Goal: Information Seeking & Learning: Learn about a topic

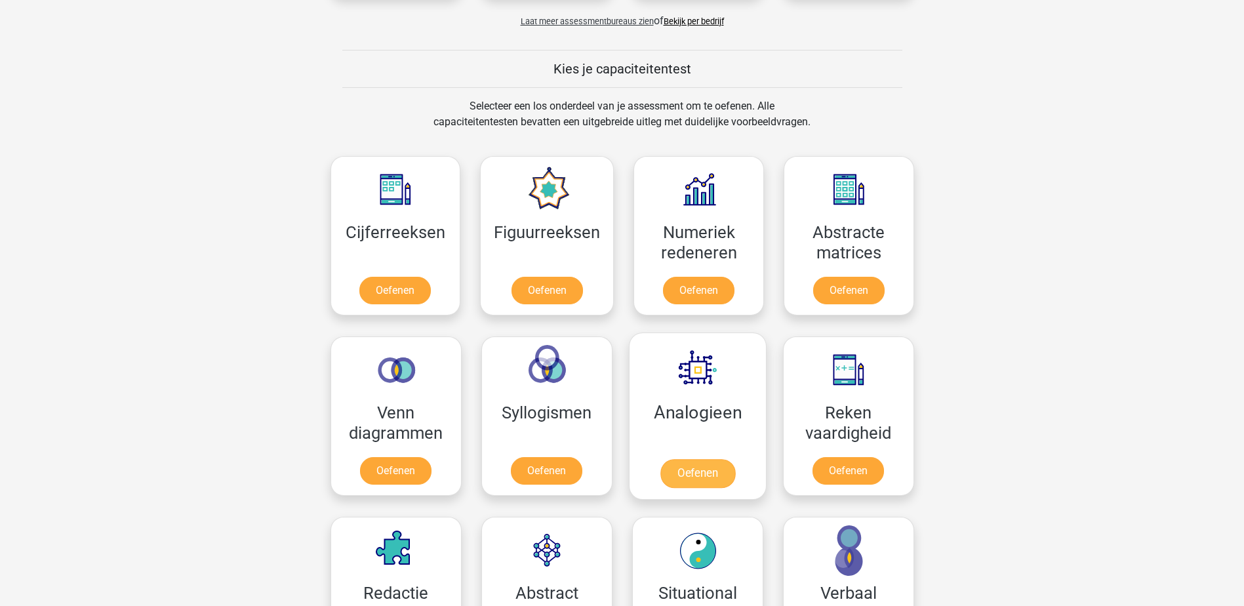
scroll to position [590, 0]
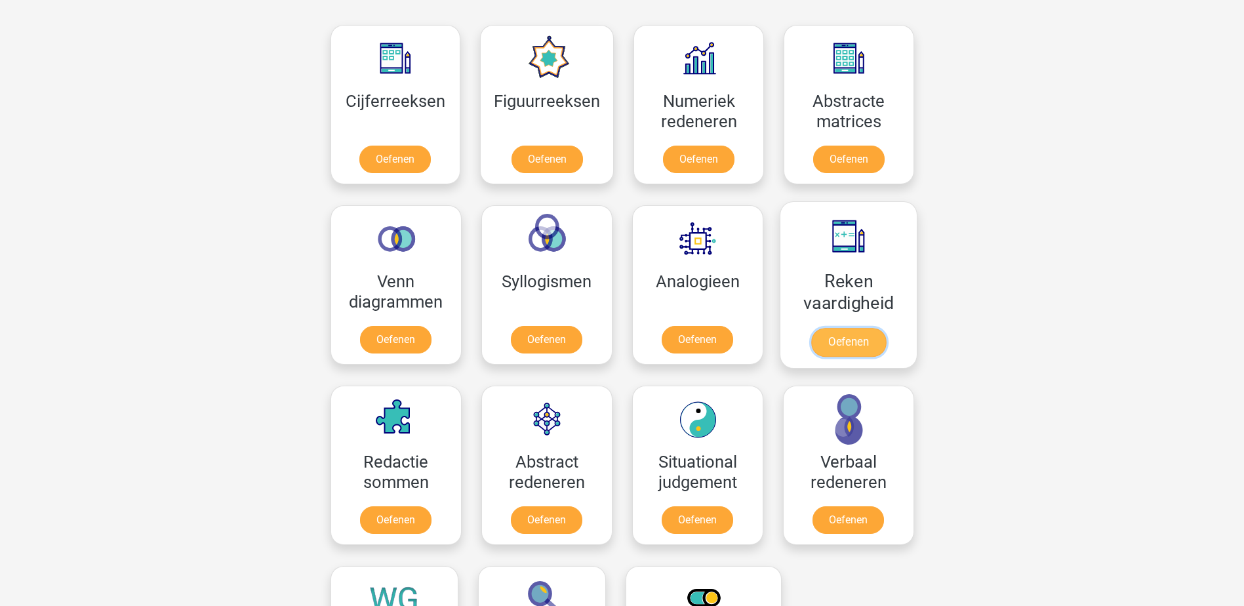
click at [850, 328] on link "Oefenen" at bounding box center [848, 342] width 75 height 29
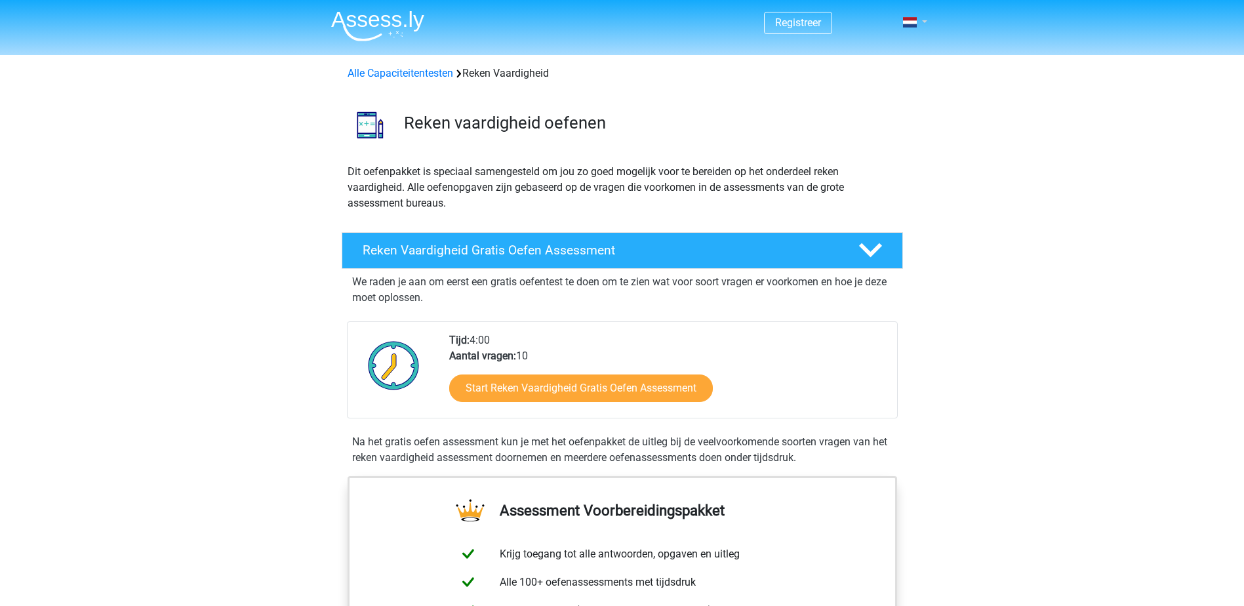
click at [912, 23] on span at bounding box center [910, 22] width 14 height 10
click at [872, 98] on link "Login" at bounding box center [877, 94] width 91 height 21
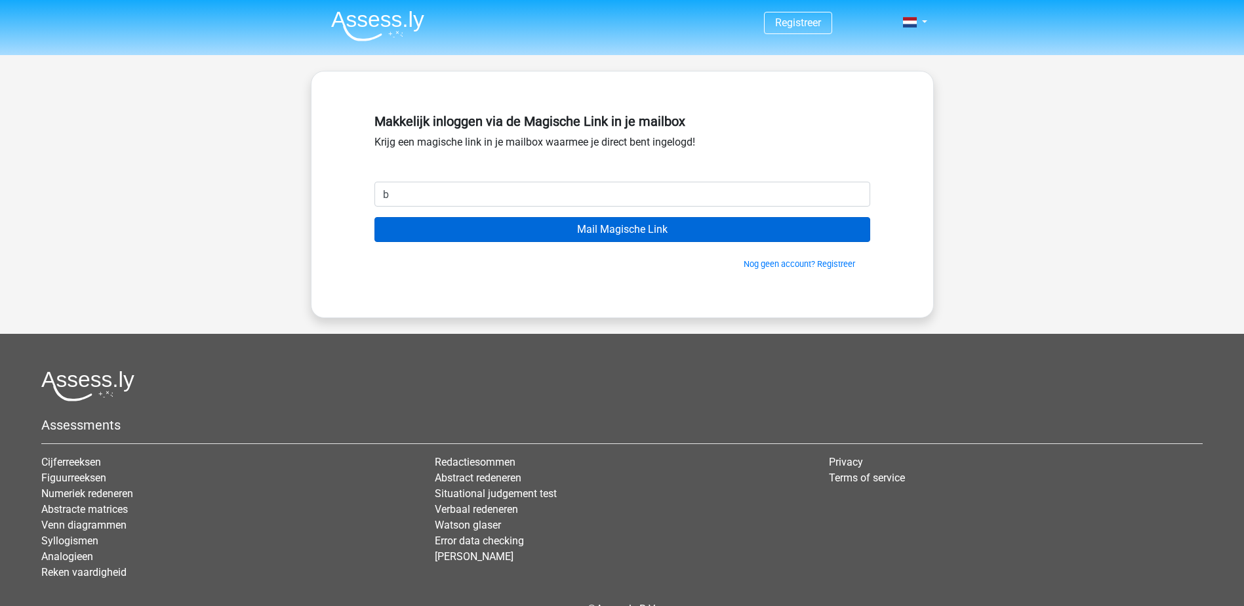
type input "[EMAIL_ADDRESS][DOMAIN_NAME]"
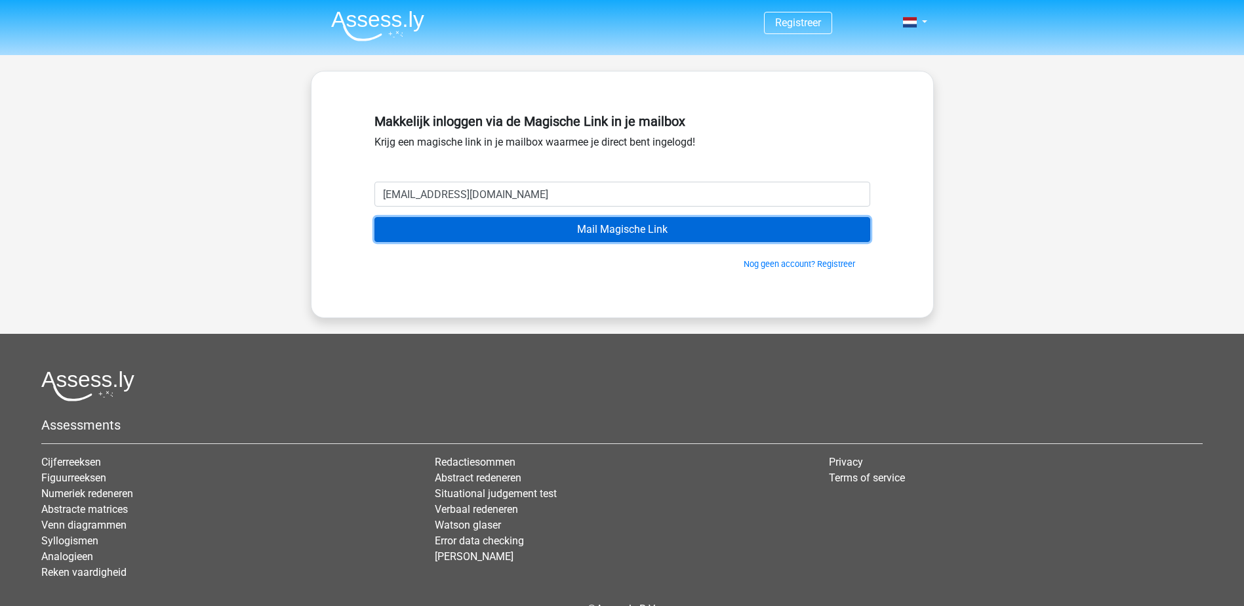
click at [590, 230] on input "Mail Magische Link" at bounding box center [623, 229] width 496 height 25
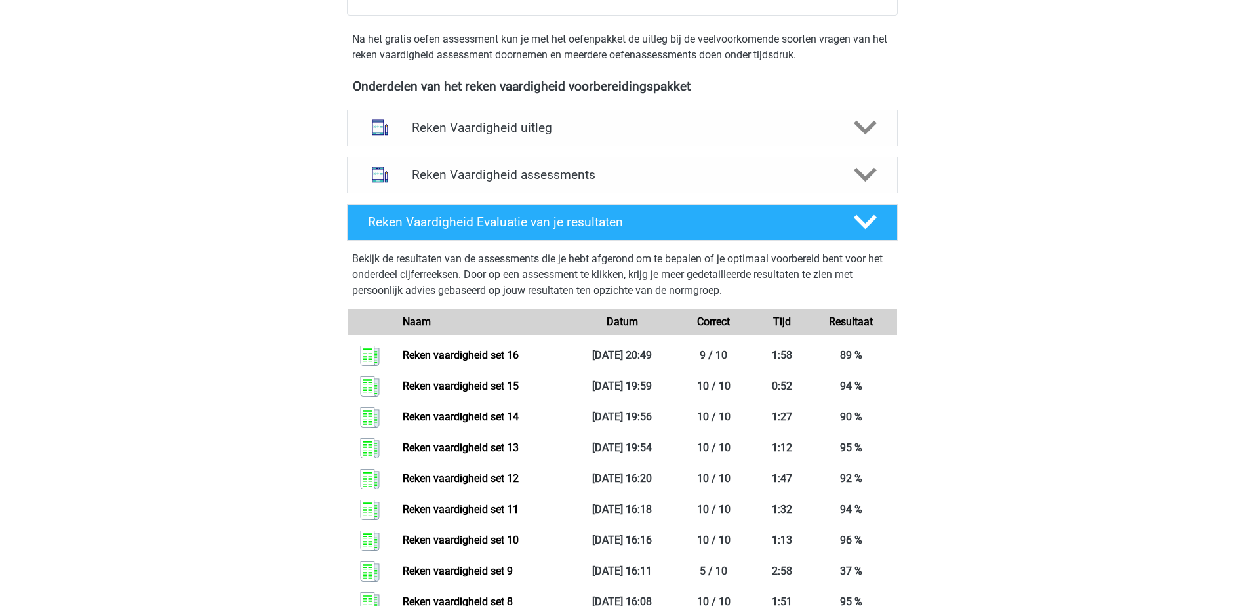
scroll to position [378, 0]
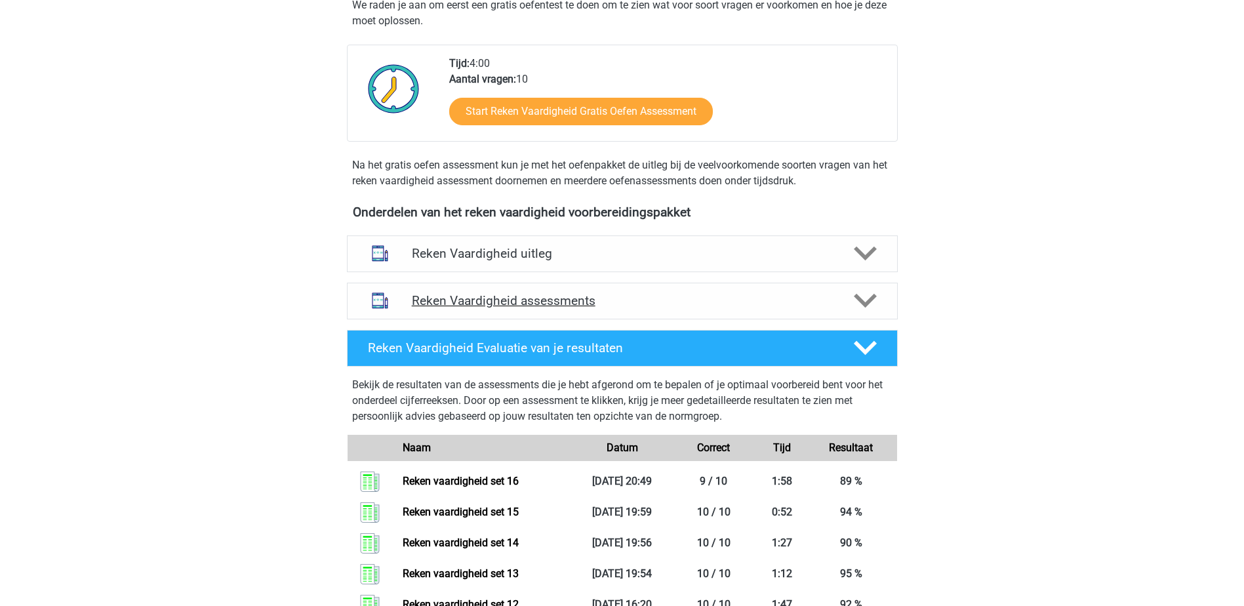
click at [645, 300] on h4 "Reken Vaardigheid assessments" at bounding box center [622, 300] width 421 height 15
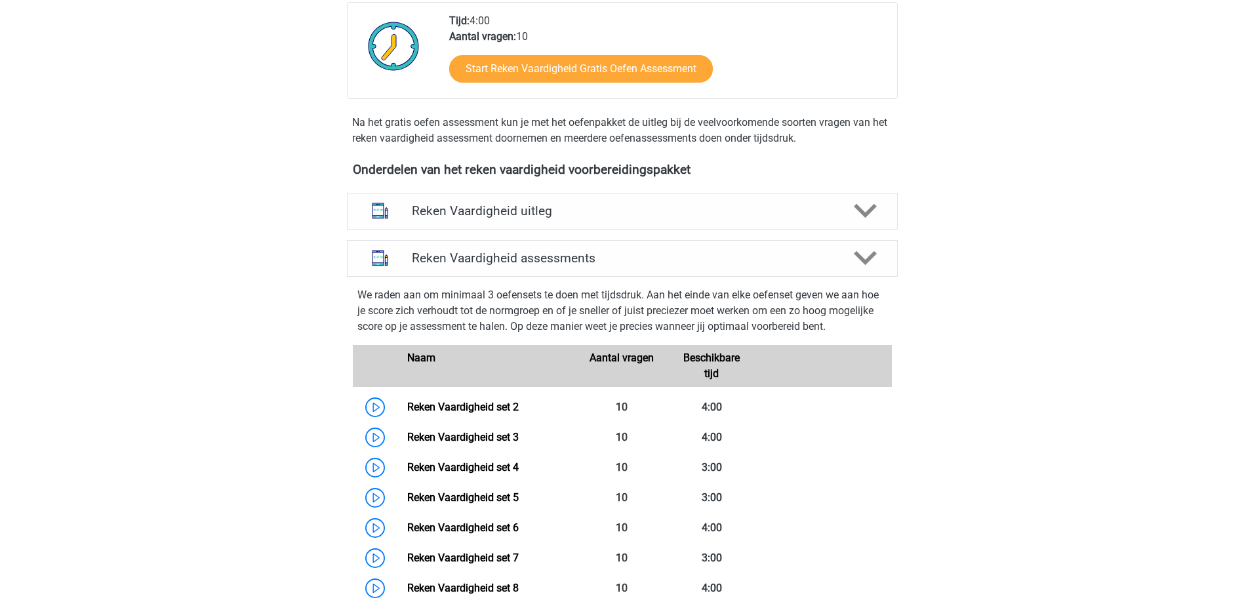
scroll to position [443, 0]
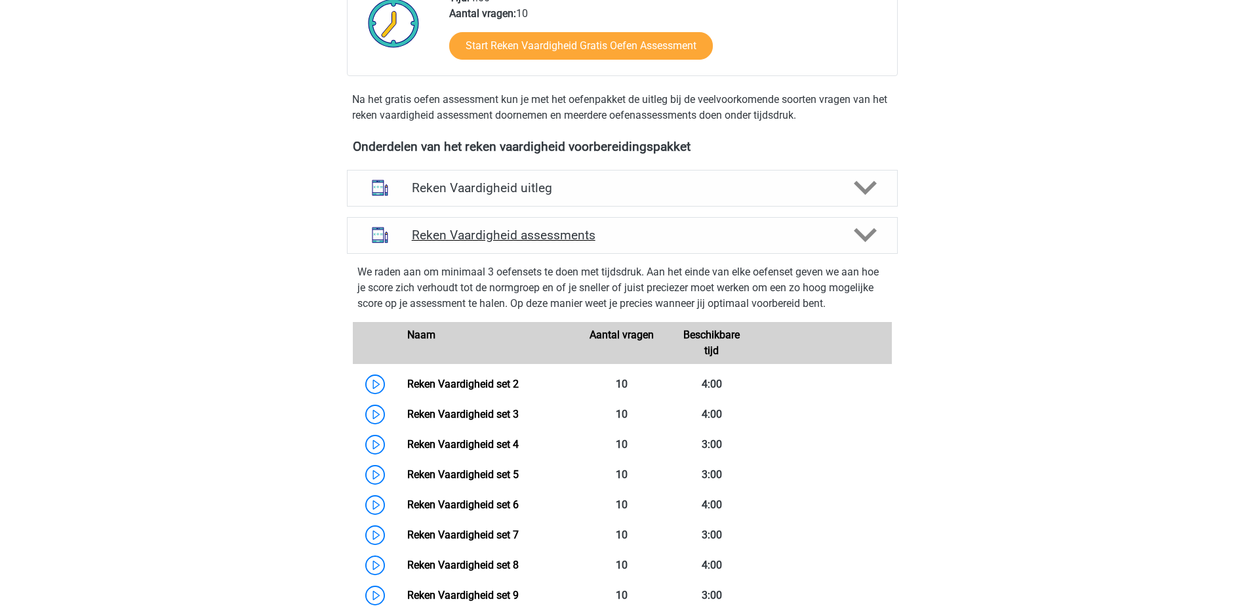
click at [827, 229] on h4 "Reken Vaardigheid assessments" at bounding box center [622, 235] width 421 height 15
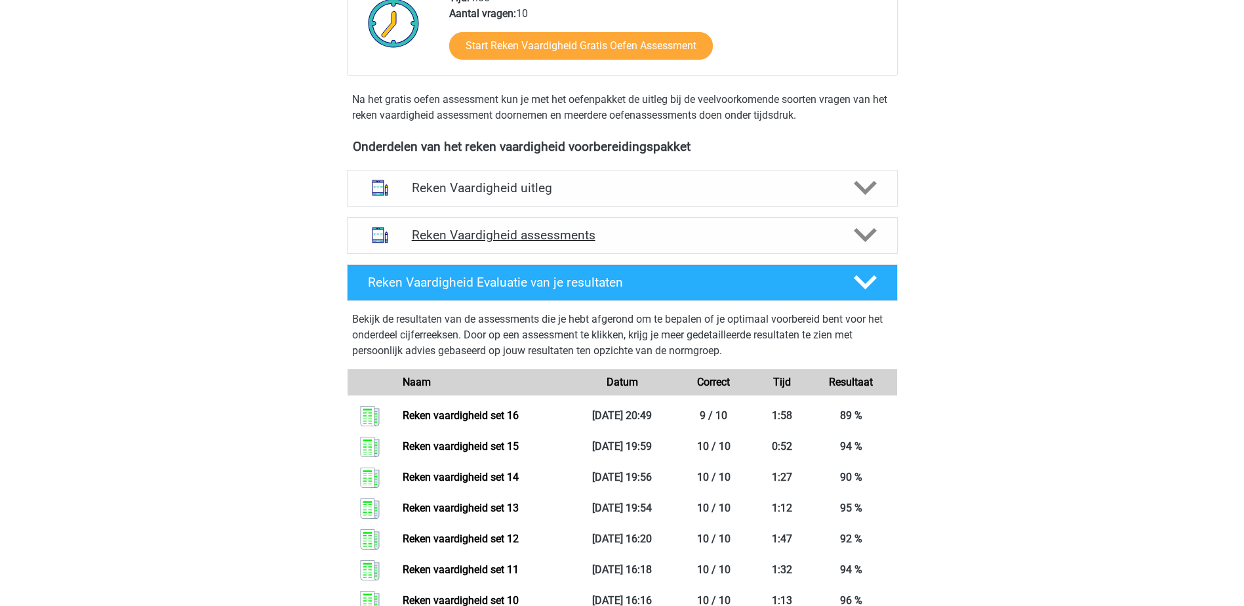
click at [831, 226] on div "Reken Vaardigheid assessments" at bounding box center [622, 235] width 551 height 37
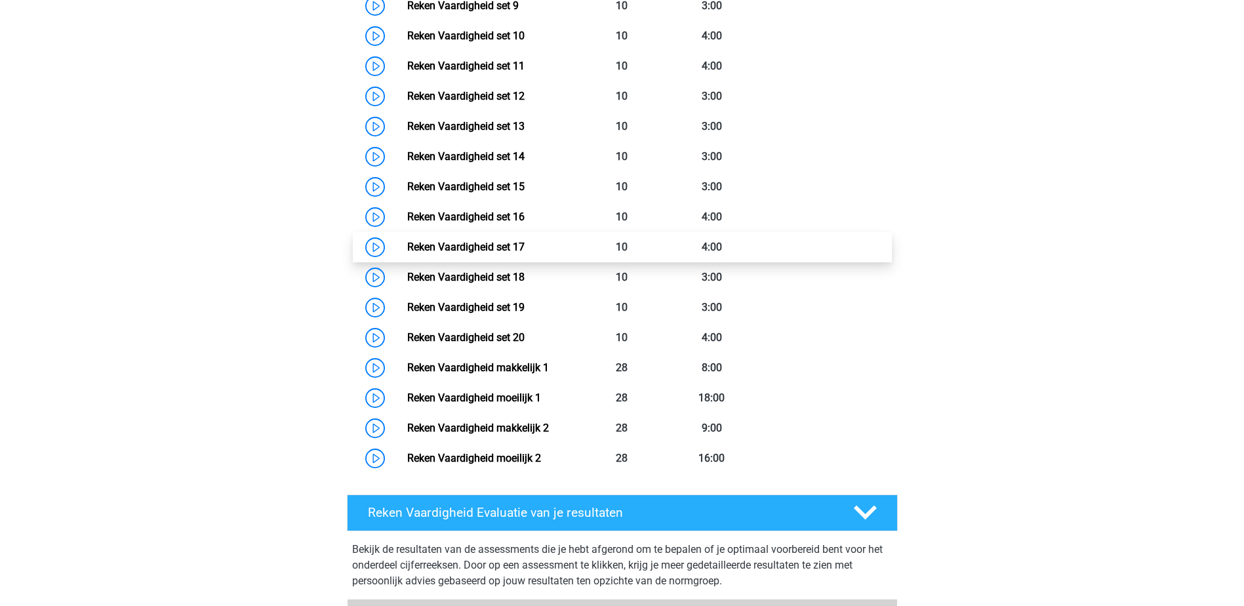
scroll to position [1034, 0]
click at [514, 248] on link "Reken Vaardigheid set 17" at bounding box center [465, 246] width 117 height 12
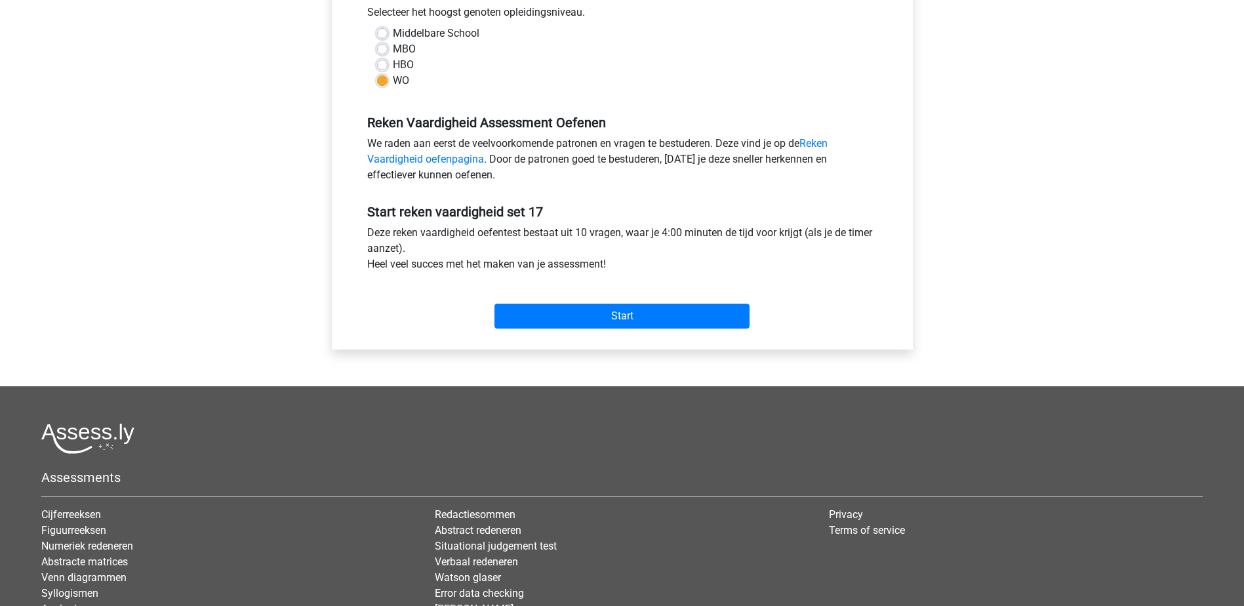
scroll to position [328, 0]
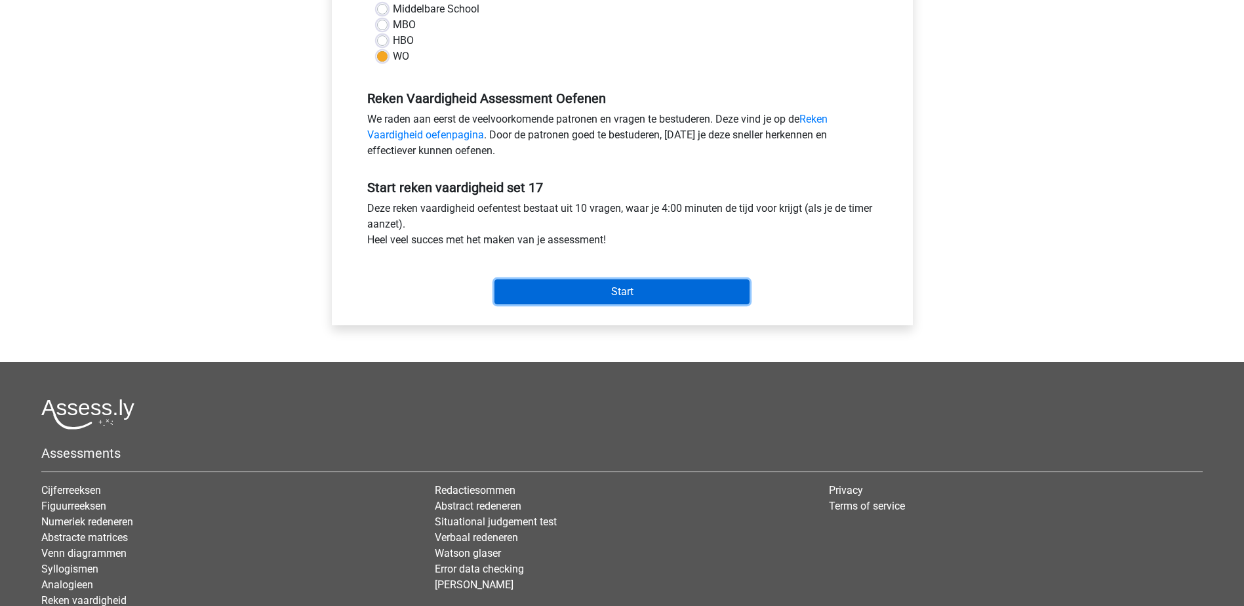
click at [647, 302] on input "Start" at bounding box center [622, 291] width 255 height 25
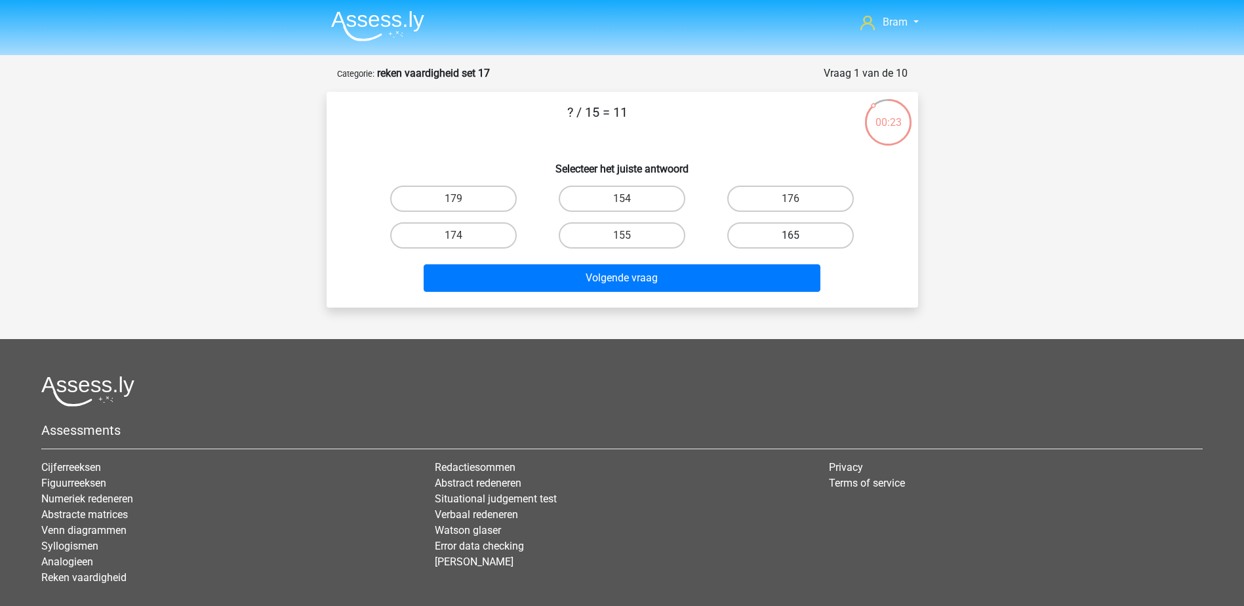
click at [757, 224] on label "165" at bounding box center [790, 235] width 127 height 26
click at [791, 235] on input "165" at bounding box center [795, 239] width 9 height 9
radio input "true"
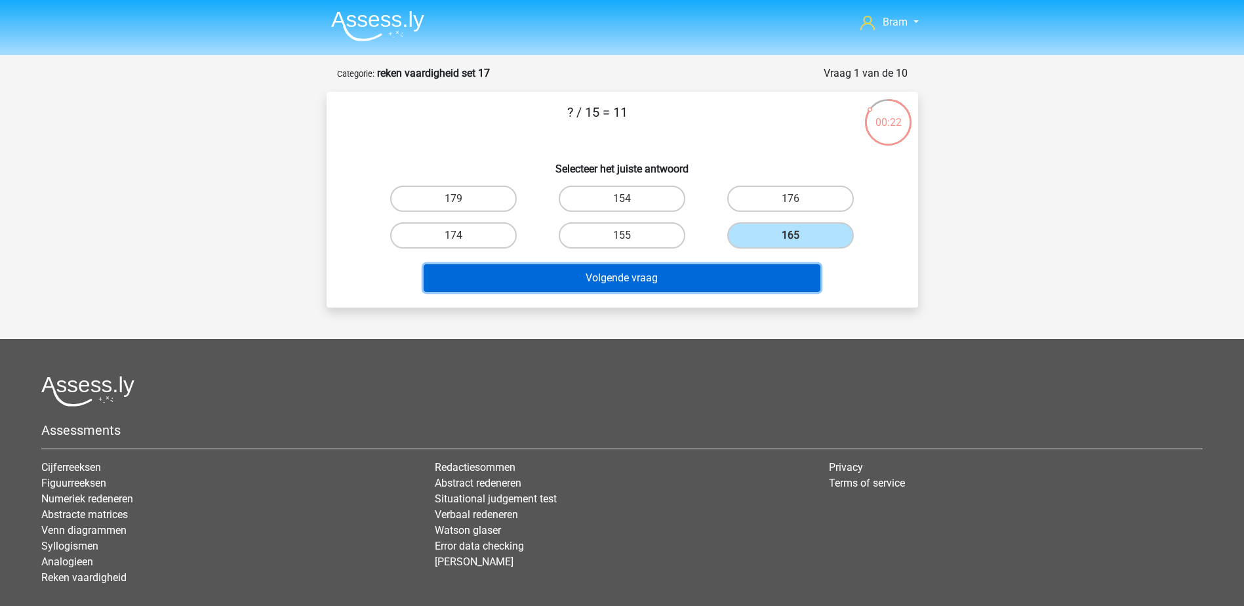
click at [743, 266] on button "Volgende vraag" at bounding box center [622, 278] width 397 height 28
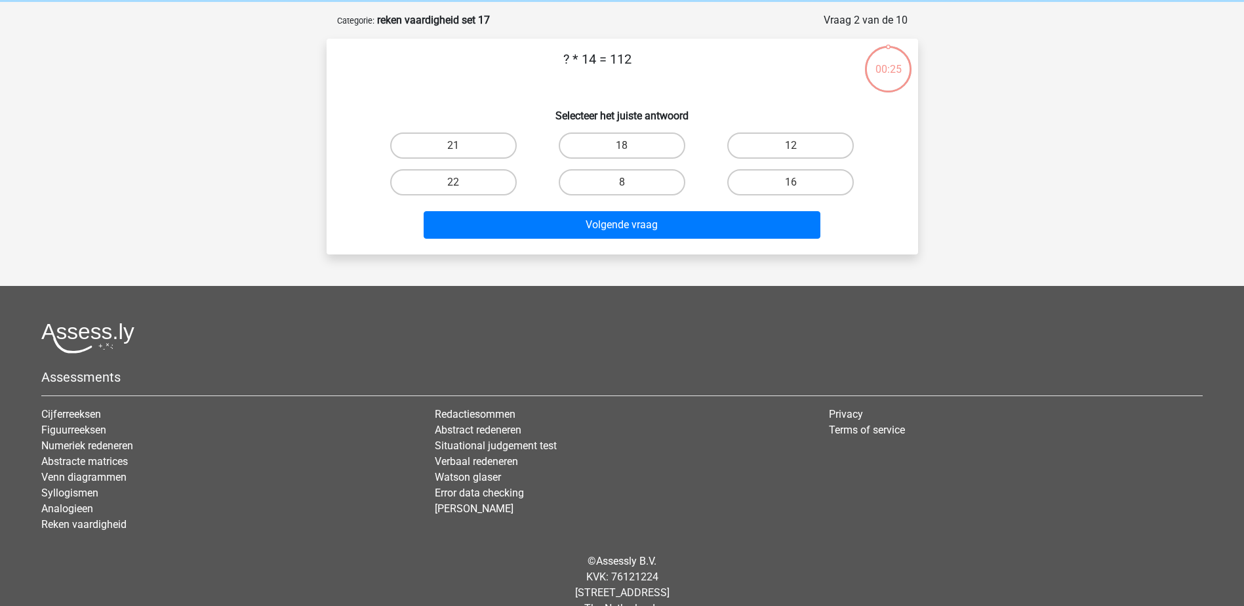
scroll to position [66, 0]
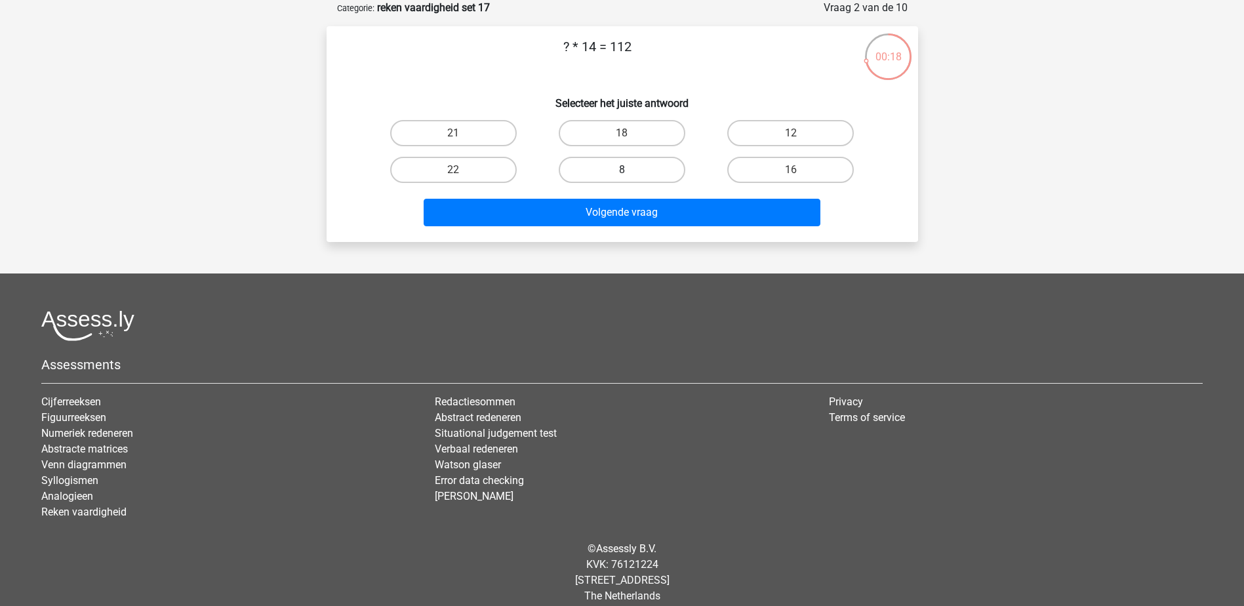
click at [640, 172] on label "8" at bounding box center [622, 170] width 127 height 26
click at [630, 172] on input "8" at bounding box center [626, 174] width 9 height 9
radio input "true"
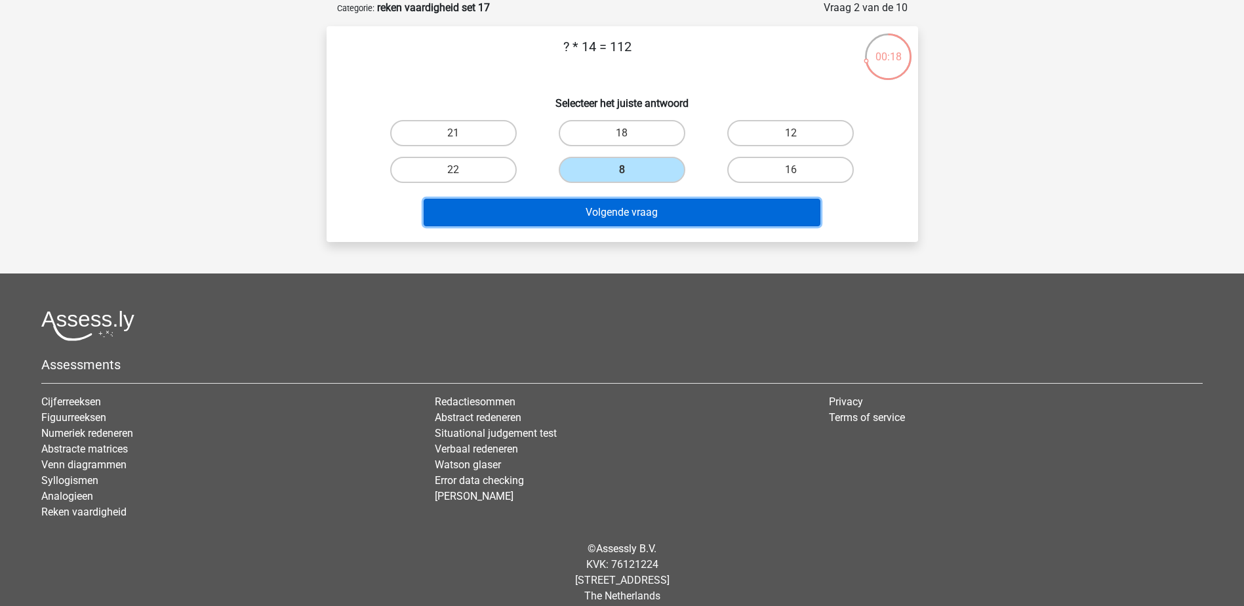
click at [653, 213] on button "Volgende vraag" at bounding box center [622, 213] width 397 height 28
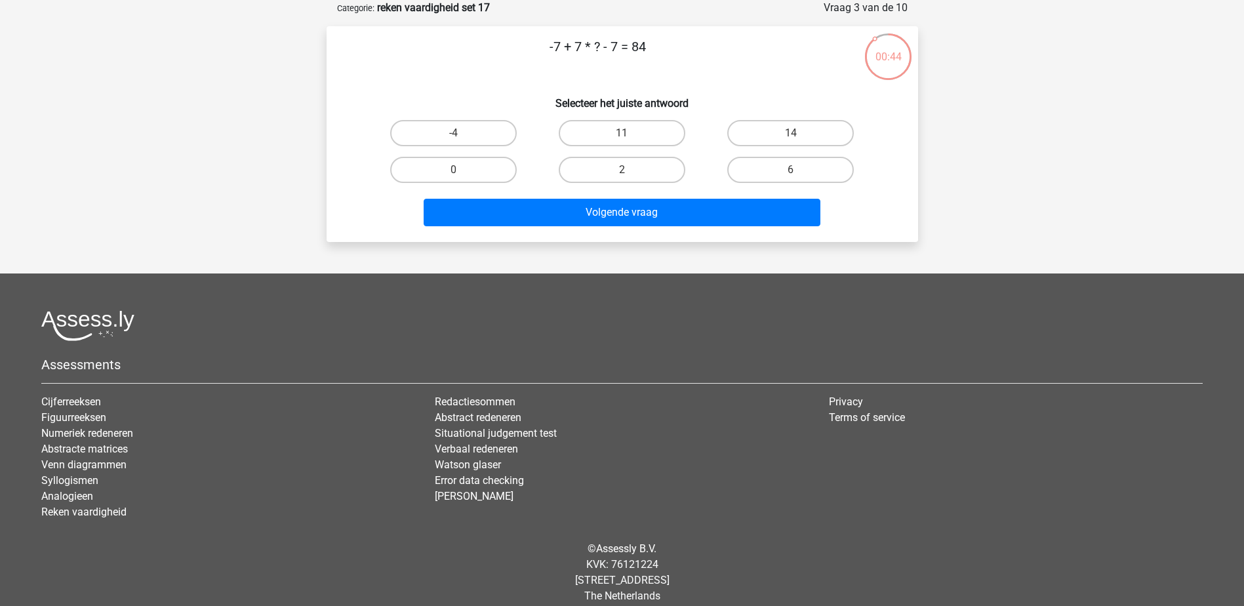
drag, startPoint x: 865, startPoint y: 142, endPoint x: 848, endPoint y: 140, distance: 17.2
click at [864, 142] on div "14" at bounding box center [791, 133] width 158 height 26
click at [835, 136] on label "14" at bounding box center [790, 133] width 127 height 26
click at [800, 136] on input "14" at bounding box center [795, 137] width 9 height 9
radio input "true"
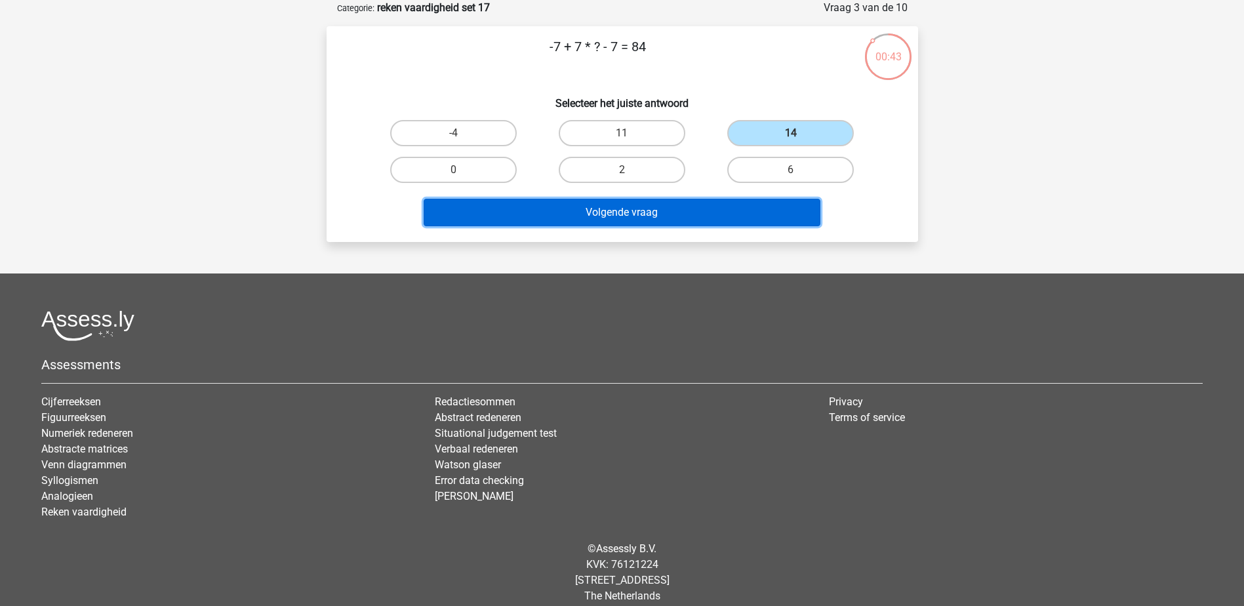
click at [812, 219] on button "Volgende vraag" at bounding box center [622, 213] width 397 height 28
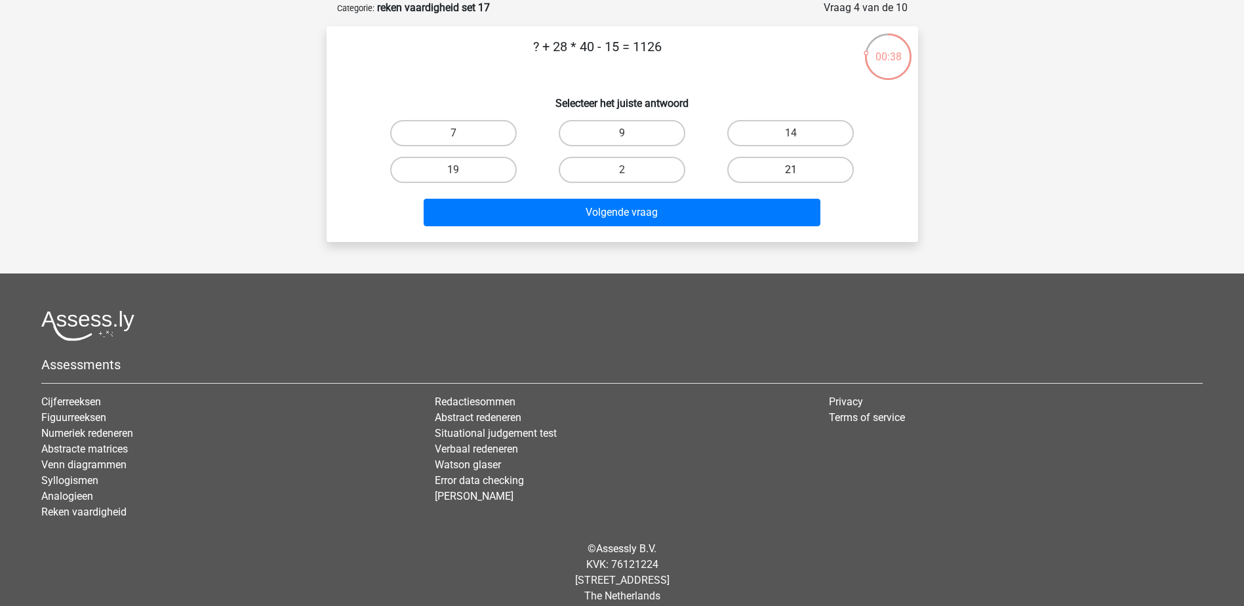
click at [729, 177] on label "21" at bounding box center [790, 170] width 127 height 26
click at [791, 177] on input "21" at bounding box center [795, 174] width 9 height 9
radio input "true"
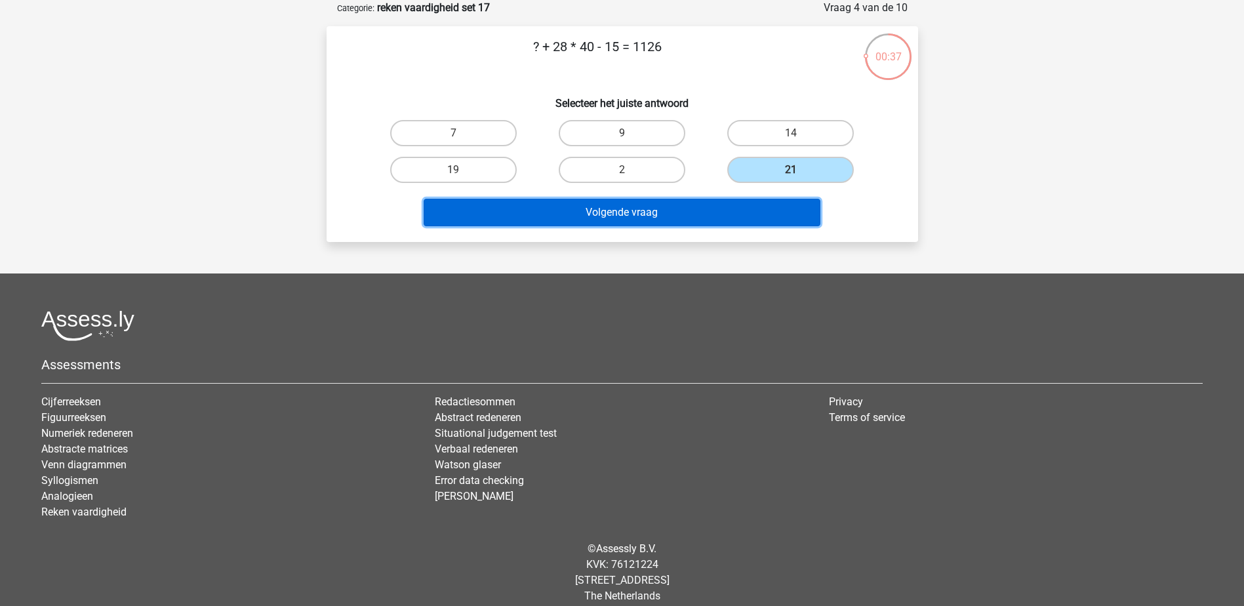
click at [733, 201] on button "Volgende vraag" at bounding box center [622, 213] width 397 height 28
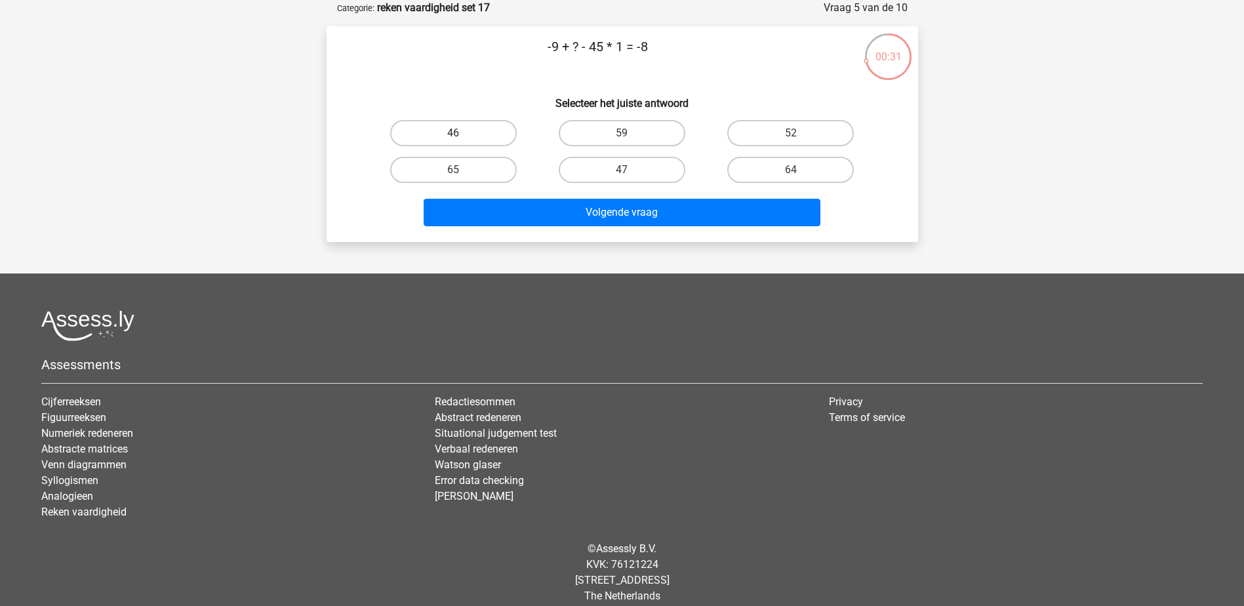
click at [481, 134] on label "46" at bounding box center [453, 133] width 127 height 26
click at [462, 134] on input "46" at bounding box center [457, 137] width 9 height 9
radio input "true"
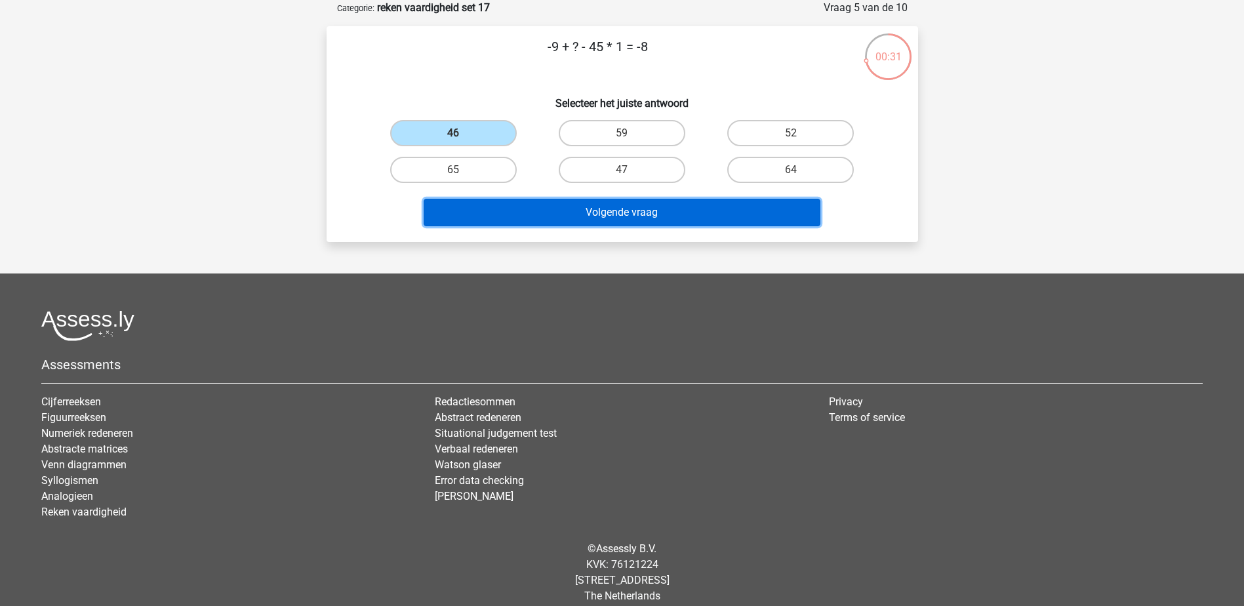
click at [541, 206] on button "Volgende vraag" at bounding box center [622, 213] width 397 height 28
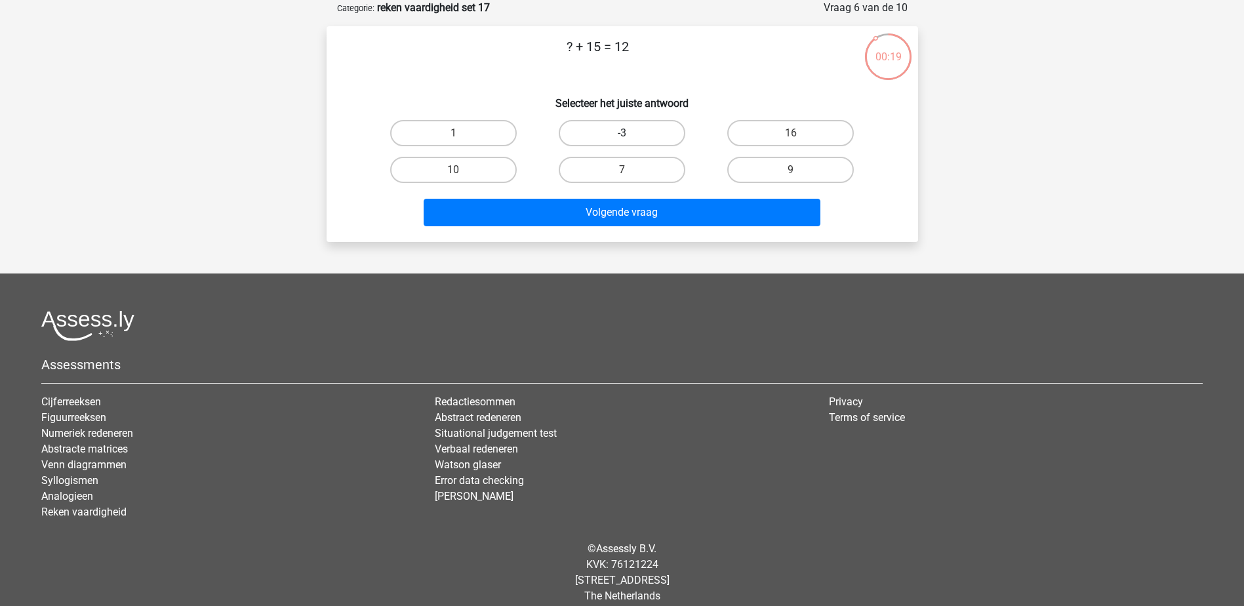
click at [613, 129] on label "-3" at bounding box center [622, 133] width 127 height 26
click at [622, 133] on input "-3" at bounding box center [626, 137] width 9 height 9
radio input "true"
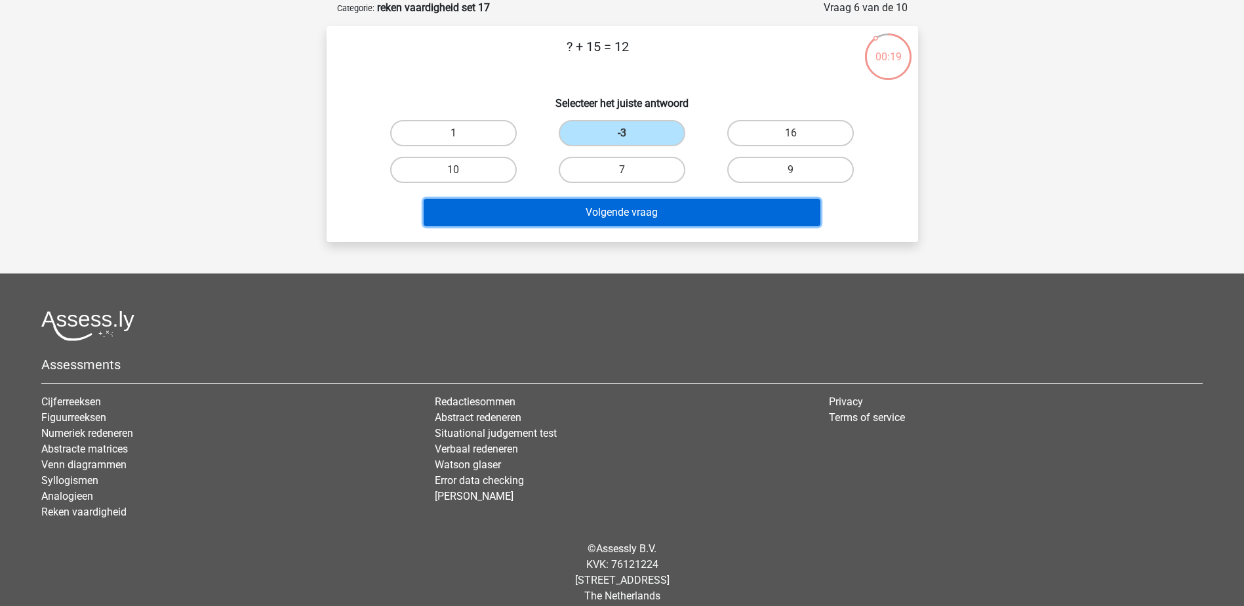
click at [630, 205] on button "Volgende vraag" at bounding box center [622, 213] width 397 height 28
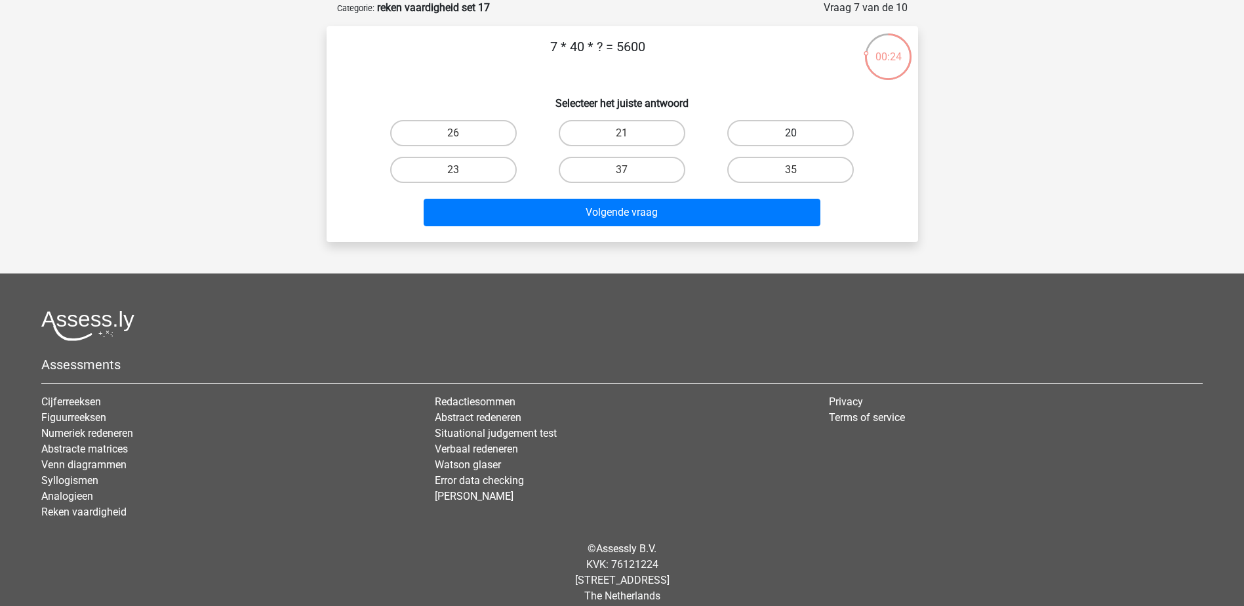
click at [746, 134] on label "20" at bounding box center [790, 133] width 127 height 26
click at [791, 134] on input "20" at bounding box center [795, 137] width 9 height 9
radio input "true"
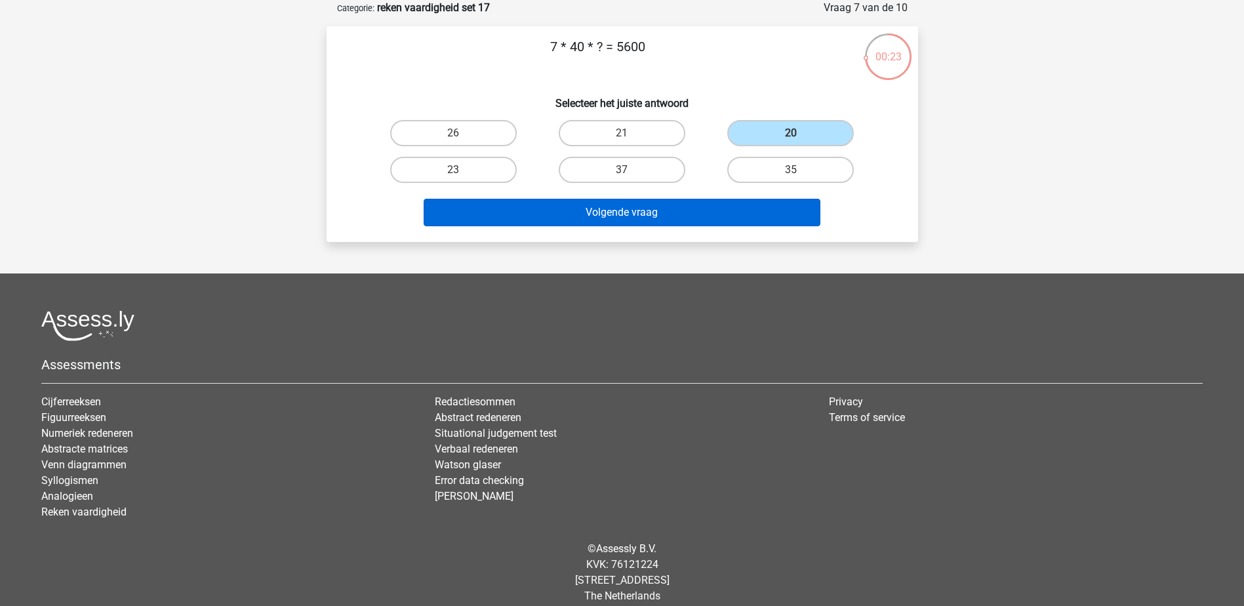
drag, startPoint x: 706, startPoint y: 195, endPoint x: 706, endPoint y: 205, distance: 9.8
click at [706, 195] on div "Volgende vraag" at bounding box center [623, 209] width 550 height 43
click at [708, 211] on button "Volgende vraag" at bounding box center [622, 213] width 397 height 28
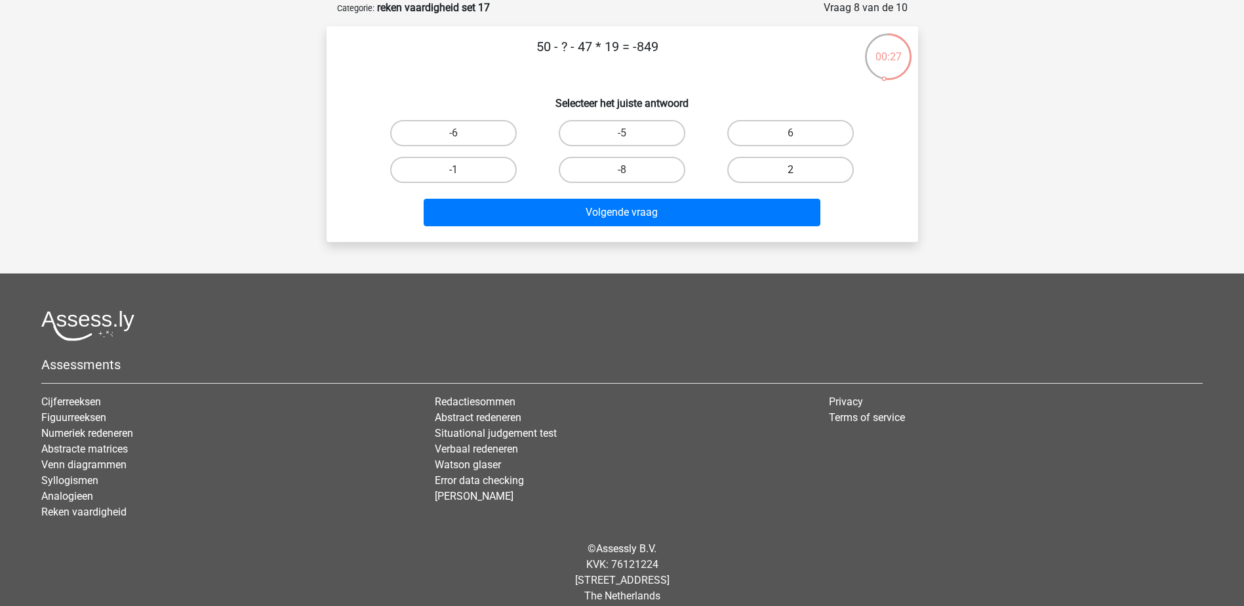
click at [739, 174] on label "2" at bounding box center [790, 170] width 127 height 26
click at [791, 174] on input "2" at bounding box center [795, 174] width 9 height 9
radio input "true"
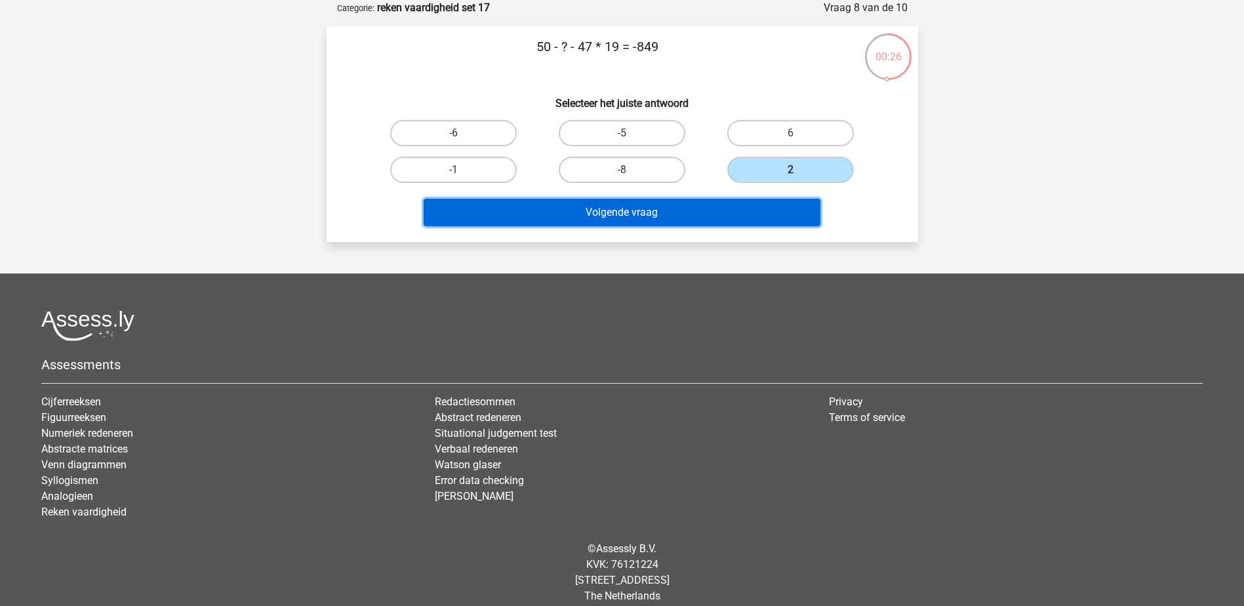
click at [710, 226] on button "Volgende vraag" at bounding box center [622, 213] width 397 height 28
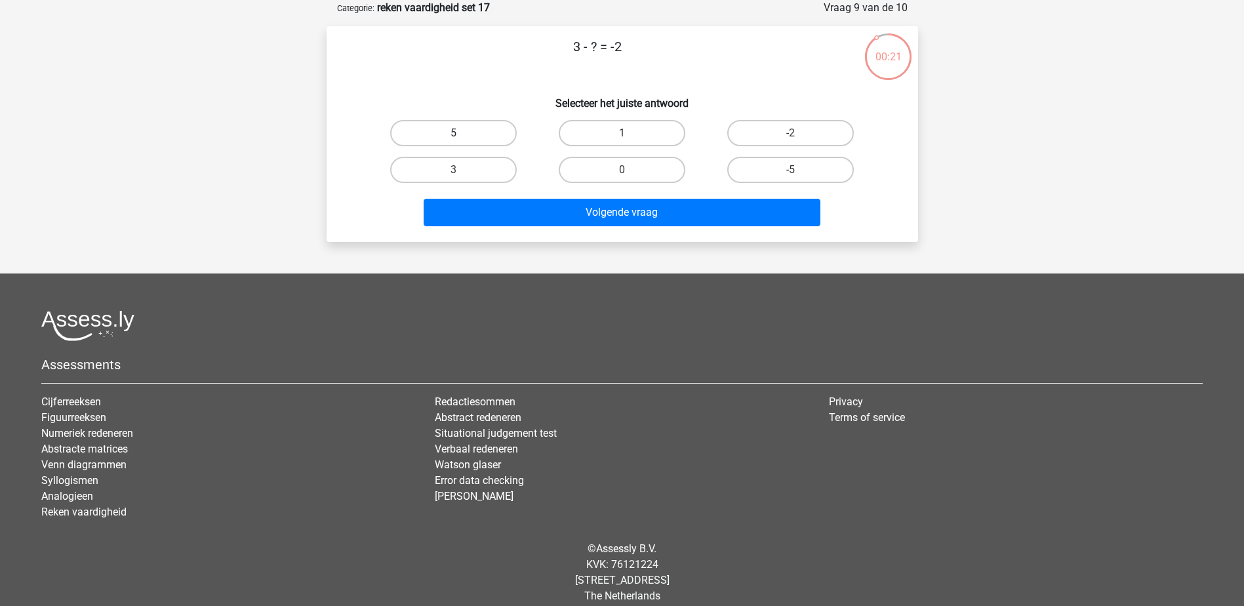
click at [483, 144] on label "5" at bounding box center [453, 133] width 127 height 26
click at [462, 142] on input "5" at bounding box center [457, 137] width 9 height 9
radio input "true"
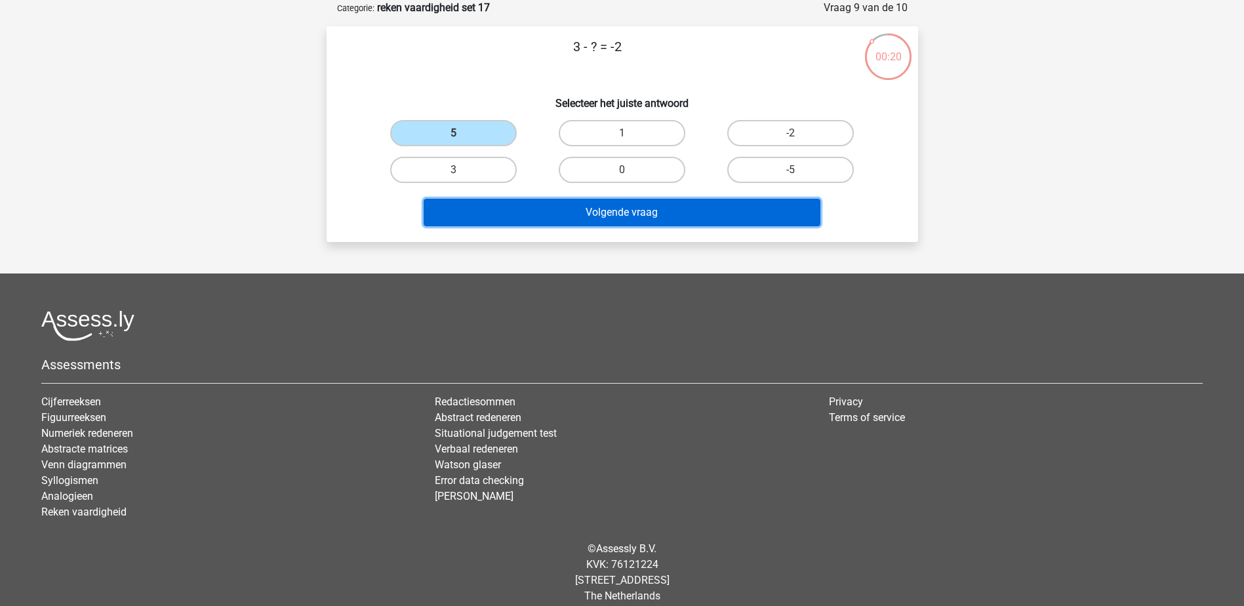
click at [602, 226] on button "Volgende vraag" at bounding box center [622, 213] width 397 height 28
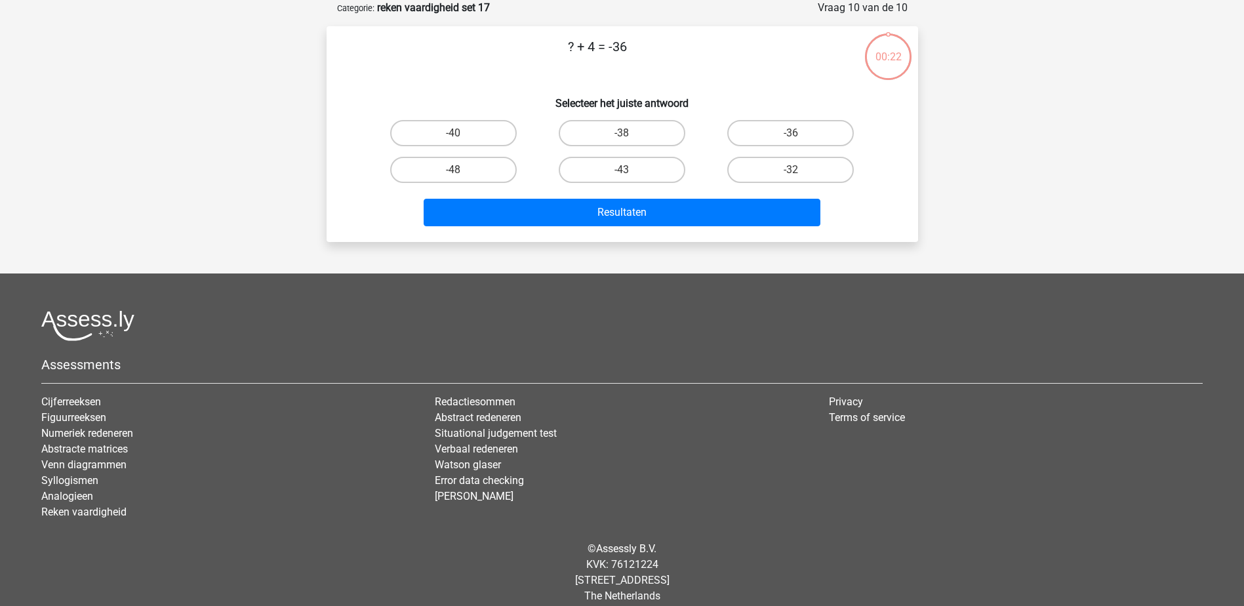
click at [620, 215] on button "Resultaten" at bounding box center [622, 213] width 397 height 28
click at [579, 258] on div "Bram bram.benda@schiphol.nl Nederlands English" at bounding box center [622, 276] width 1244 height 685
drag, startPoint x: 464, startPoint y: 127, endPoint x: 510, endPoint y: 170, distance: 63.1
click at [464, 130] on label "-40" at bounding box center [453, 133] width 127 height 26
click at [462, 133] on input "-40" at bounding box center [457, 137] width 9 height 9
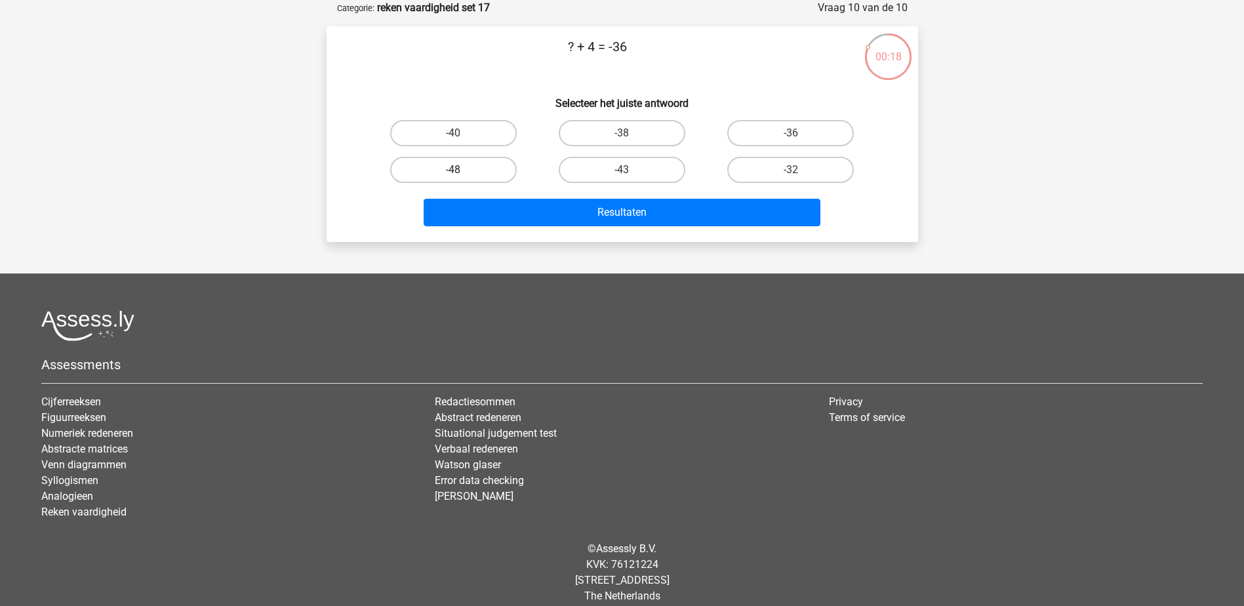
radio input "true"
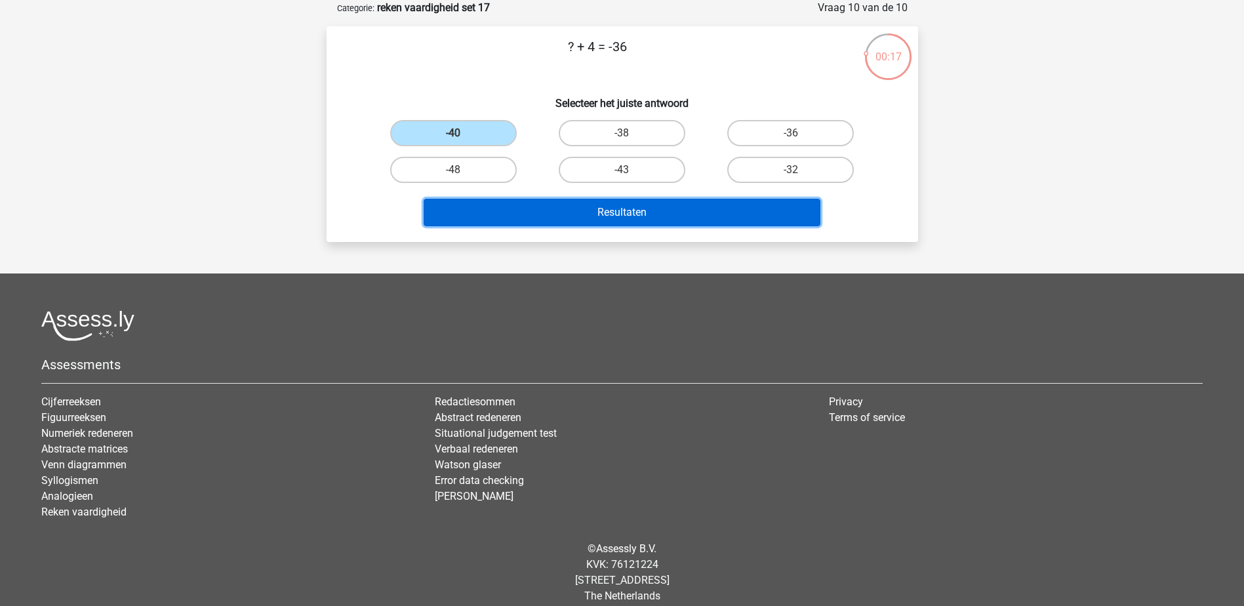
drag, startPoint x: 562, startPoint y: 209, endPoint x: 699, endPoint y: 212, distance: 137.8
click at [562, 209] on button "Resultaten" at bounding box center [622, 213] width 397 height 28
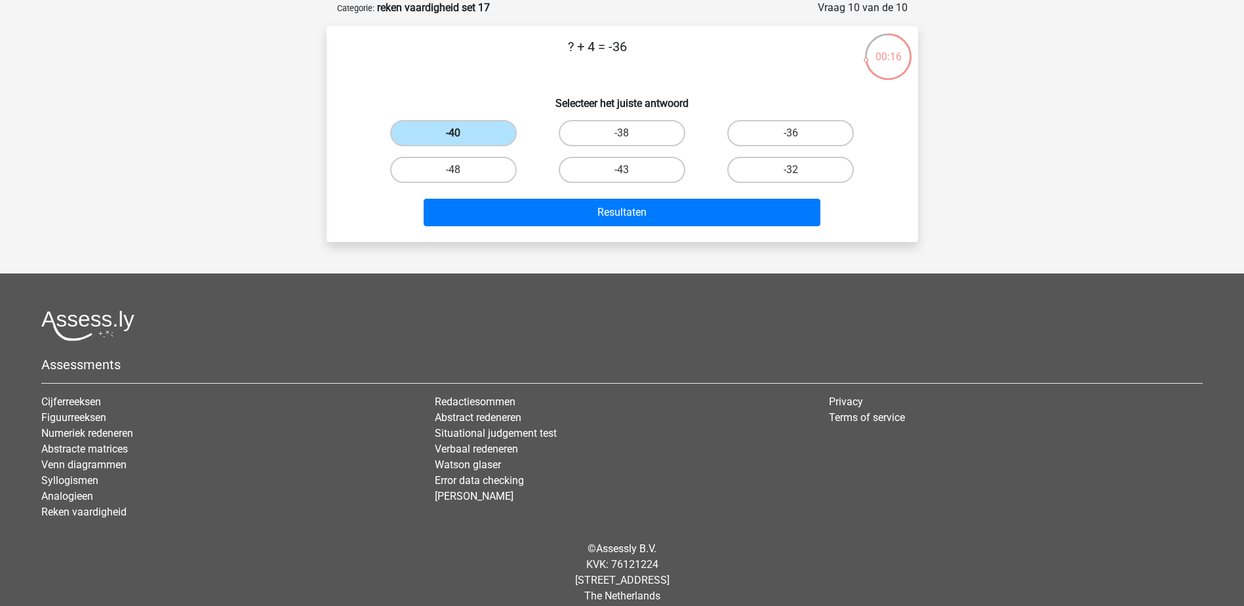
click at [470, 131] on label "-40" at bounding box center [453, 133] width 127 height 26
click at [462, 133] on input "-40" at bounding box center [457, 137] width 9 height 9
click at [474, 136] on label "-40" at bounding box center [453, 133] width 127 height 26
click at [462, 136] on input "-40" at bounding box center [457, 137] width 9 height 9
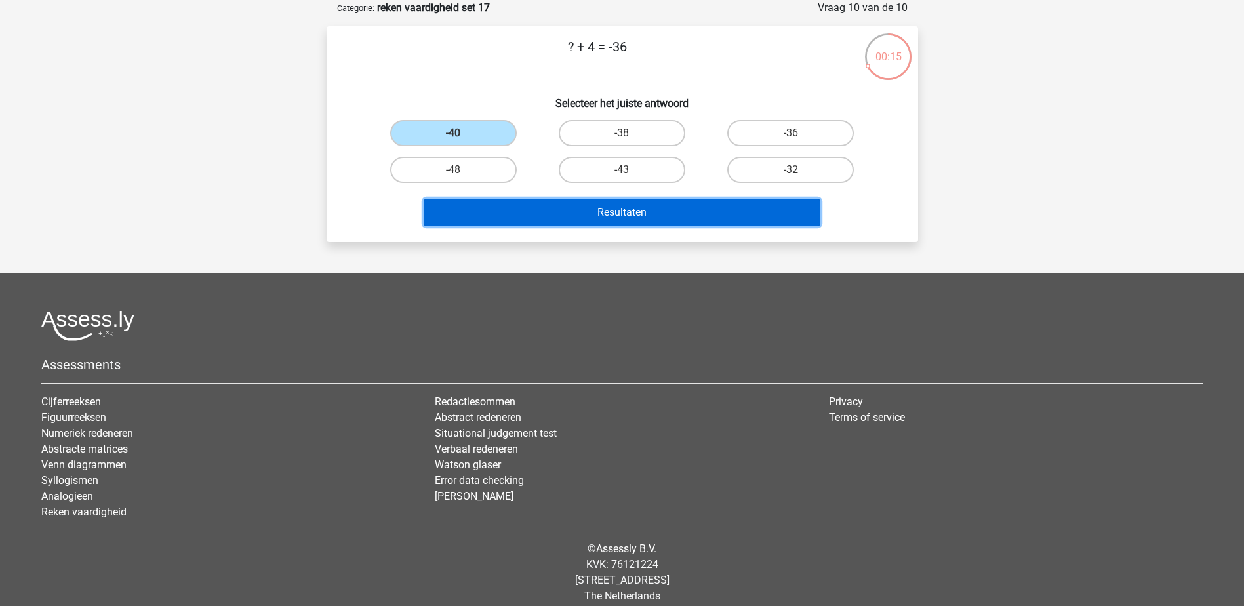
click at [548, 207] on button "Resultaten" at bounding box center [622, 213] width 397 height 28
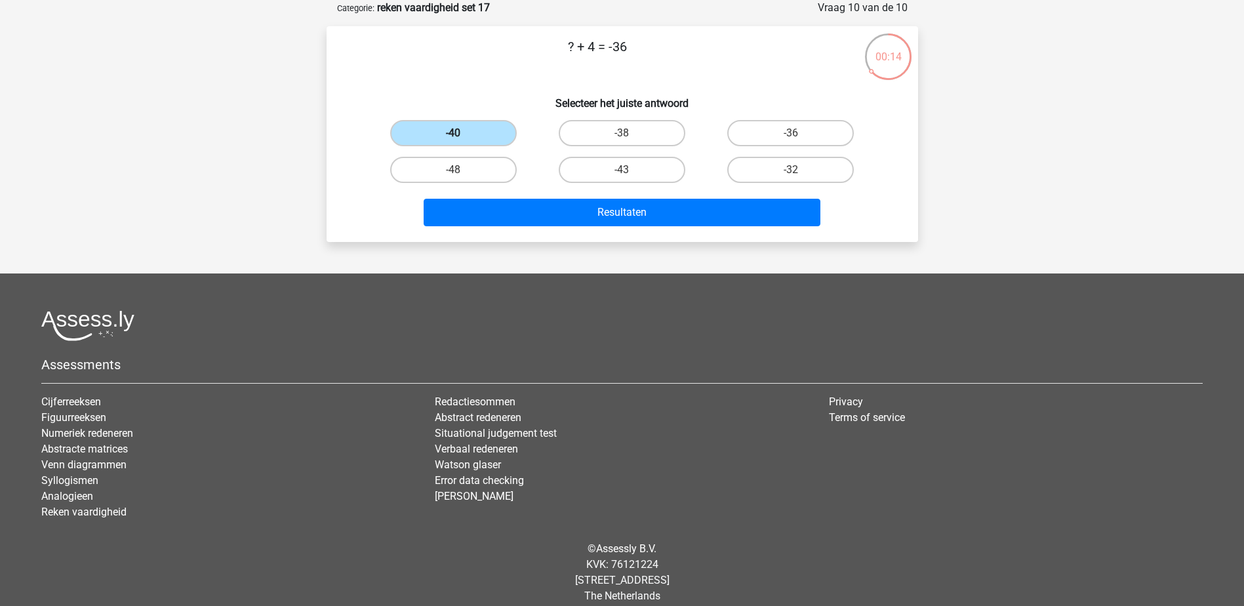
click at [457, 127] on label "-40" at bounding box center [453, 133] width 127 height 26
click at [457, 133] on input "-40" at bounding box center [457, 137] width 9 height 9
click at [516, 167] on label "-48" at bounding box center [453, 170] width 127 height 26
click at [462, 170] on input "-48" at bounding box center [457, 174] width 9 height 9
radio input "true"
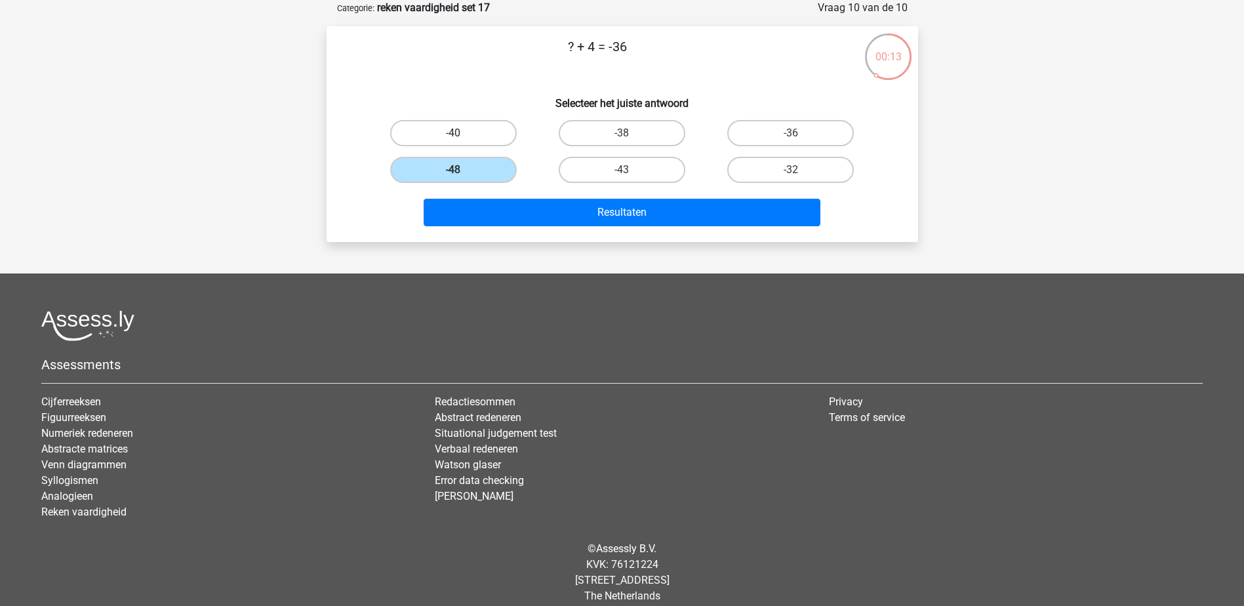
click at [489, 141] on label "-40" at bounding box center [453, 133] width 127 height 26
click at [462, 141] on input "-40" at bounding box center [457, 137] width 9 height 9
radio input "true"
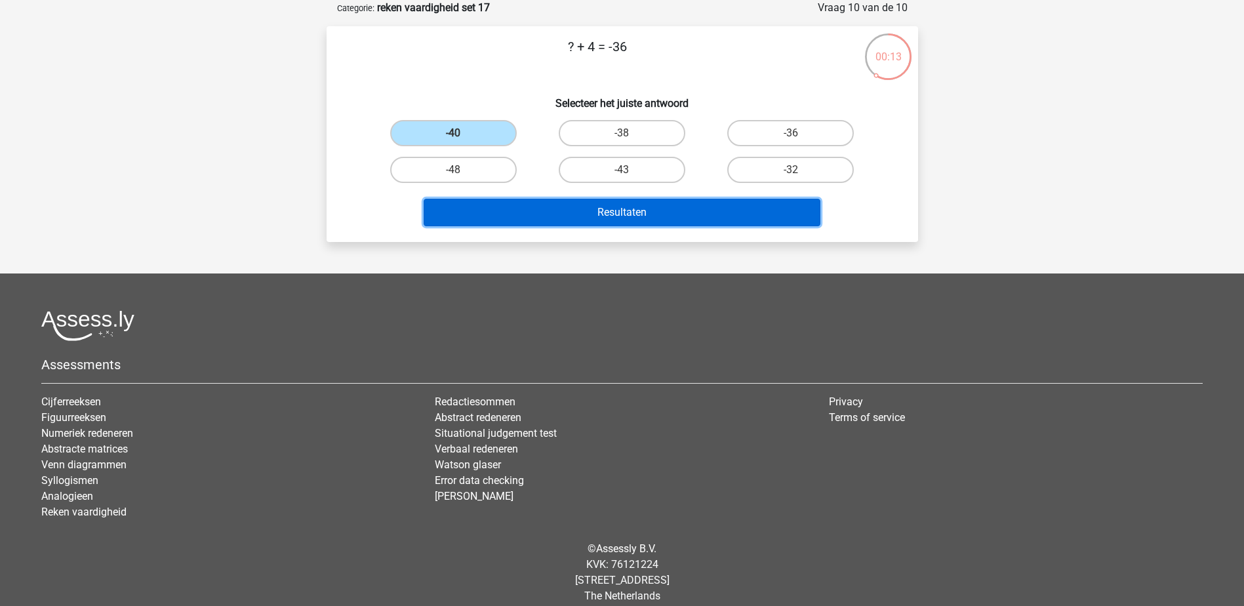
click at [529, 201] on button "Resultaten" at bounding box center [622, 213] width 397 height 28
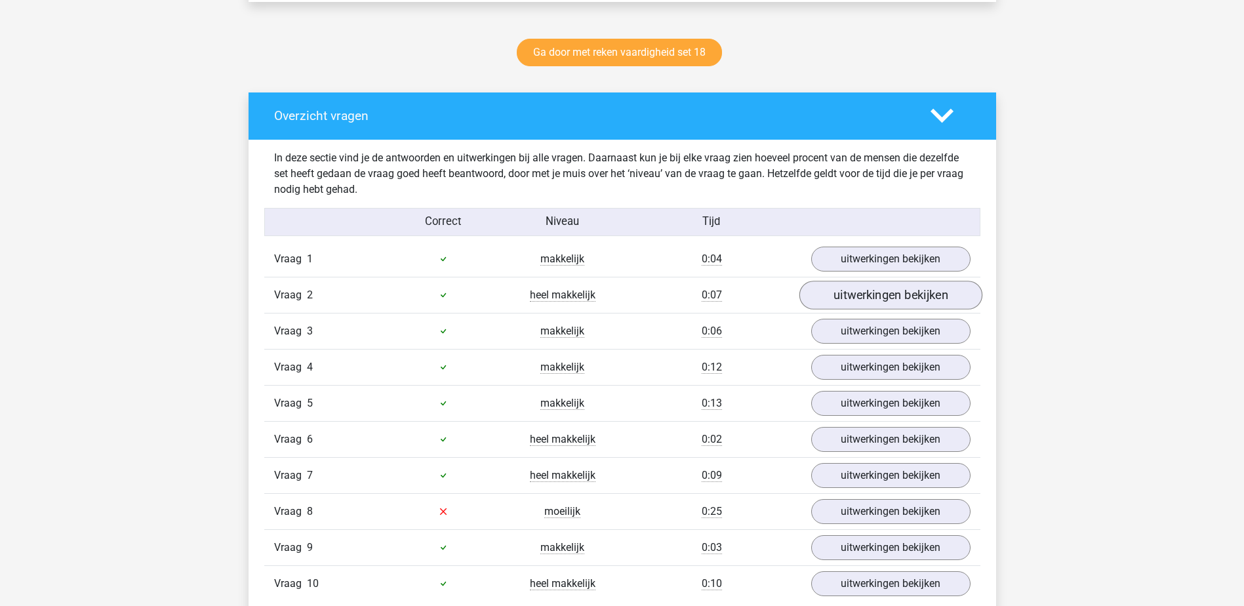
scroll to position [722, 0]
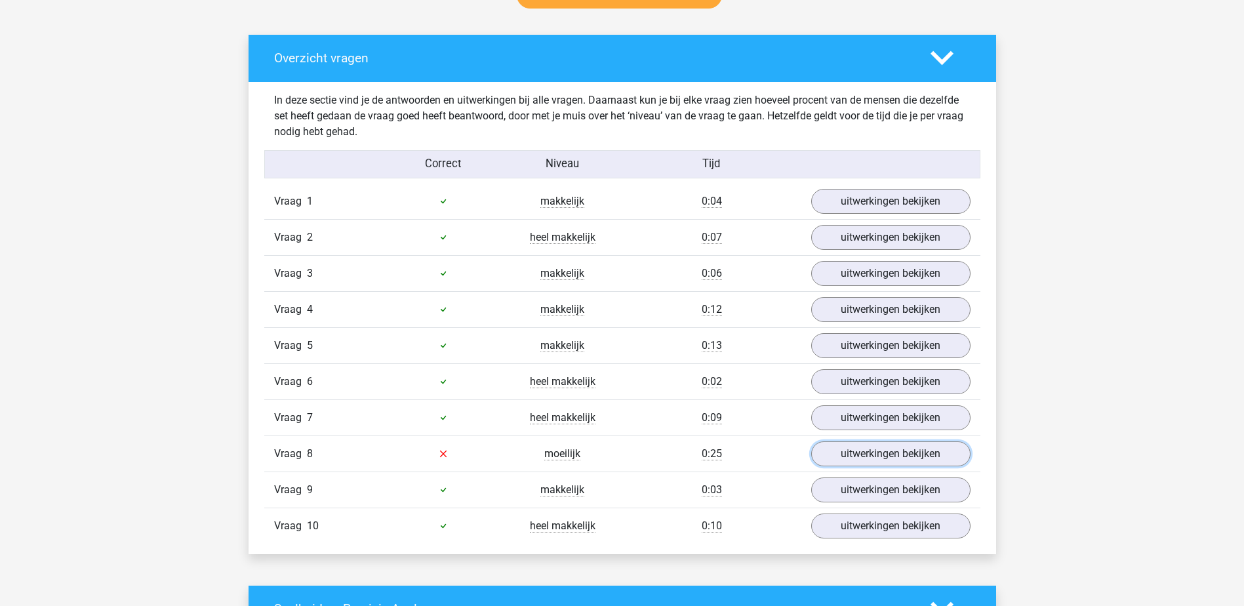
drag, startPoint x: 912, startPoint y: 447, endPoint x: 941, endPoint y: 438, distance: 30.9
click at [911, 447] on link "uitwerkingen bekijken" at bounding box center [890, 453] width 159 height 25
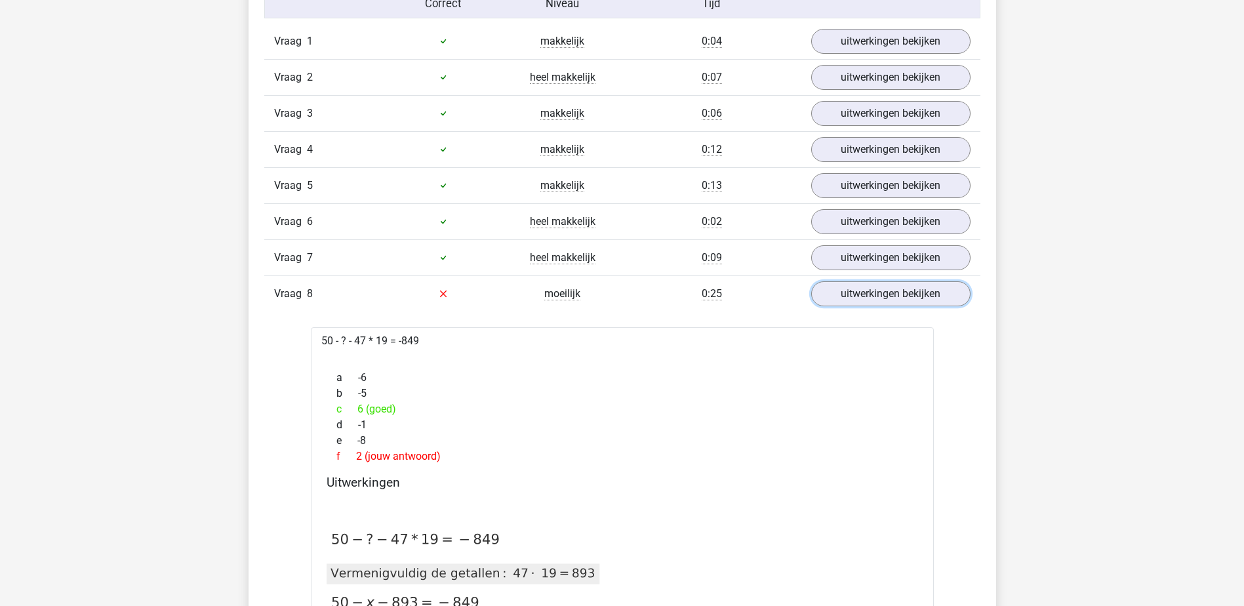
scroll to position [918, 0]
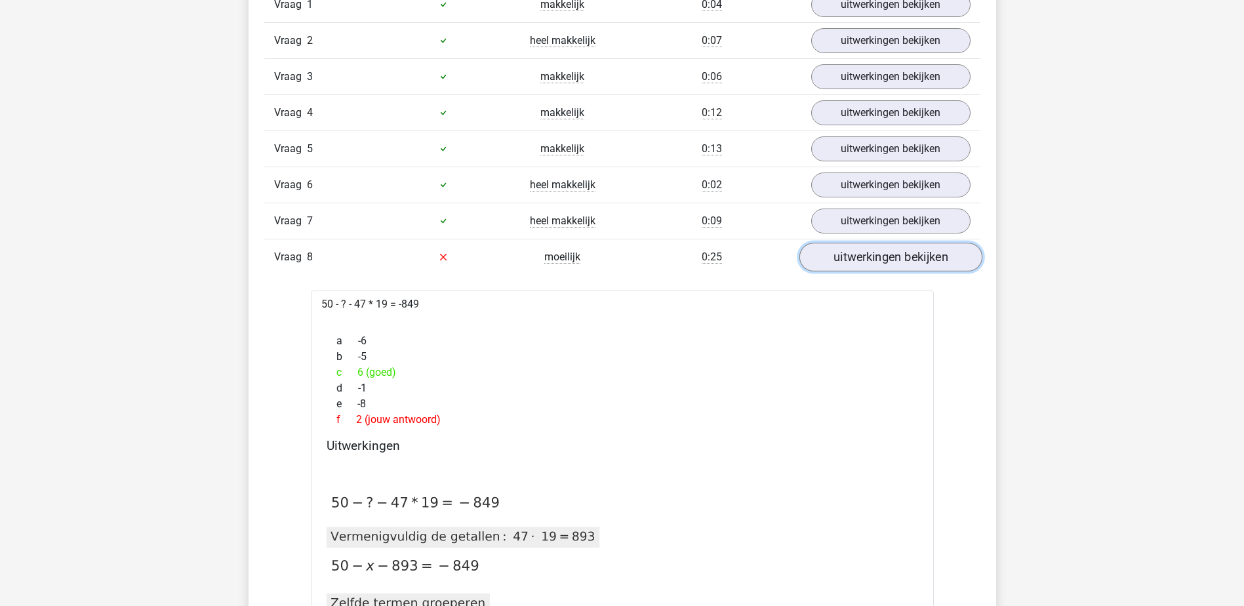
click at [823, 264] on link "uitwerkingen bekijken" at bounding box center [890, 257] width 183 height 29
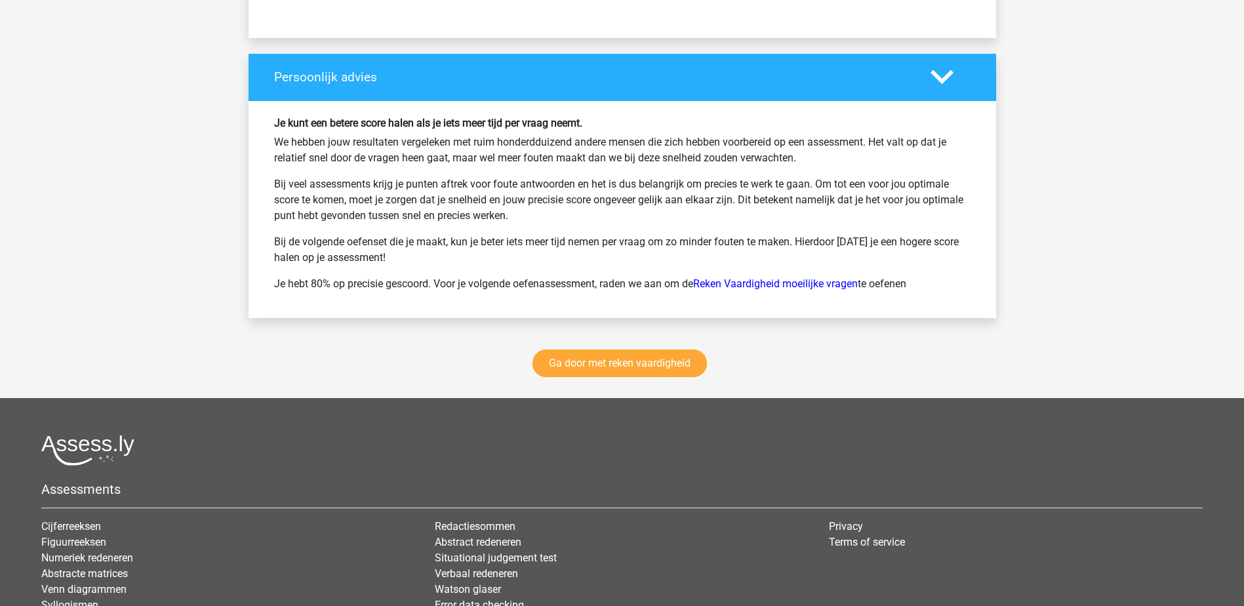
scroll to position [1706, 0]
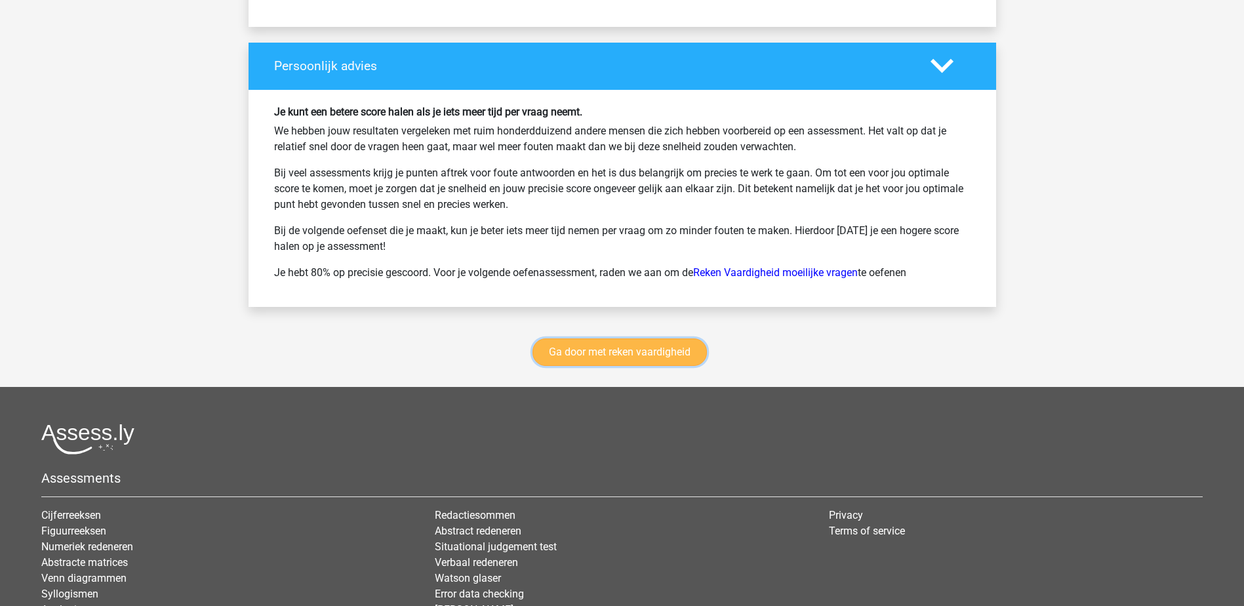
click at [650, 353] on link "Ga door met reken vaardigheid" at bounding box center [620, 352] width 174 height 28
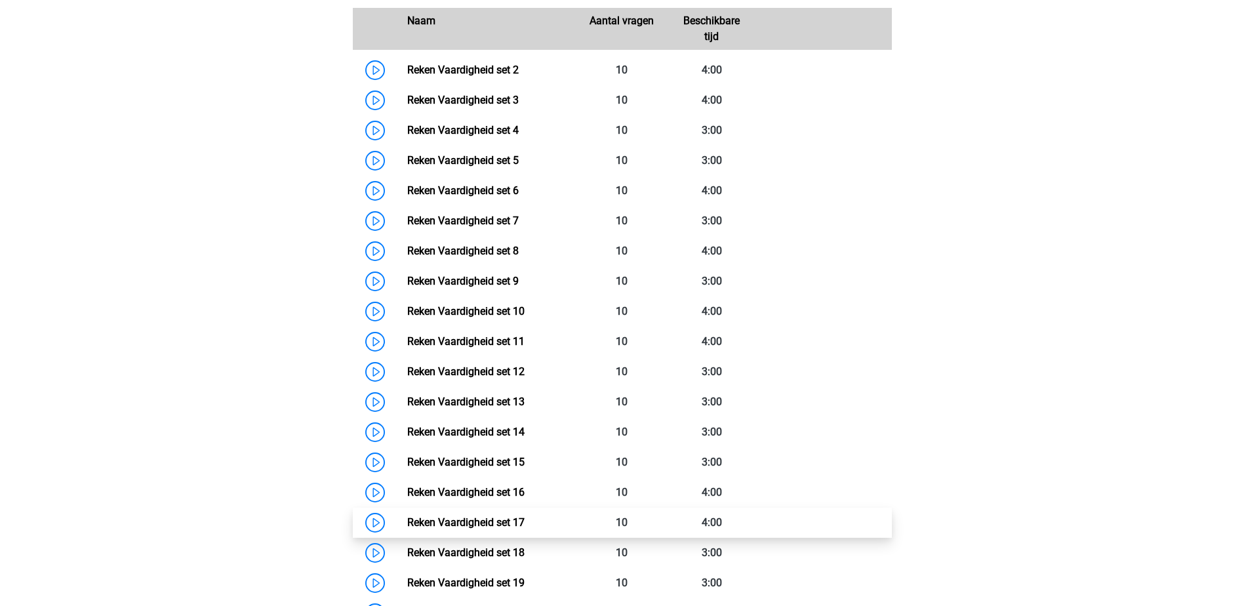
scroll to position [817, 0]
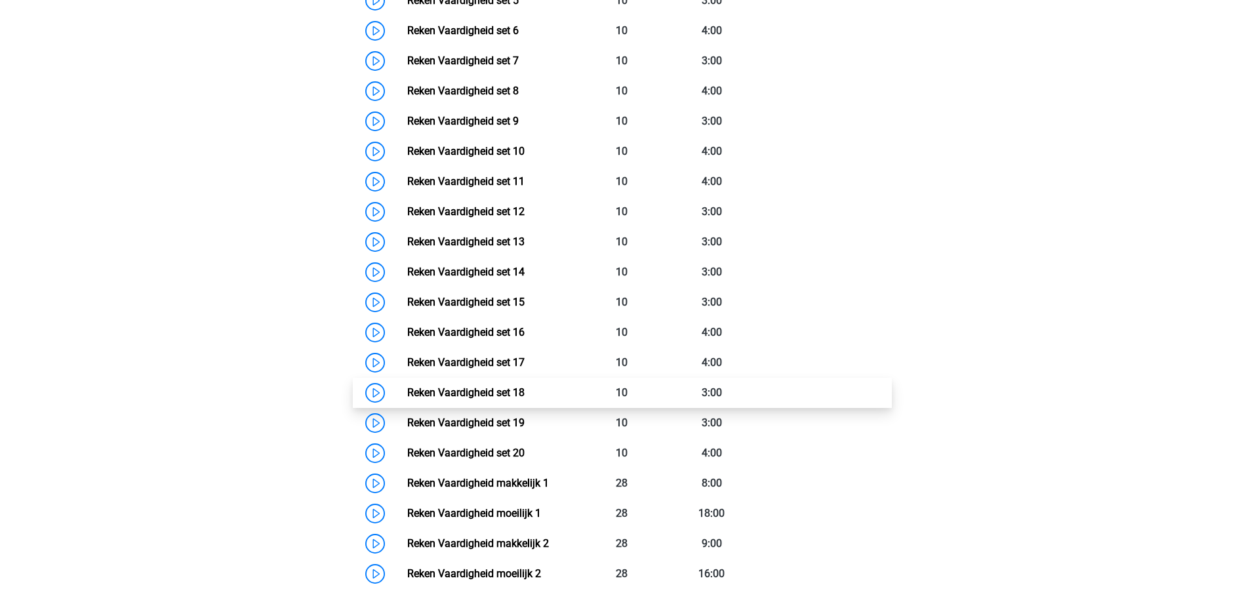
click at [511, 388] on link "Reken Vaardigheid set 18" at bounding box center [465, 392] width 117 height 12
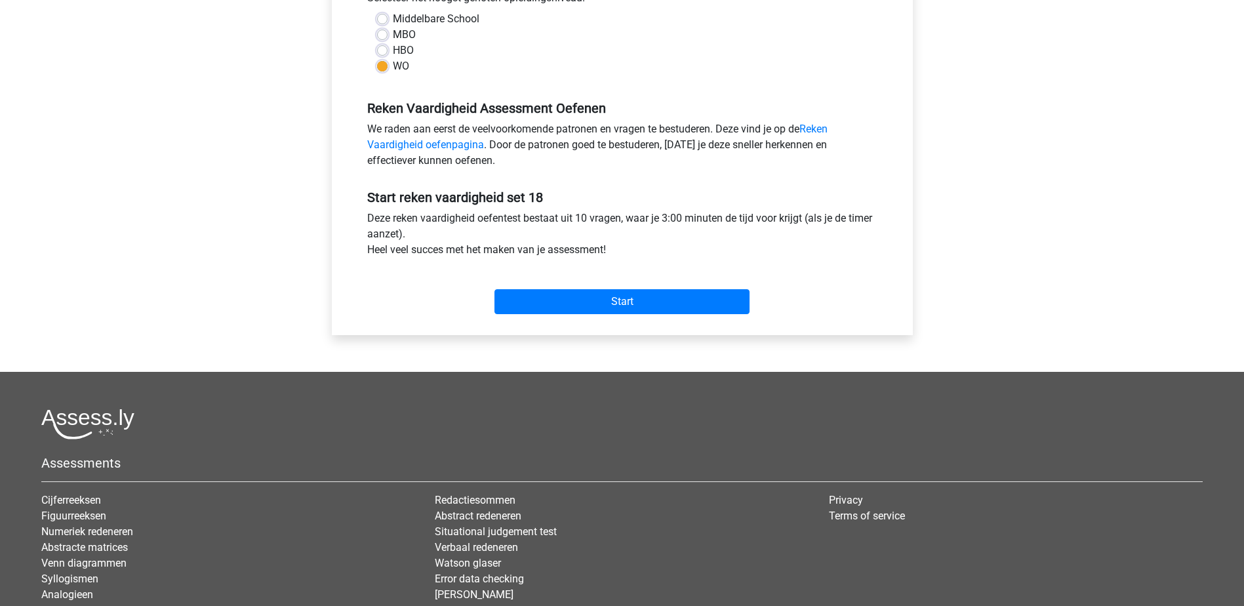
scroll to position [328, 0]
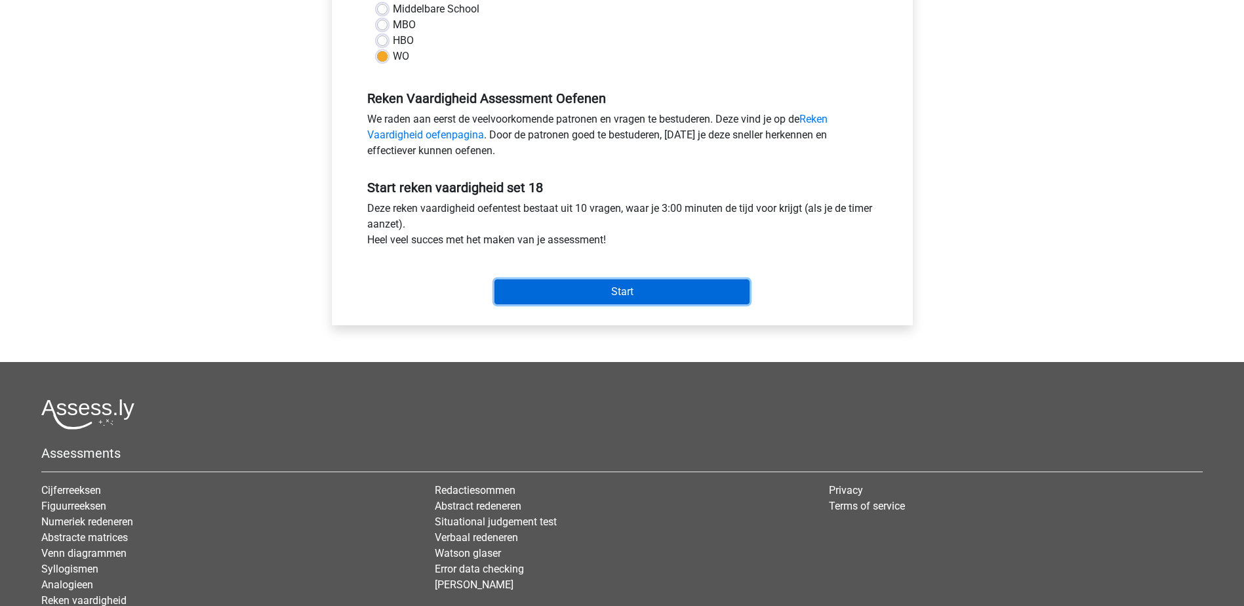
click at [686, 300] on input "Start" at bounding box center [622, 291] width 255 height 25
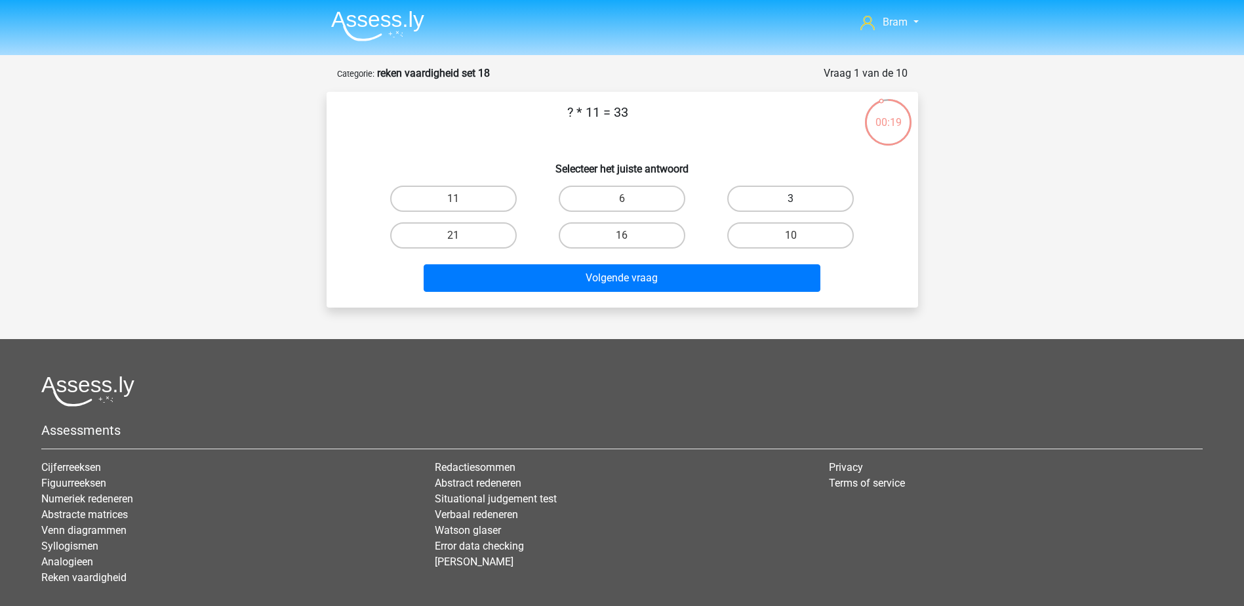
click at [747, 204] on label "3" at bounding box center [790, 199] width 127 height 26
click at [791, 204] on input "3" at bounding box center [795, 203] width 9 height 9
radio input "true"
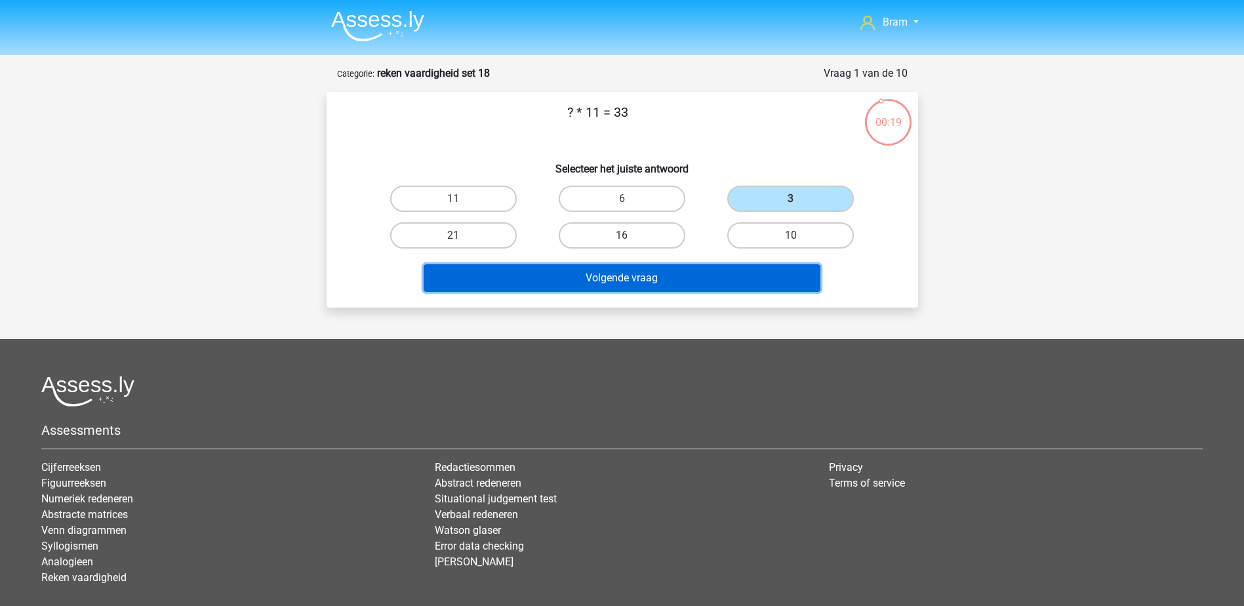
click at [719, 277] on button "Volgende vraag" at bounding box center [622, 278] width 397 height 28
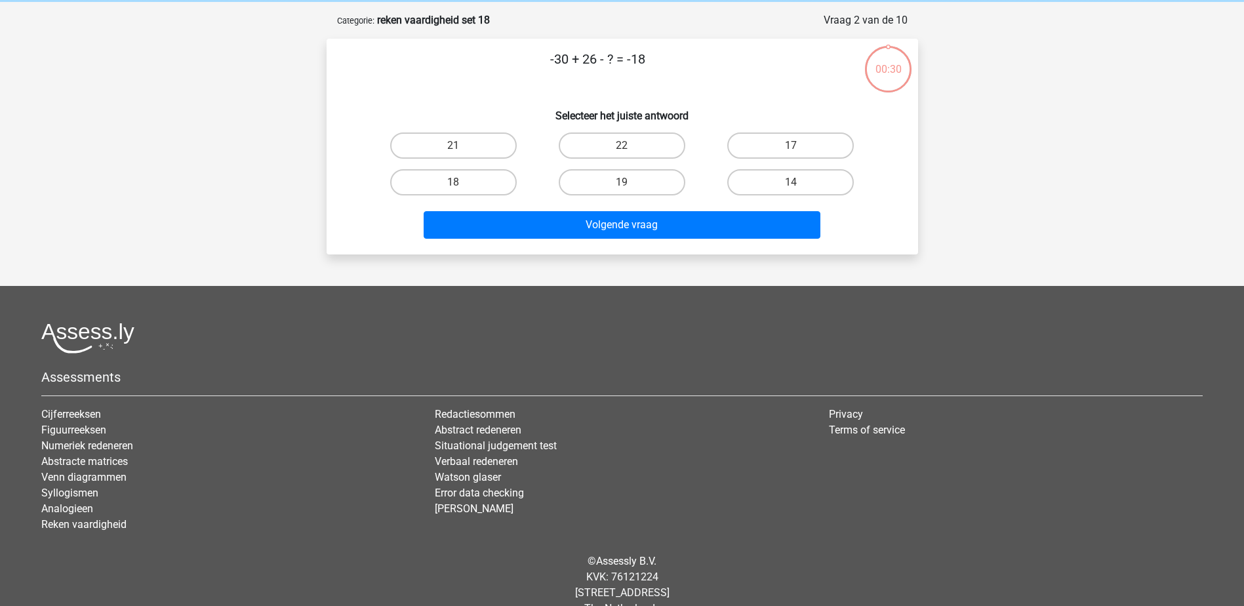
scroll to position [66, 0]
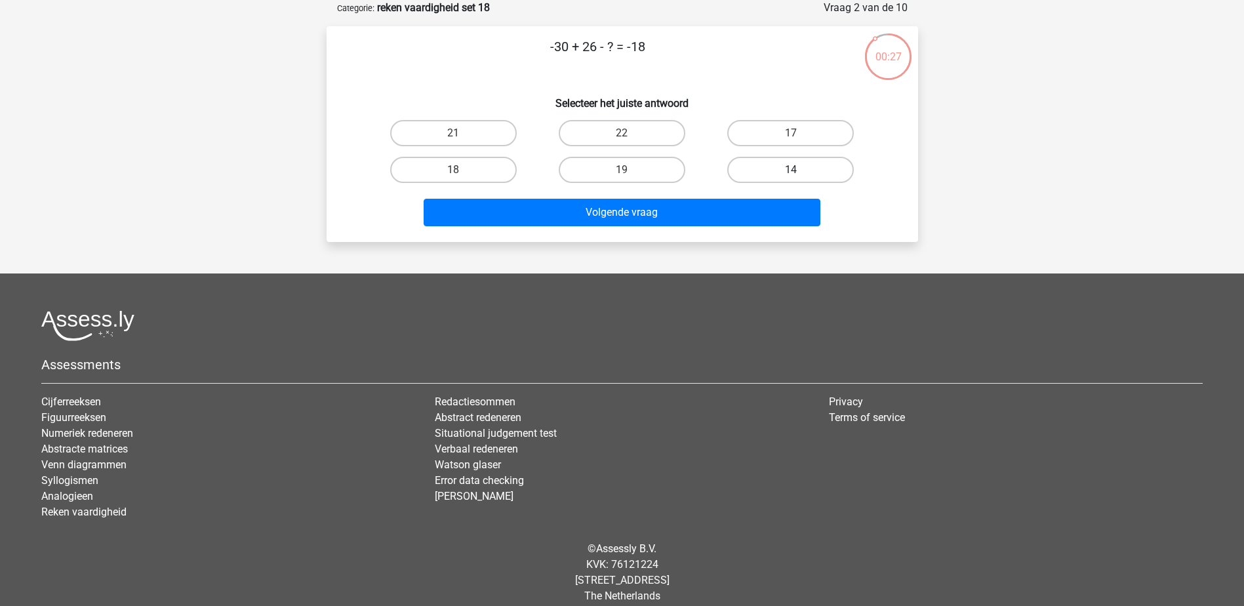
click at [754, 161] on label "14" at bounding box center [790, 170] width 127 height 26
click at [791, 170] on input "14" at bounding box center [795, 174] width 9 height 9
radio input "true"
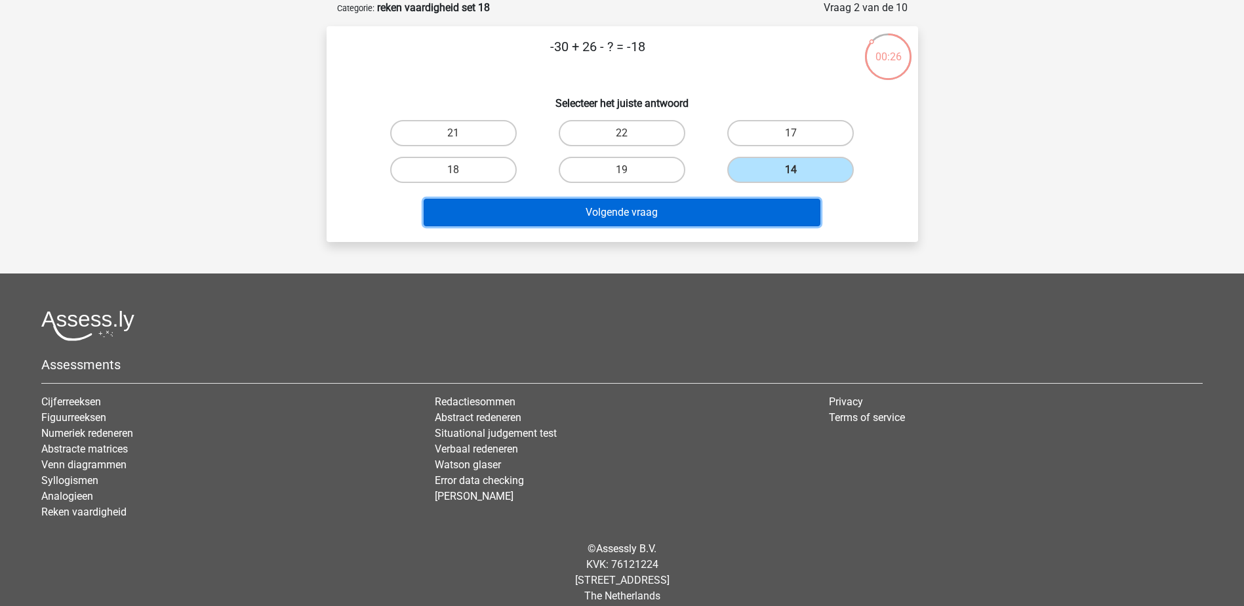
click at [752, 217] on button "Volgende vraag" at bounding box center [622, 213] width 397 height 28
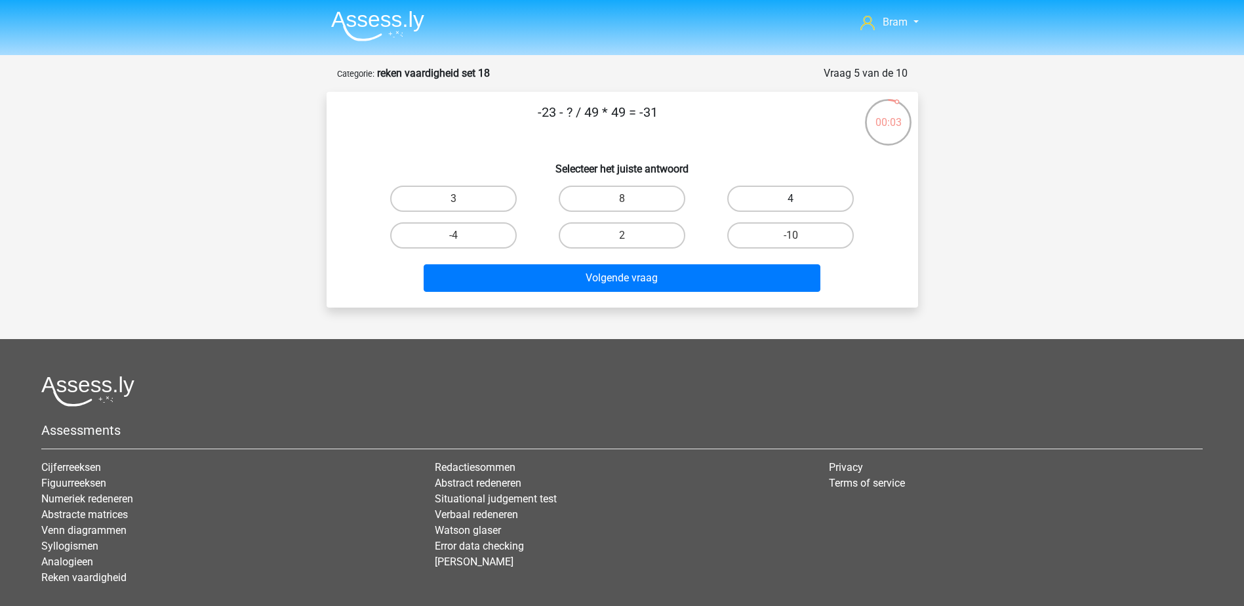
click at [773, 197] on label "4" at bounding box center [790, 199] width 127 height 26
click at [791, 199] on input "4" at bounding box center [795, 203] width 9 height 9
radio input "true"
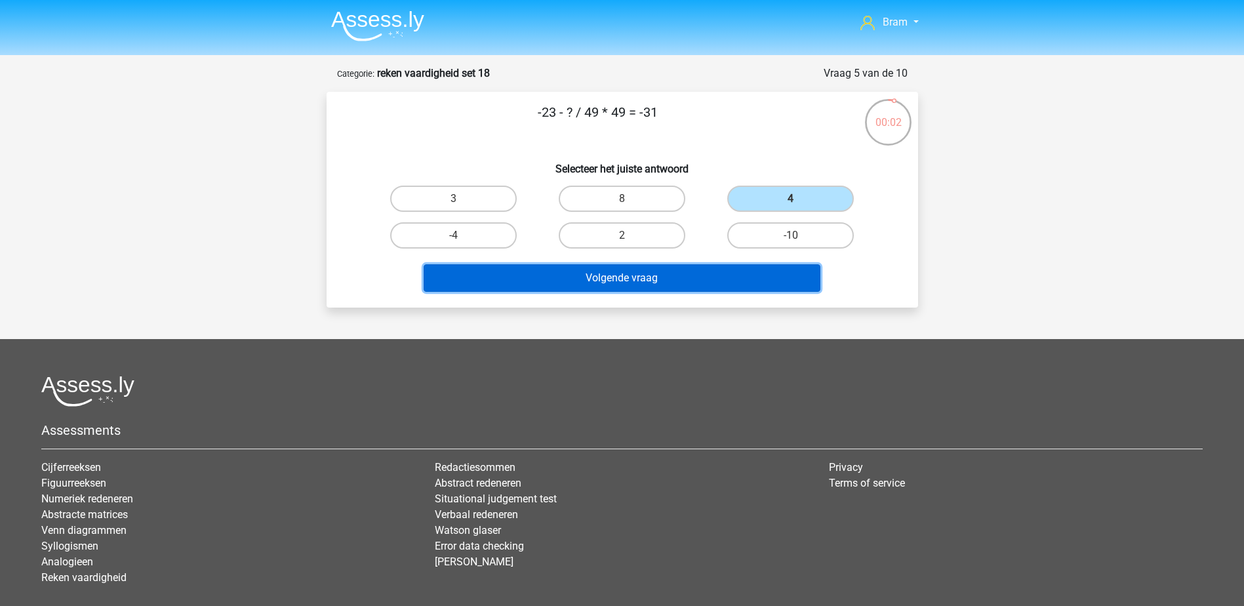
click at [737, 276] on button "Volgende vraag" at bounding box center [622, 278] width 397 height 28
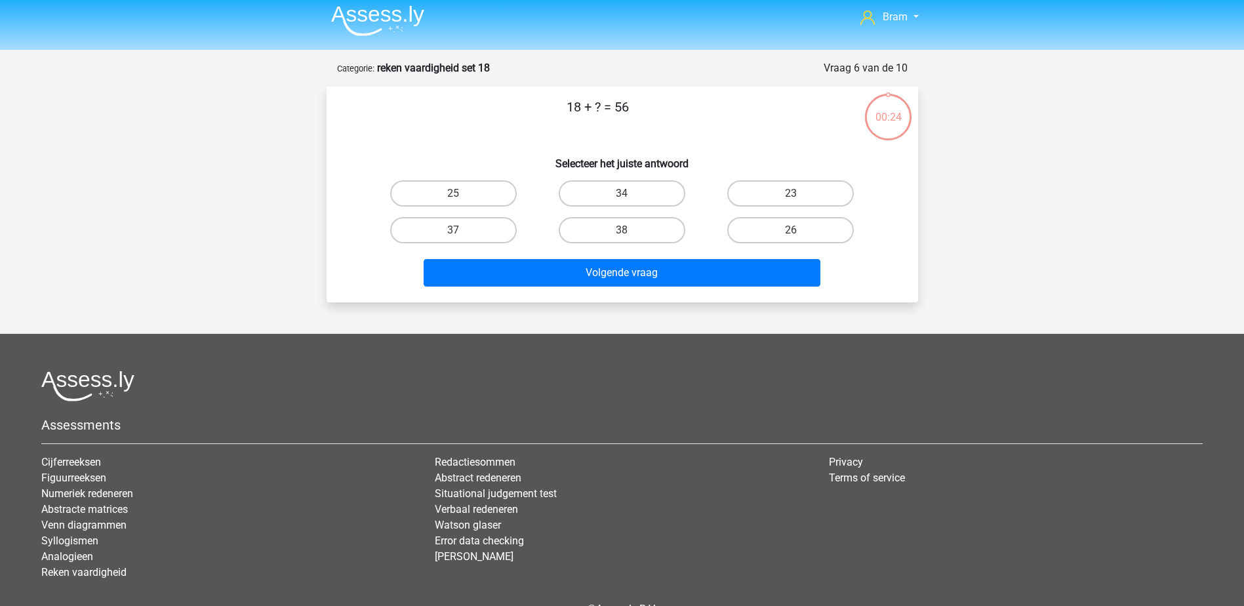
scroll to position [66, 0]
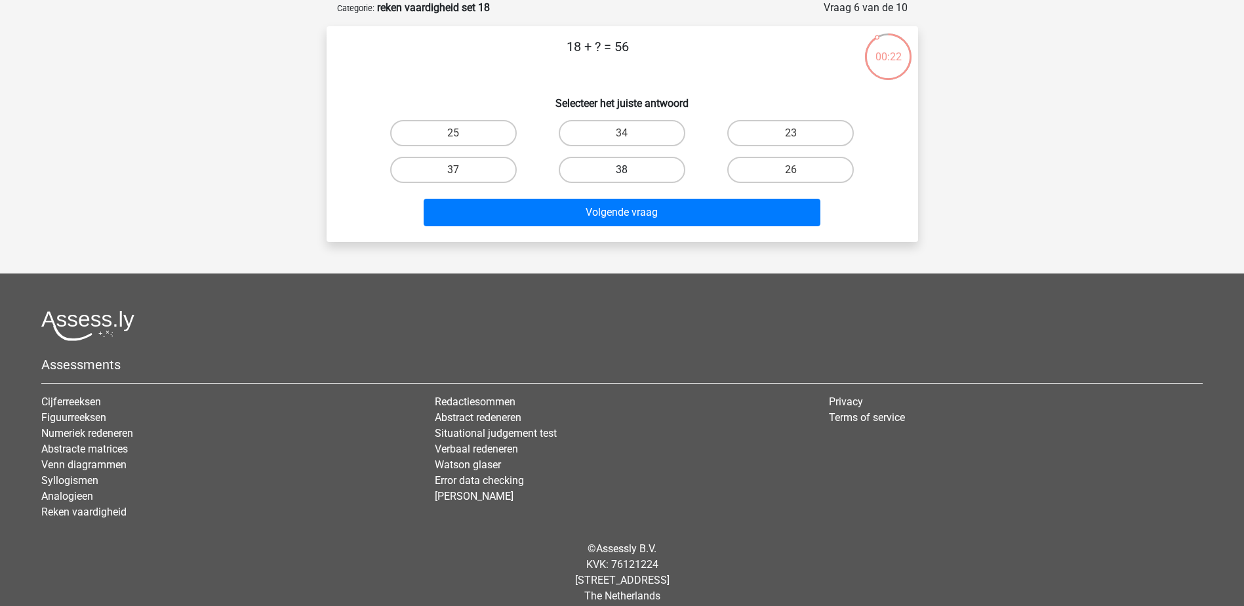
click at [647, 174] on label "38" at bounding box center [622, 170] width 127 height 26
click at [630, 174] on input "38" at bounding box center [626, 174] width 9 height 9
radio input "true"
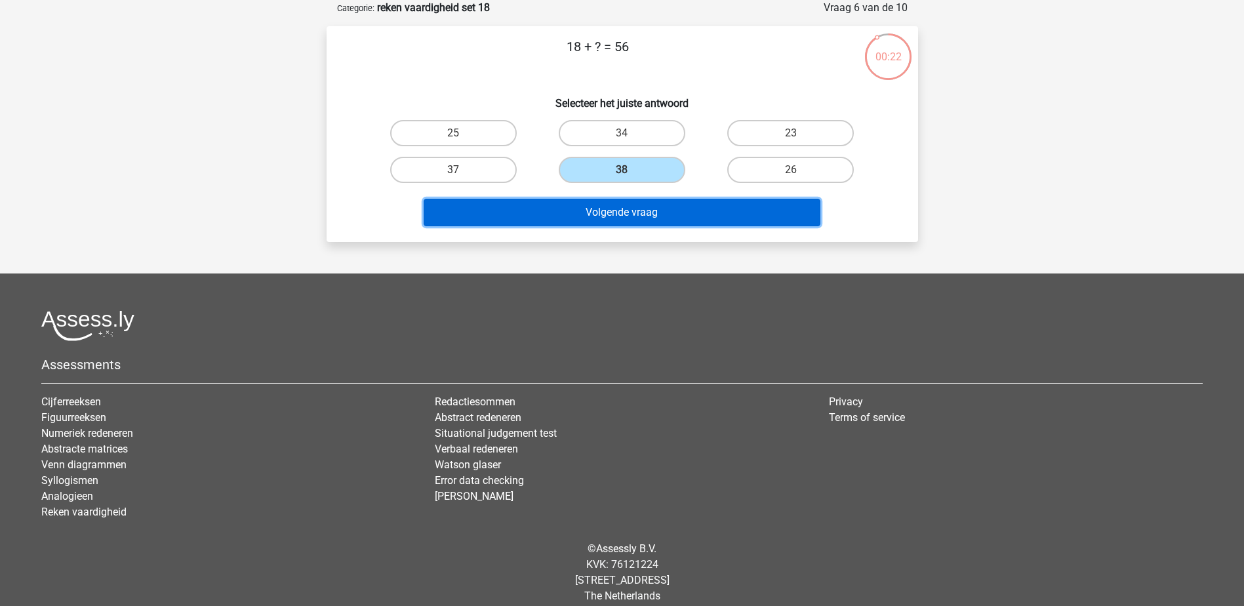
click at [661, 225] on button "Volgende vraag" at bounding box center [622, 213] width 397 height 28
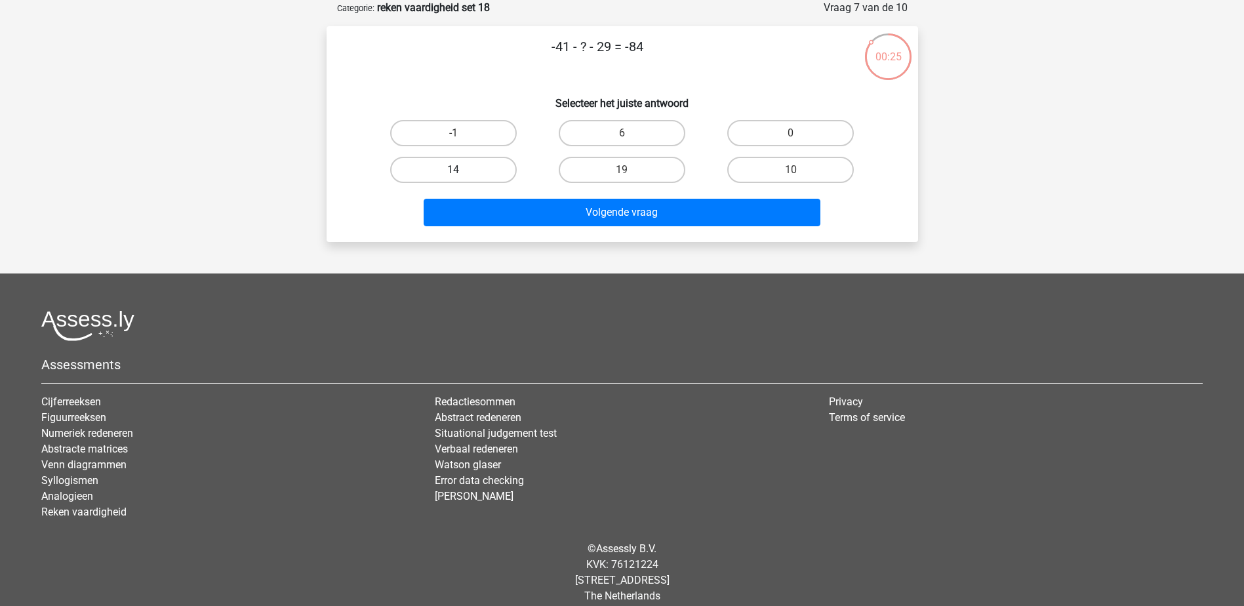
click at [478, 176] on label "14" at bounding box center [453, 170] width 127 height 26
click at [462, 176] on input "14" at bounding box center [457, 174] width 9 height 9
radio input "true"
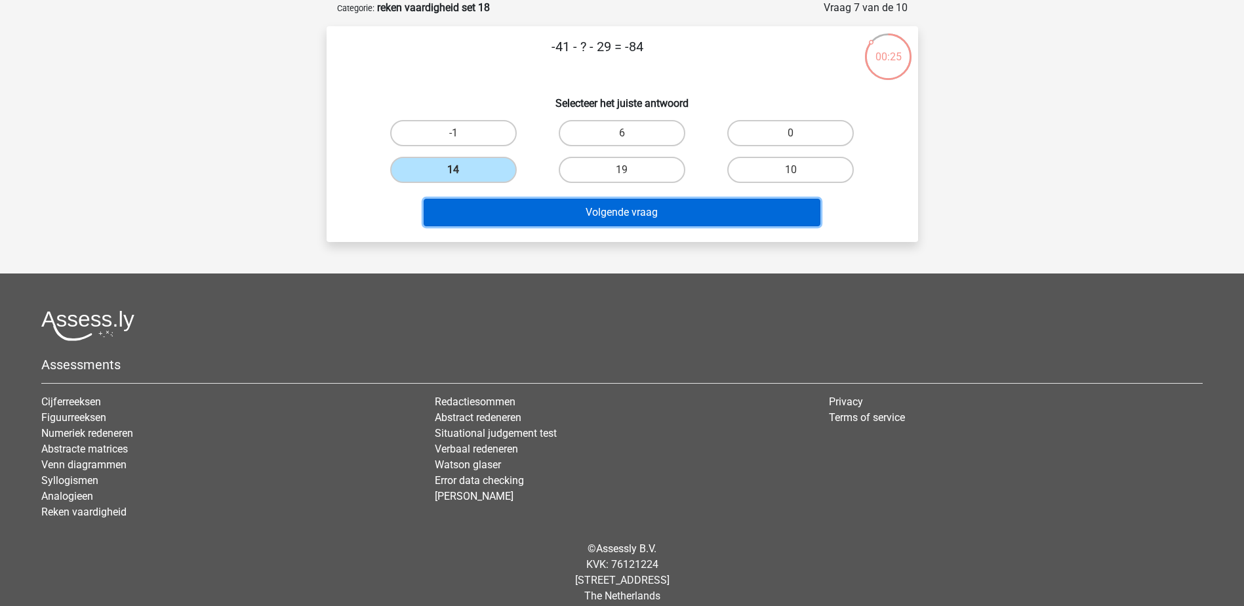
drag, startPoint x: 508, startPoint y: 219, endPoint x: 525, endPoint y: 216, distance: 17.3
click at [509, 219] on button "Volgende vraag" at bounding box center [622, 213] width 397 height 28
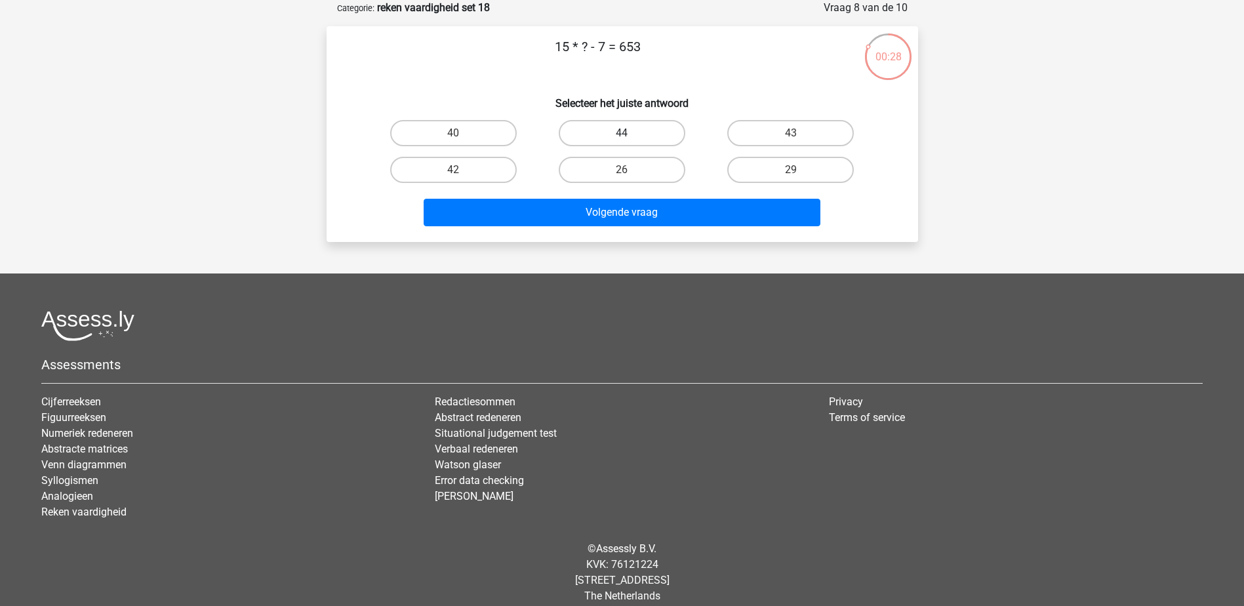
click at [581, 134] on label "44" at bounding box center [622, 133] width 127 height 26
click at [622, 134] on input "44" at bounding box center [626, 137] width 9 height 9
radio input "true"
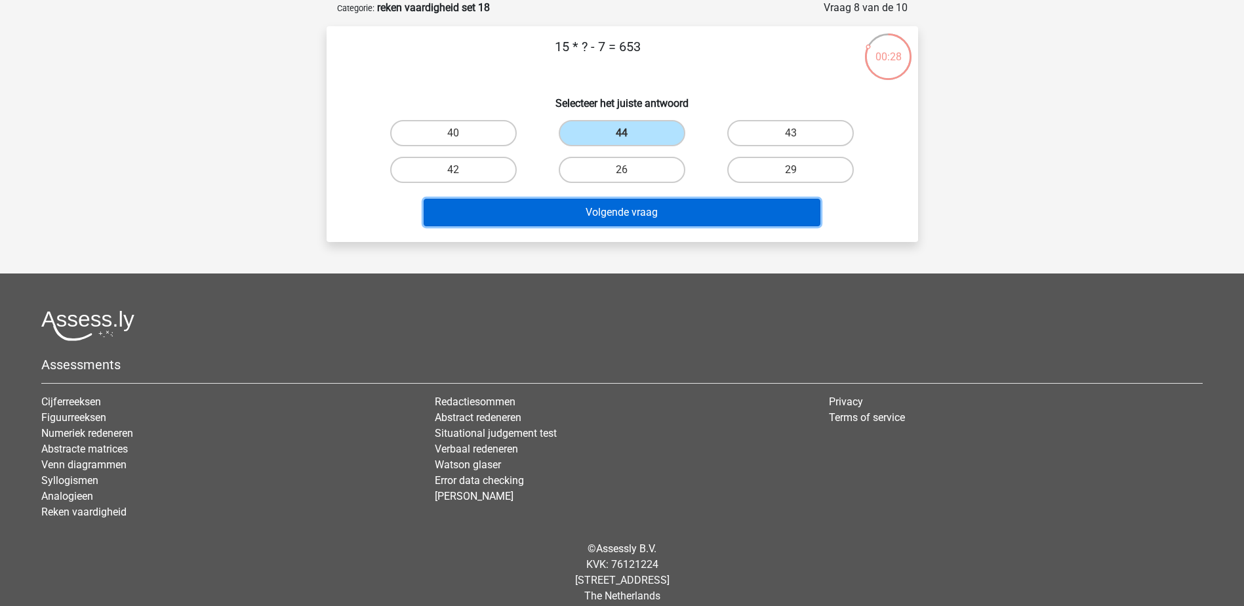
click at [624, 221] on button "Volgende vraag" at bounding box center [622, 213] width 397 height 28
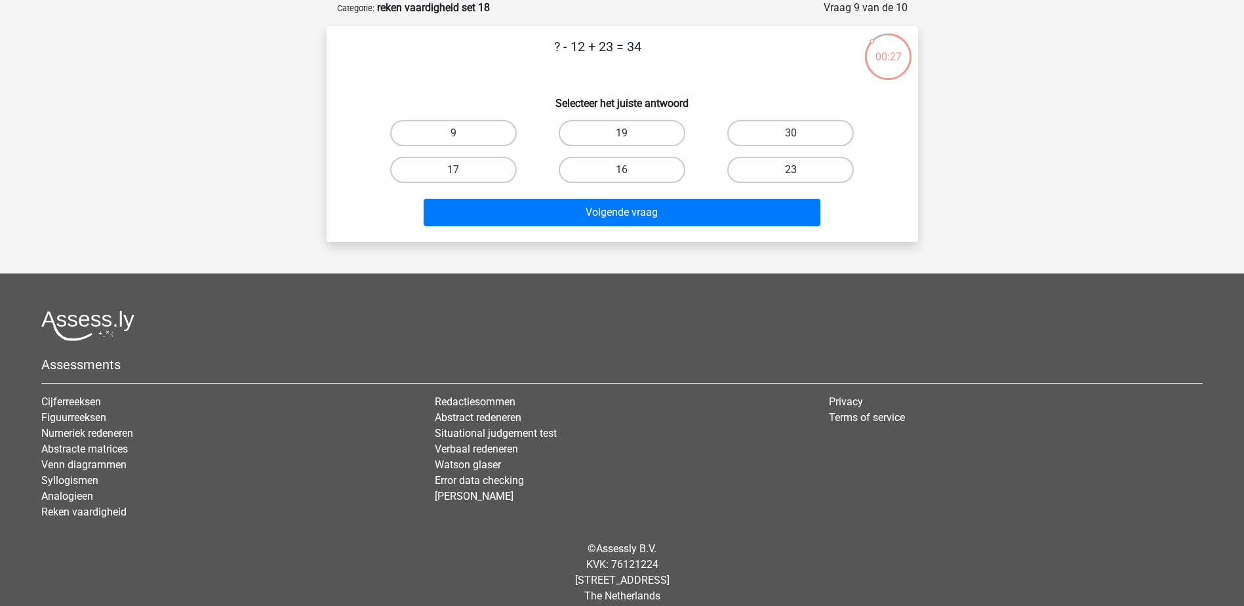
drag, startPoint x: 794, startPoint y: 169, endPoint x: 788, endPoint y: 188, distance: 19.7
click at [794, 169] on label "23" at bounding box center [790, 170] width 127 height 26
click at [794, 170] on input "23" at bounding box center [795, 174] width 9 height 9
radio input "true"
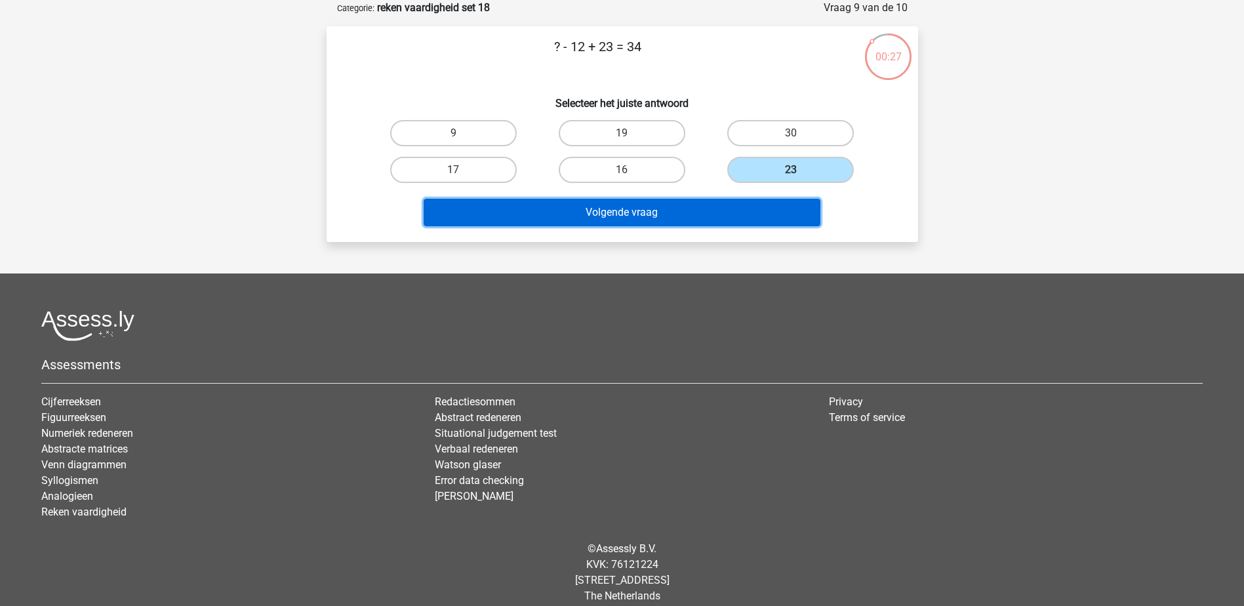
click at [785, 202] on button "Volgende vraag" at bounding box center [622, 213] width 397 height 28
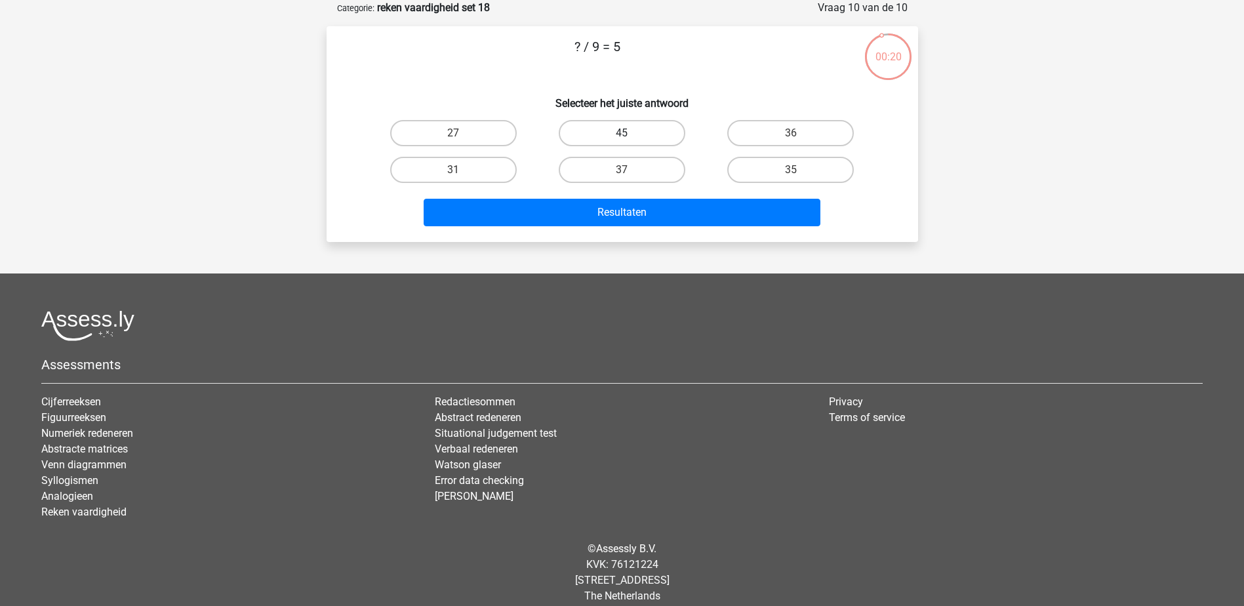
click at [670, 131] on label "45" at bounding box center [622, 133] width 127 height 26
click at [630, 133] on input "45" at bounding box center [626, 137] width 9 height 9
radio input "true"
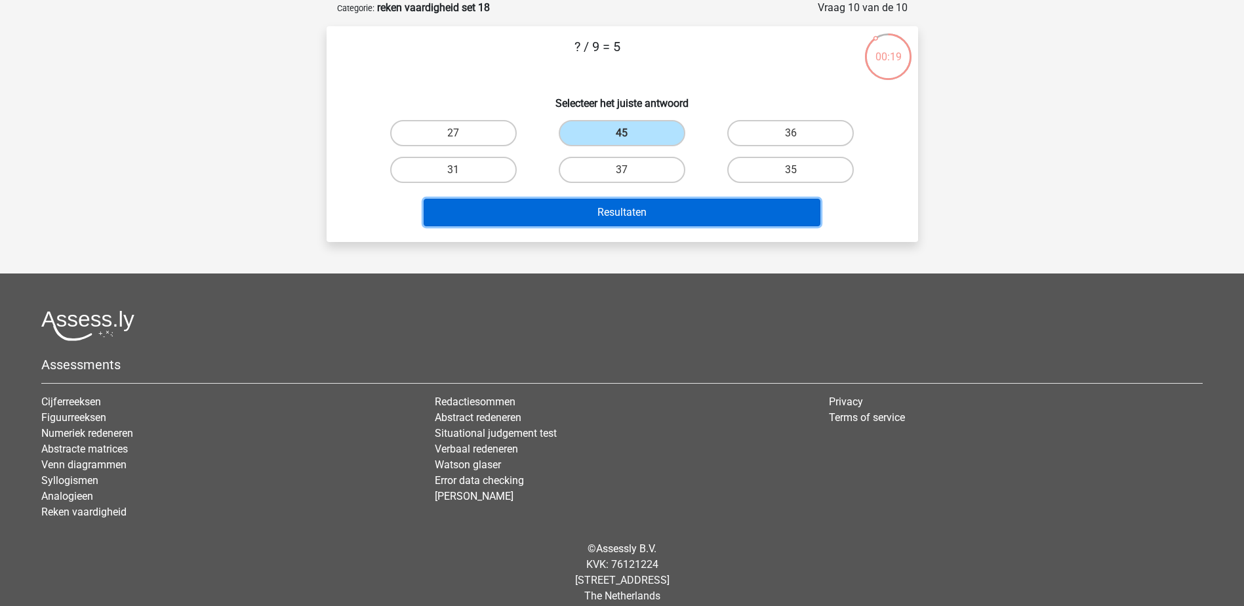
click at [674, 199] on button "Resultaten" at bounding box center [622, 213] width 397 height 28
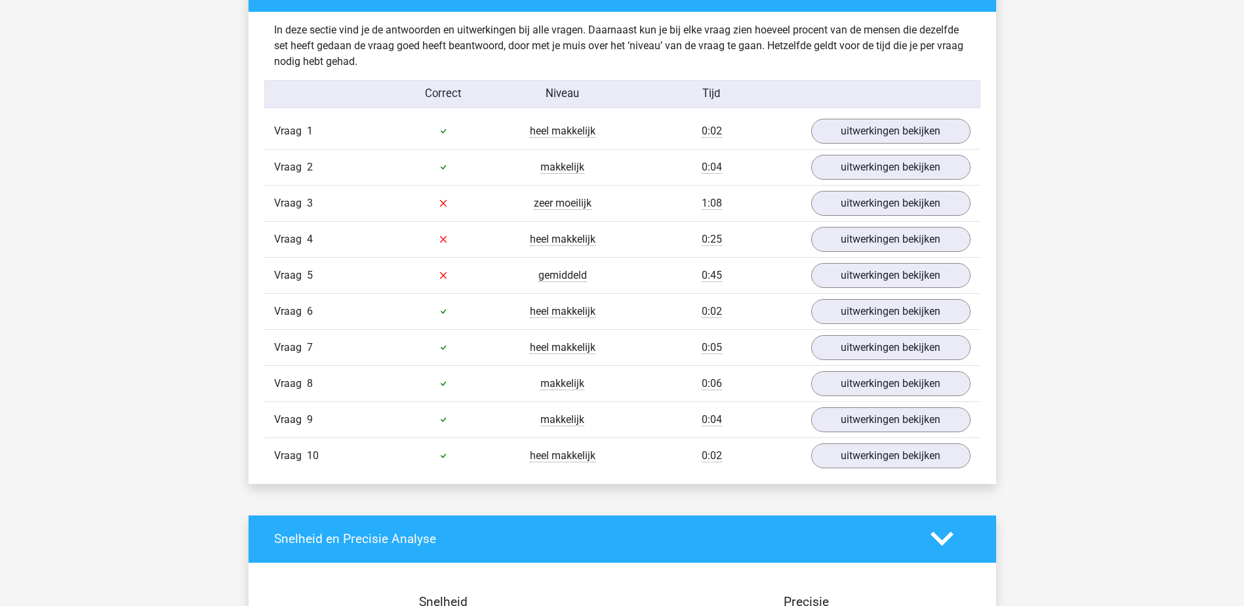
scroll to position [787, 0]
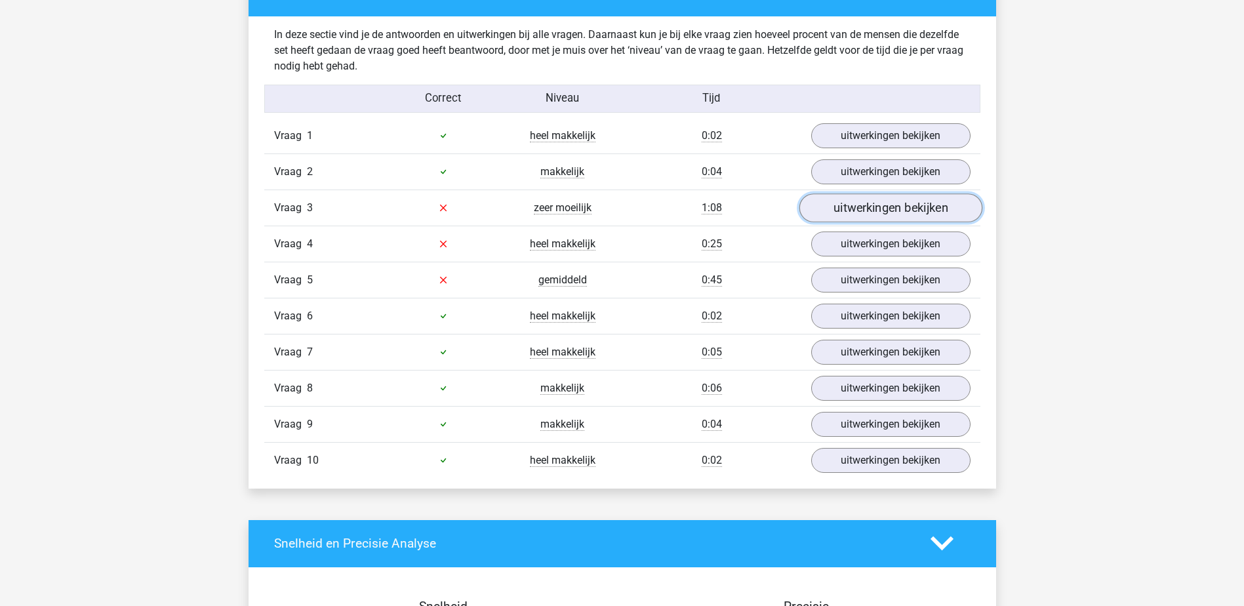
click at [916, 206] on link "uitwerkingen bekijken" at bounding box center [890, 208] width 183 height 29
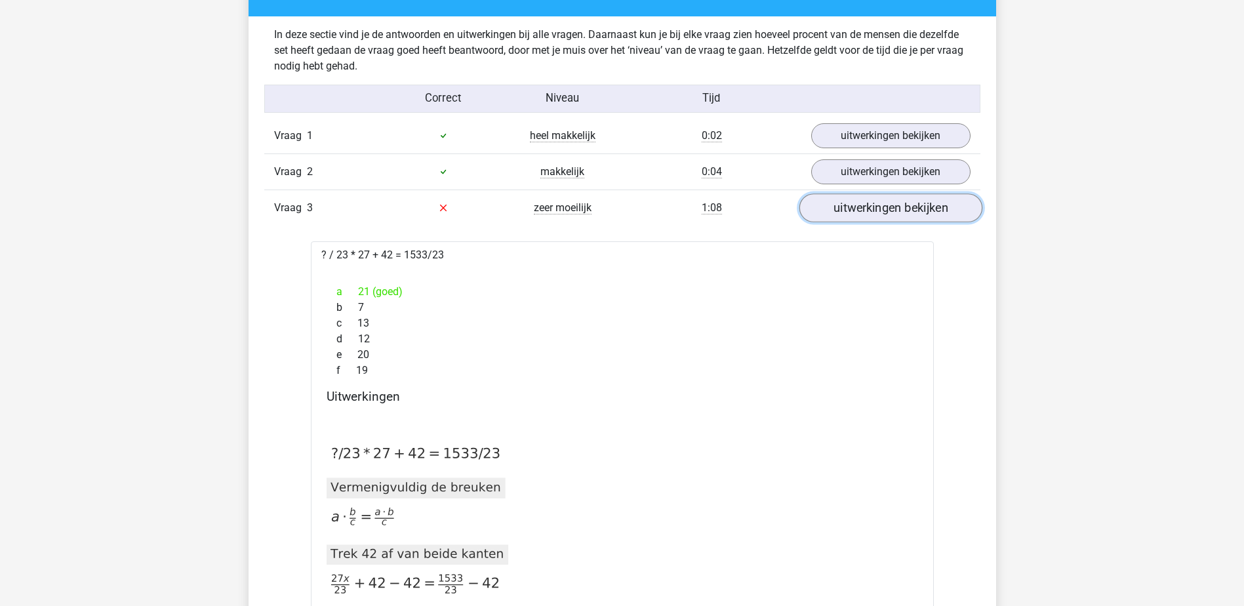
click at [926, 206] on link "uitwerkingen bekijken" at bounding box center [890, 208] width 183 height 29
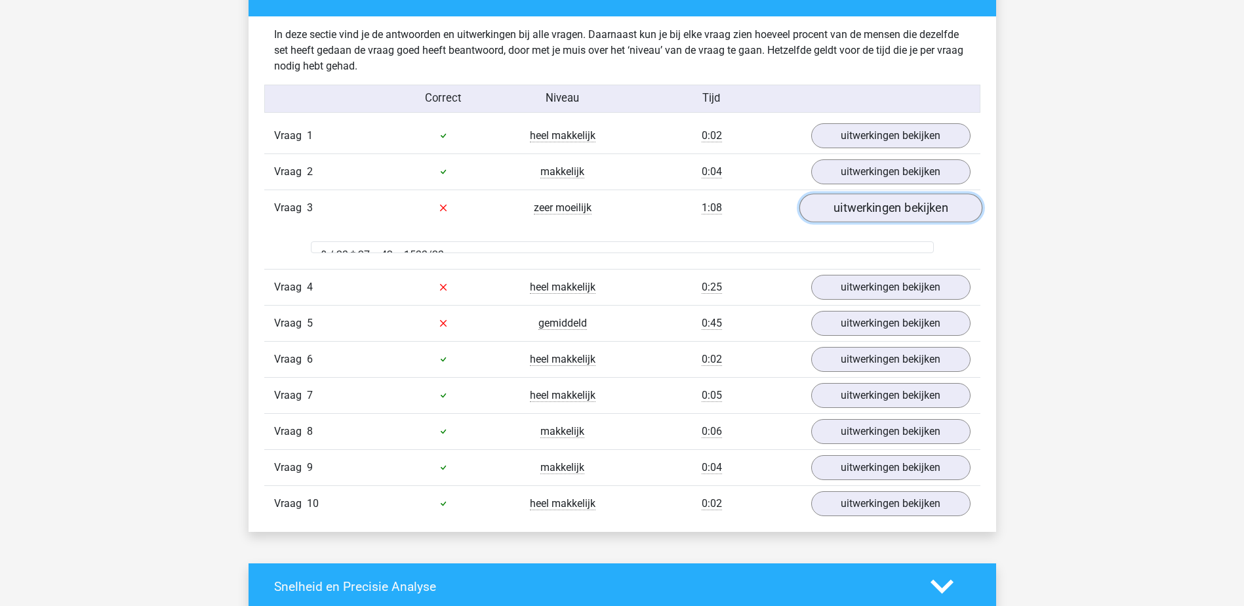
click at [926, 206] on link "uitwerkingen bekijken" at bounding box center [890, 208] width 183 height 29
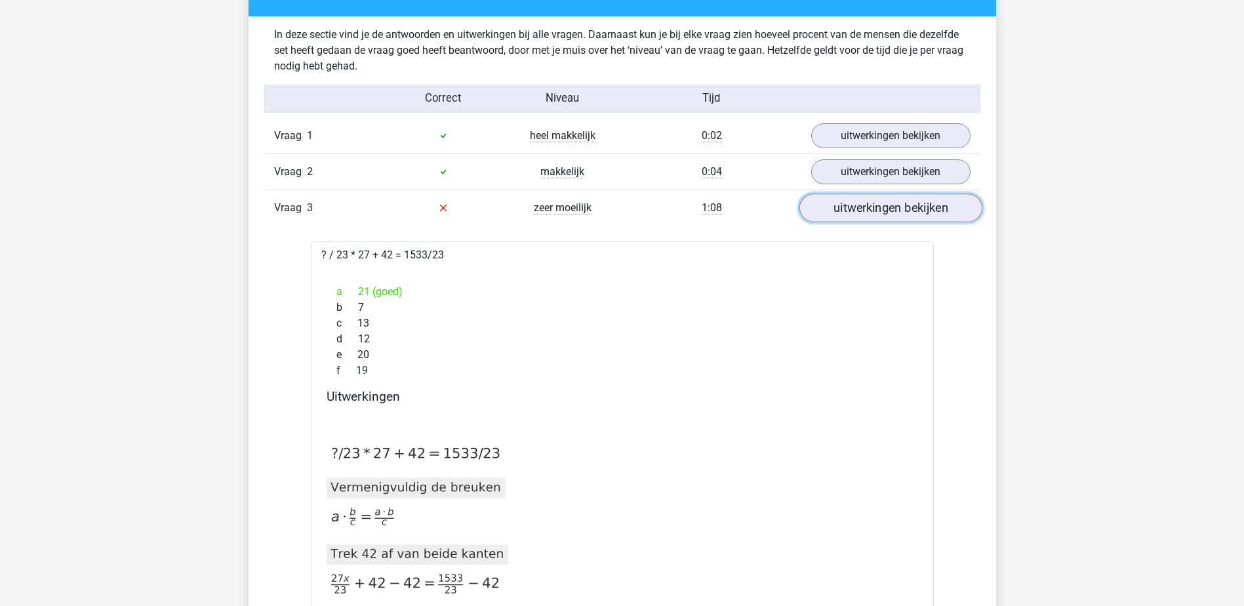
click at [926, 206] on link "uitwerkingen bekijken" at bounding box center [890, 208] width 183 height 29
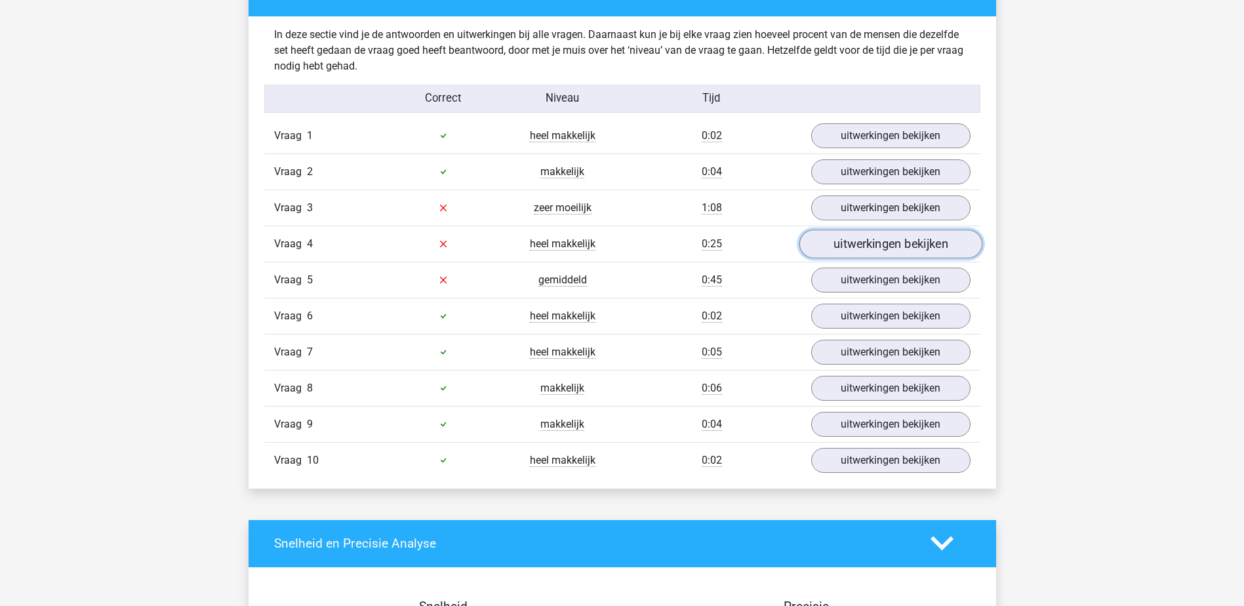
click at [905, 240] on link "uitwerkingen bekijken" at bounding box center [890, 244] width 183 height 29
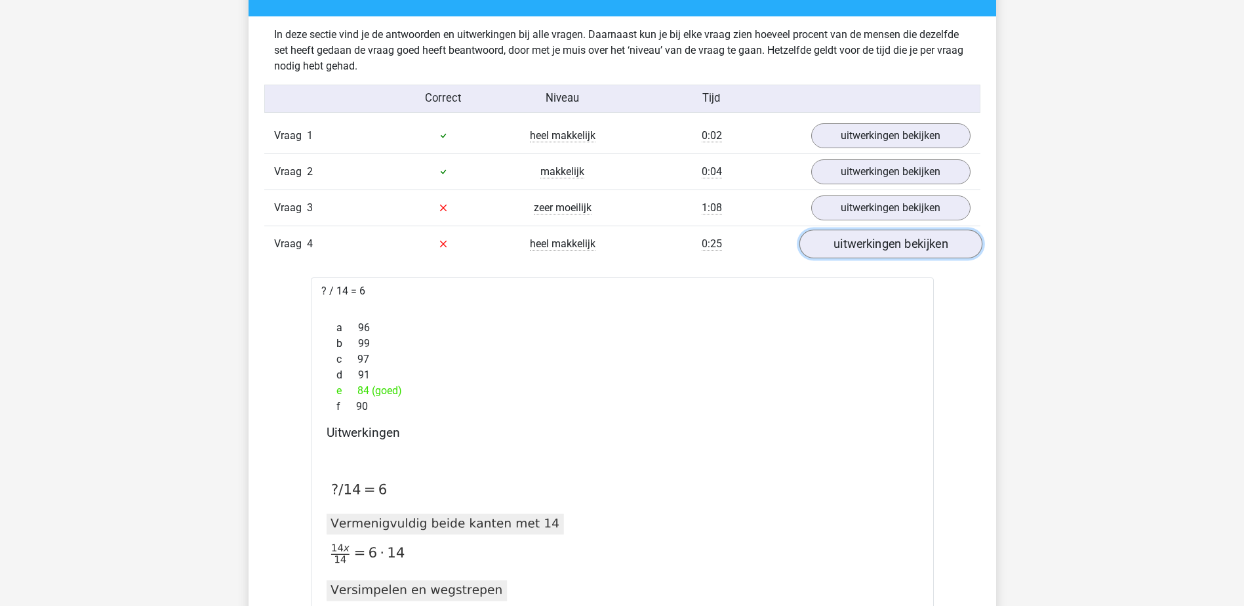
click at [906, 239] on link "uitwerkingen bekijken" at bounding box center [890, 244] width 183 height 29
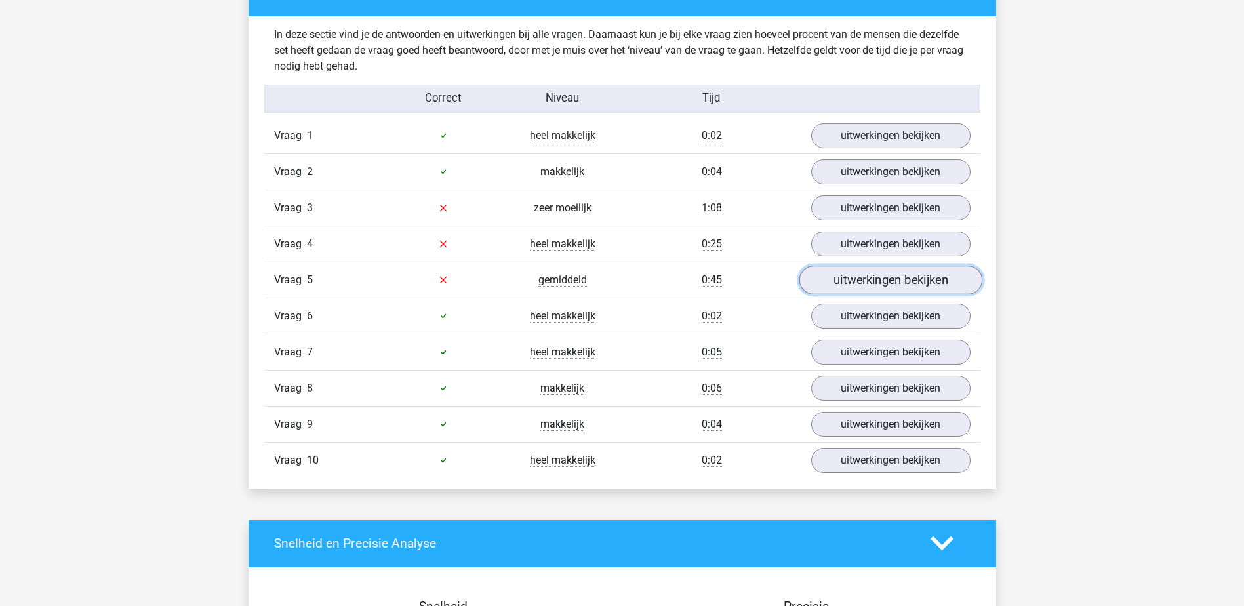
click at [903, 277] on link "uitwerkingen bekijken" at bounding box center [890, 280] width 183 height 29
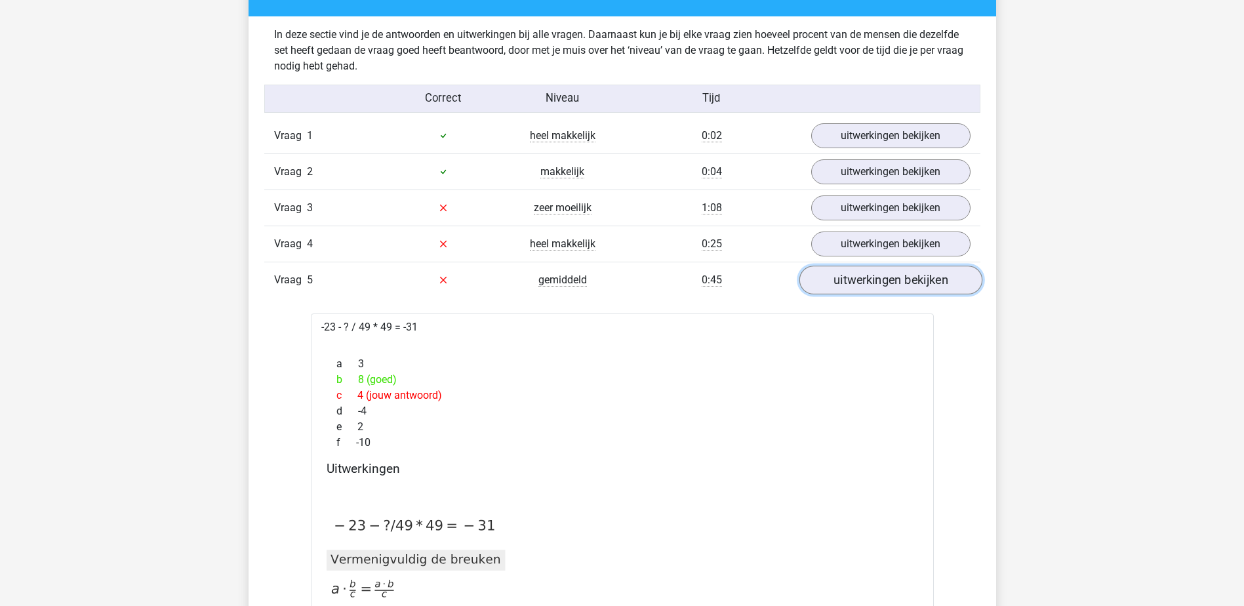
click at [903, 277] on link "uitwerkingen bekijken" at bounding box center [890, 280] width 183 height 29
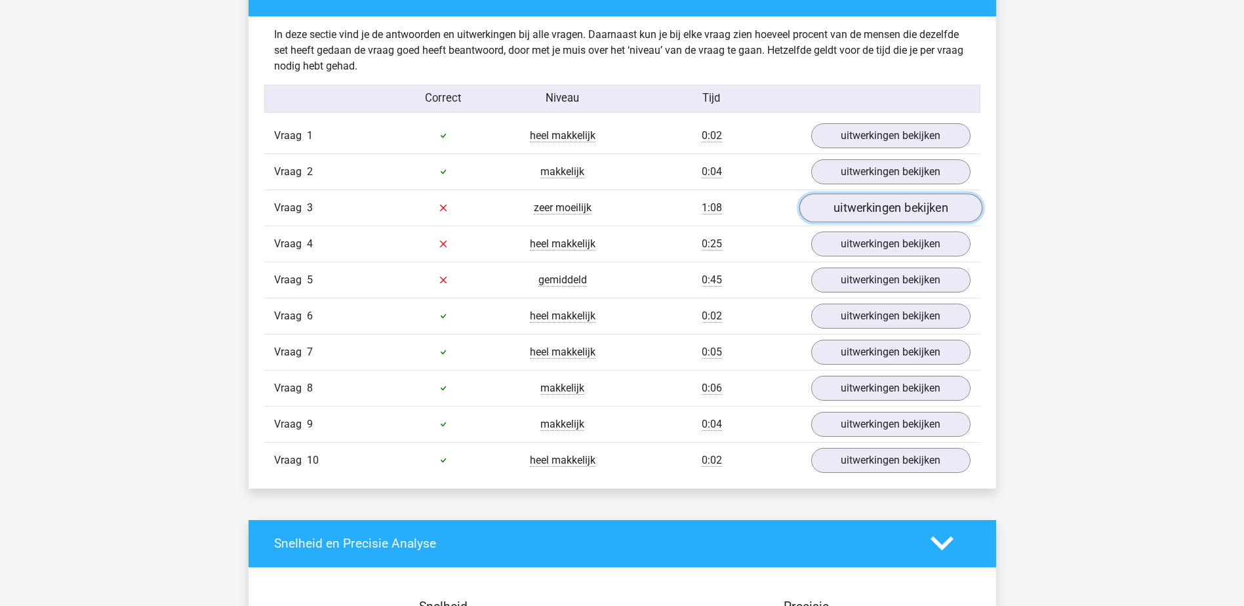
click at [893, 207] on link "uitwerkingen bekijken" at bounding box center [890, 208] width 183 height 29
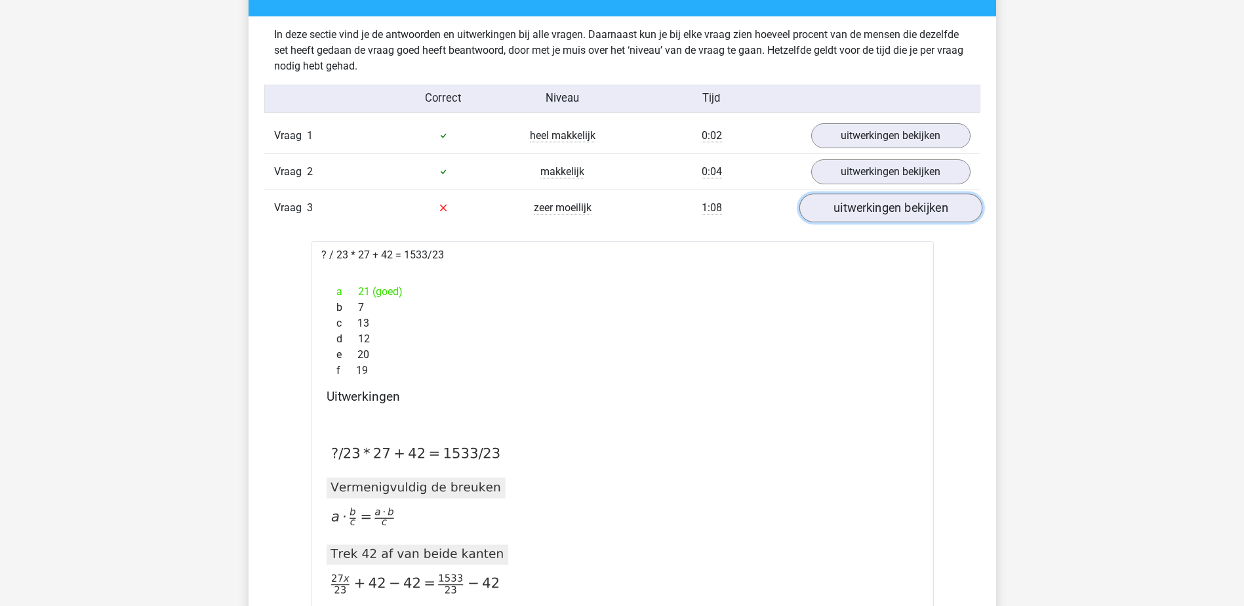
click at [893, 207] on link "uitwerkingen bekijken" at bounding box center [890, 208] width 183 height 29
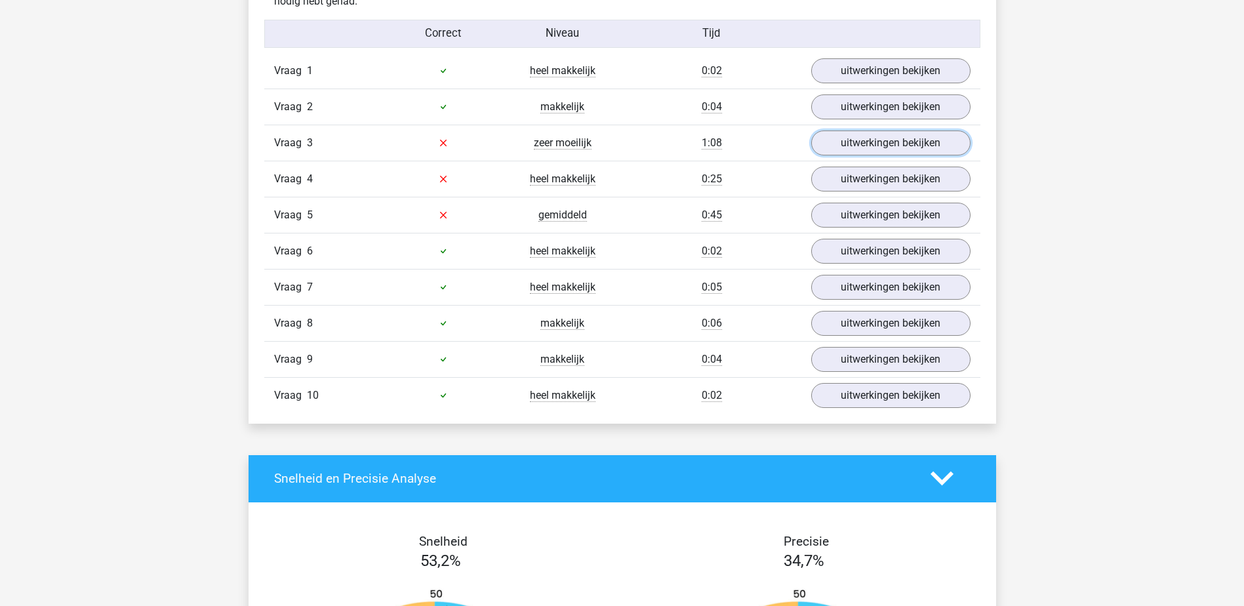
scroll to position [853, 0]
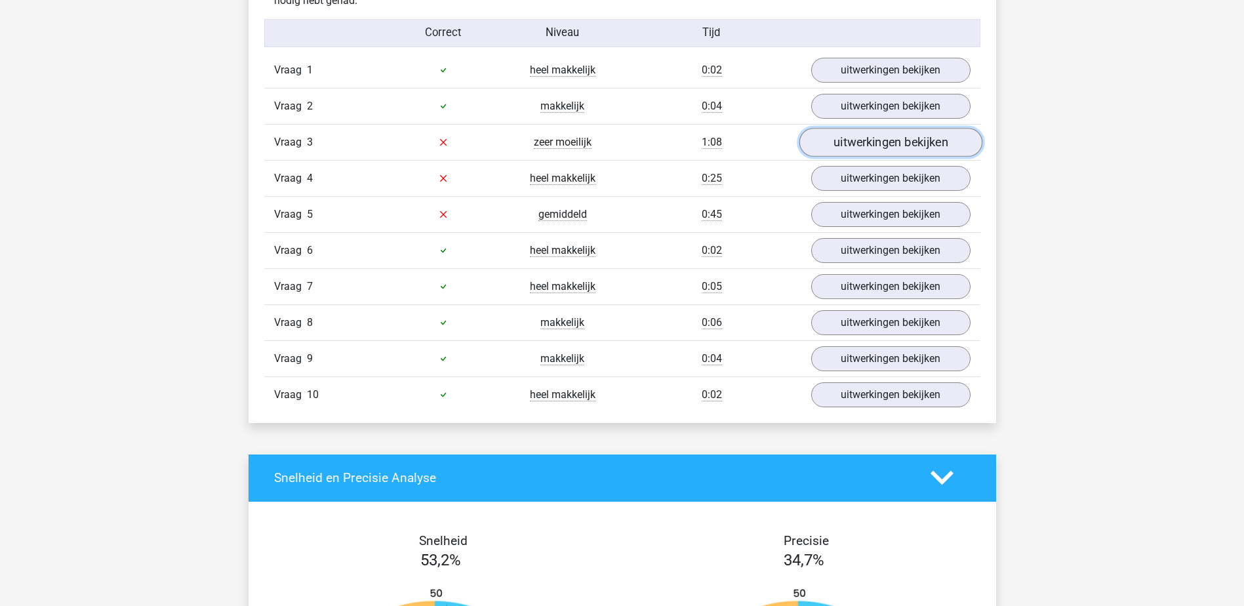
click at [896, 151] on link "uitwerkingen bekijken" at bounding box center [890, 142] width 183 height 29
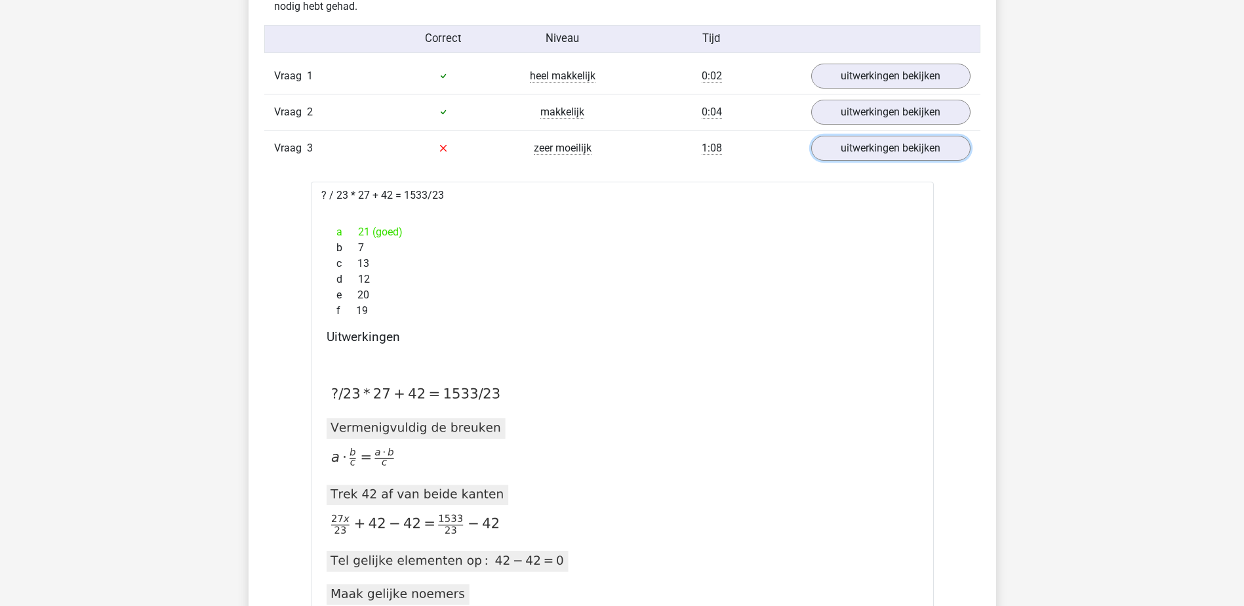
scroll to position [590, 0]
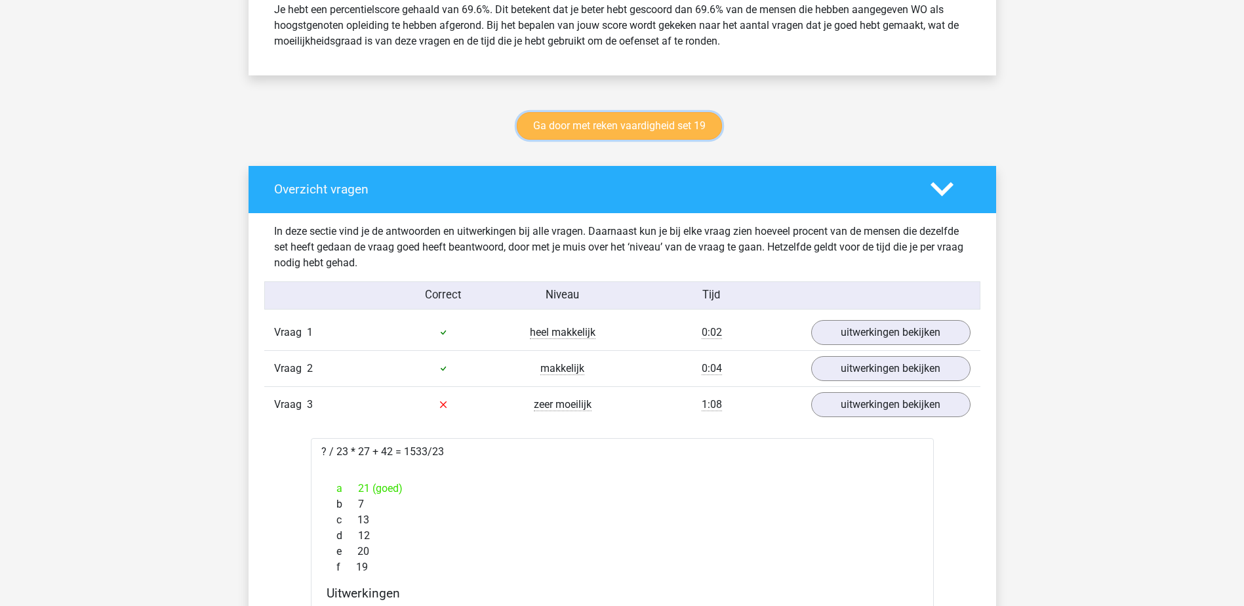
click at [703, 129] on link "Ga door met reken vaardigheid set 19" at bounding box center [619, 126] width 205 height 28
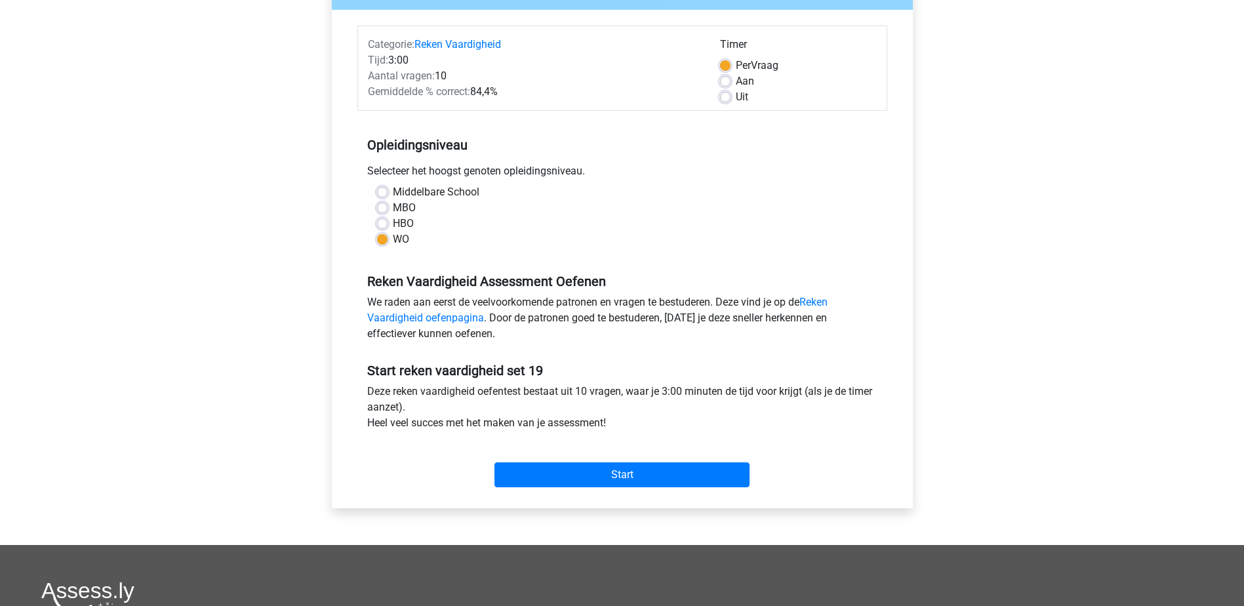
scroll to position [394, 0]
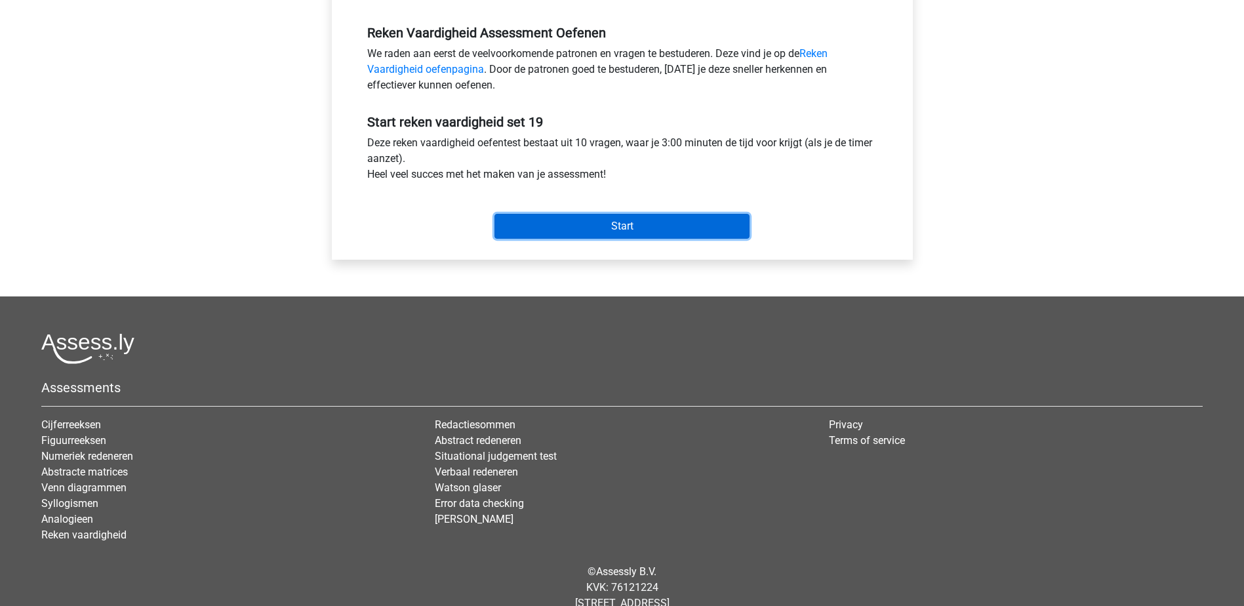
click at [691, 234] on input "Start" at bounding box center [622, 226] width 255 height 25
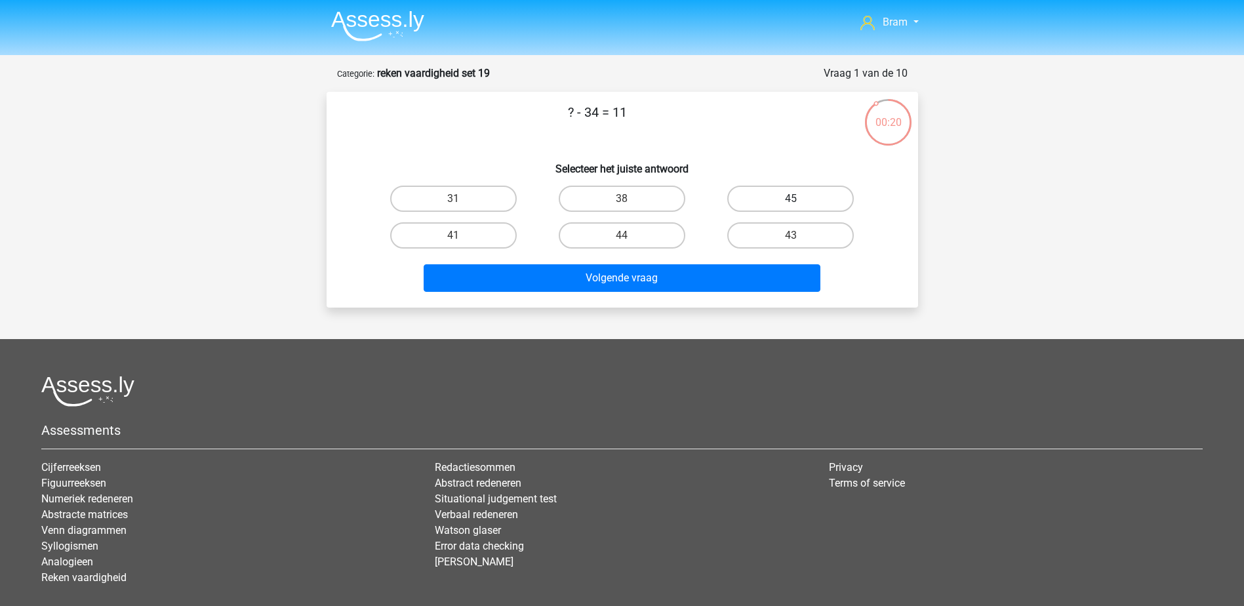
click at [773, 194] on label "45" at bounding box center [790, 199] width 127 height 26
click at [791, 199] on input "45" at bounding box center [795, 203] width 9 height 9
radio input "true"
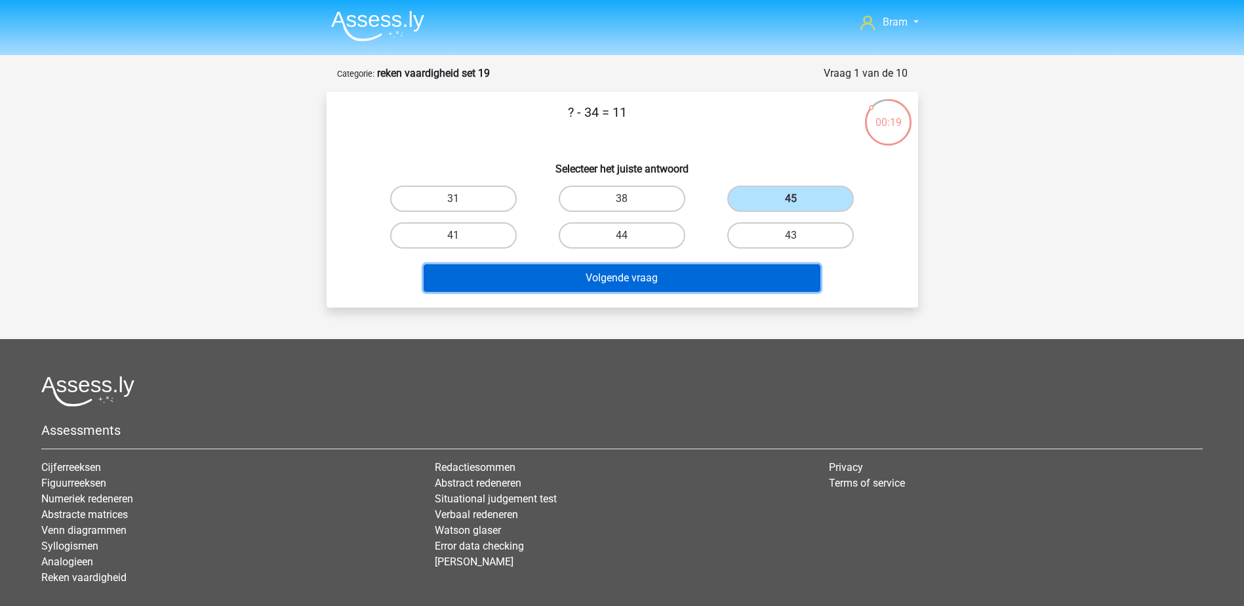
click at [751, 286] on button "Volgende vraag" at bounding box center [622, 278] width 397 height 28
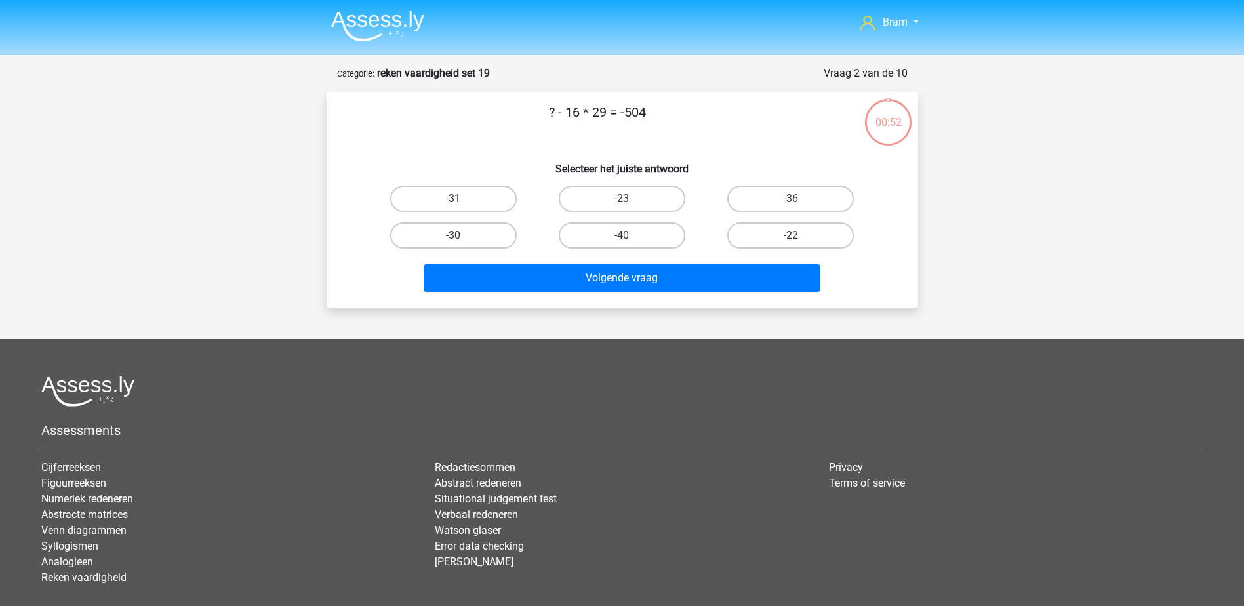
scroll to position [66, 0]
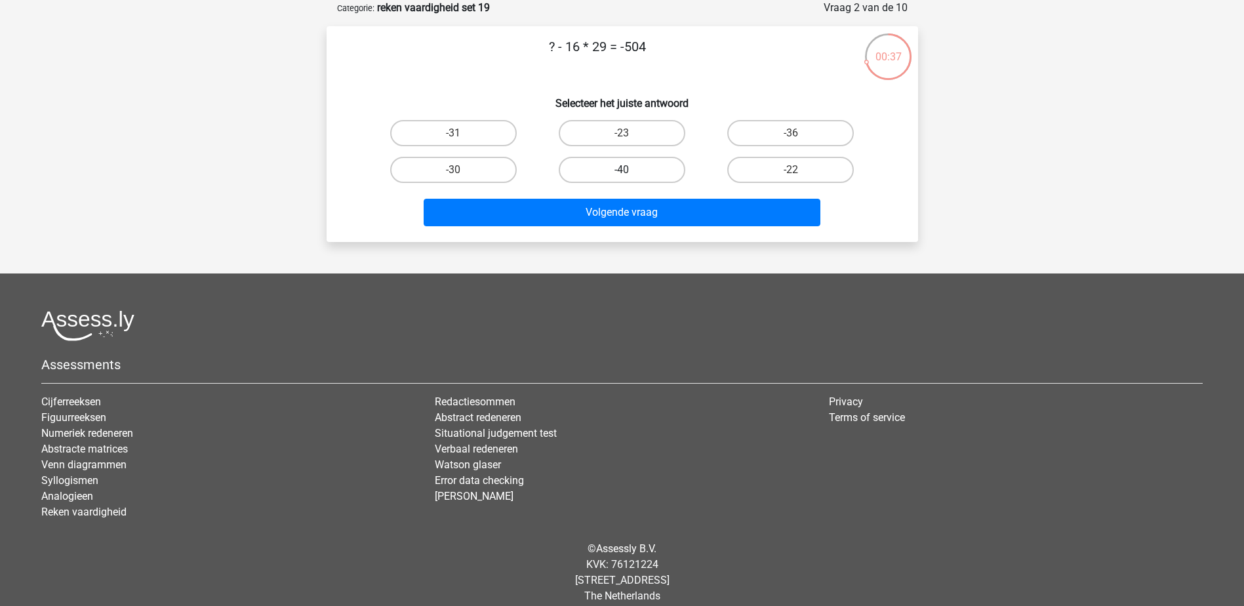
click at [603, 170] on label "-40" at bounding box center [622, 170] width 127 height 26
click at [622, 170] on input "-40" at bounding box center [626, 174] width 9 height 9
radio input "true"
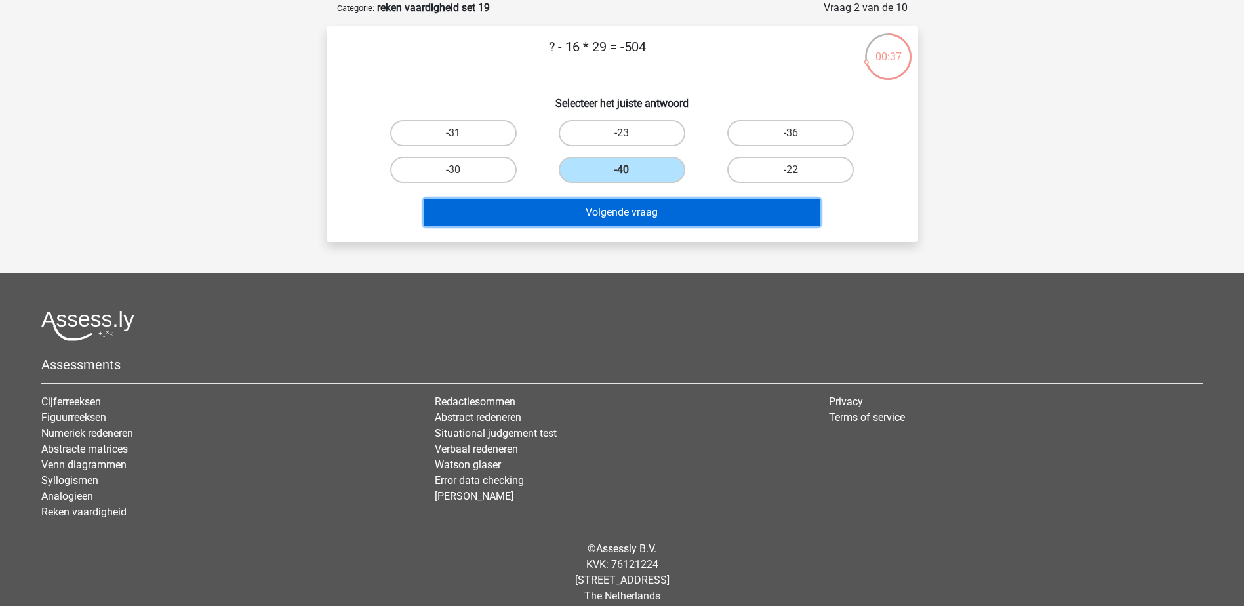
click at [638, 218] on button "Volgende vraag" at bounding box center [622, 213] width 397 height 28
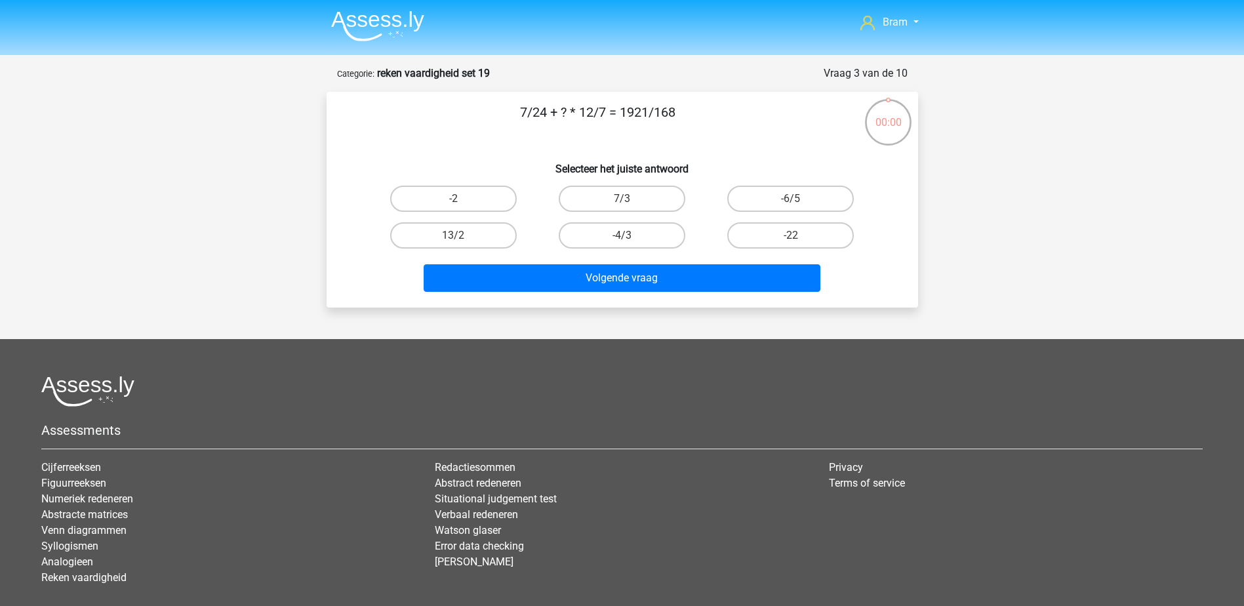
scroll to position [66, 0]
click at [483, 196] on label "24" at bounding box center [453, 199] width 127 height 26
click at [462, 199] on input "24" at bounding box center [457, 203] width 9 height 9
radio input "true"
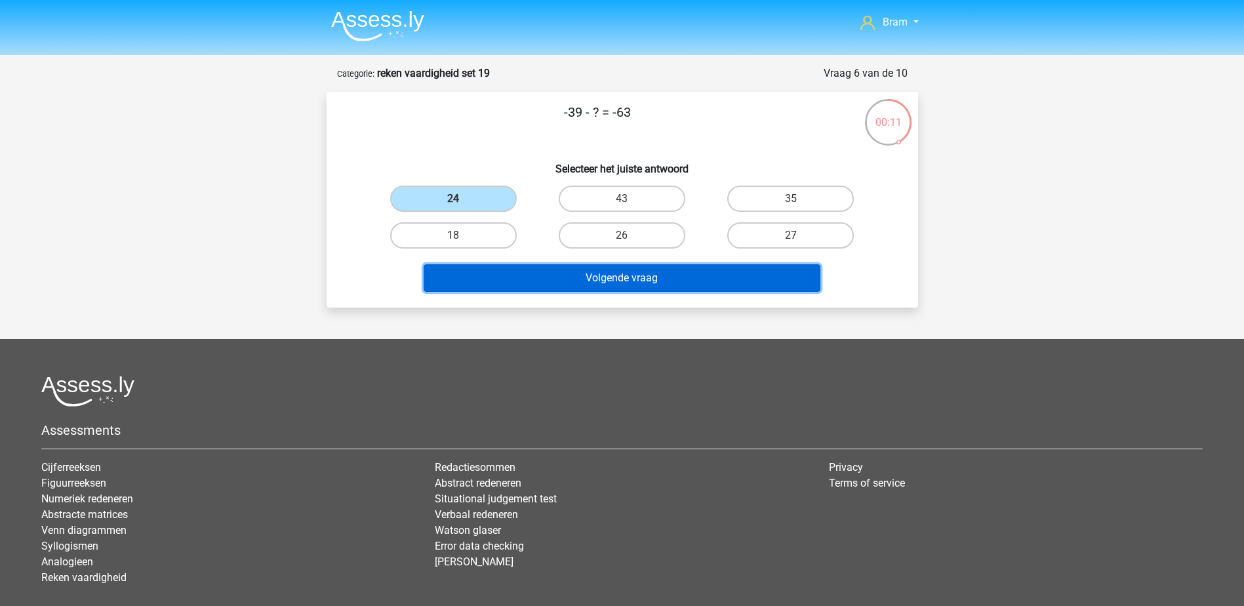
click at [552, 270] on button "Volgende vraag" at bounding box center [622, 278] width 397 height 28
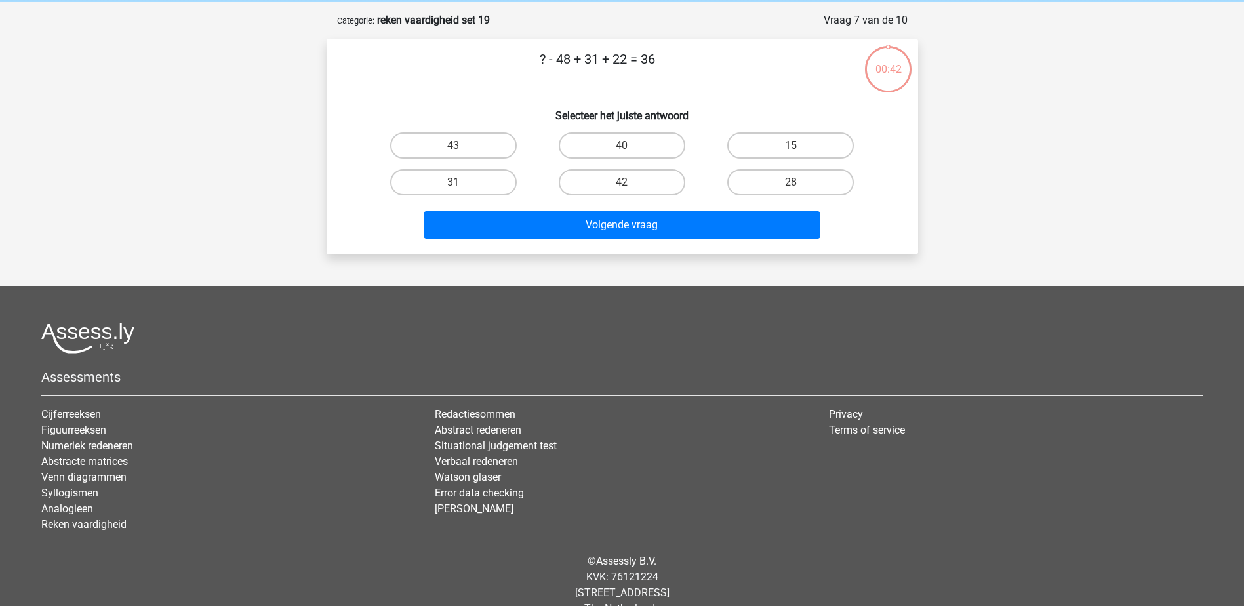
scroll to position [66, 0]
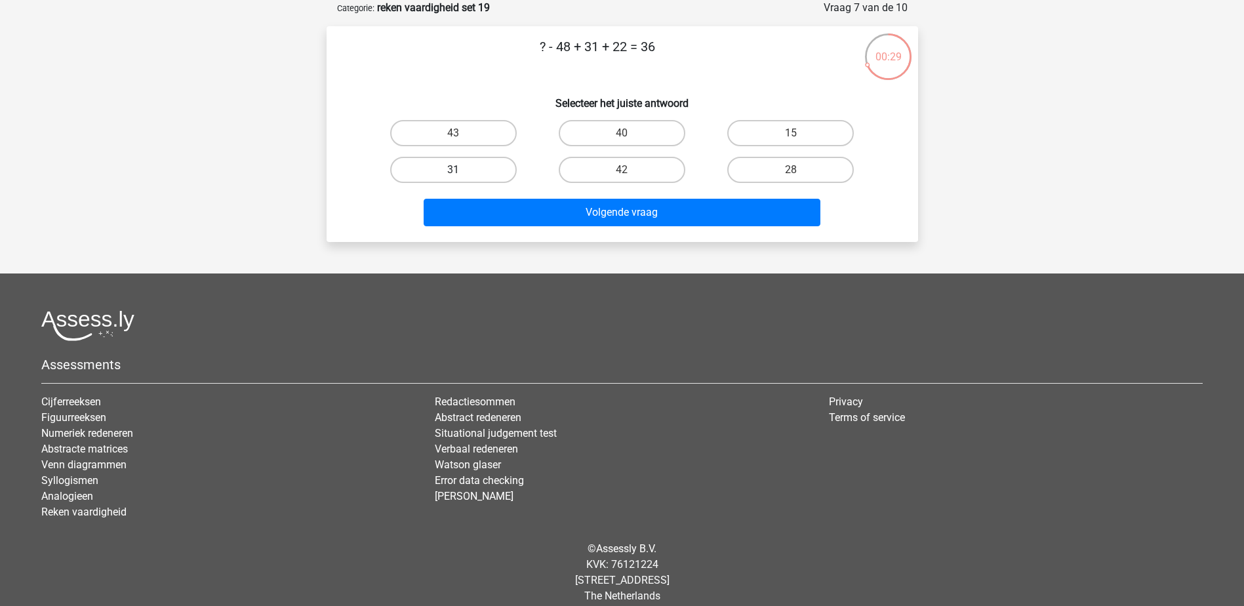
click at [494, 163] on label "31" at bounding box center [453, 170] width 127 height 26
click at [462, 170] on input "31" at bounding box center [457, 174] width 9 height 9
radio input "true"
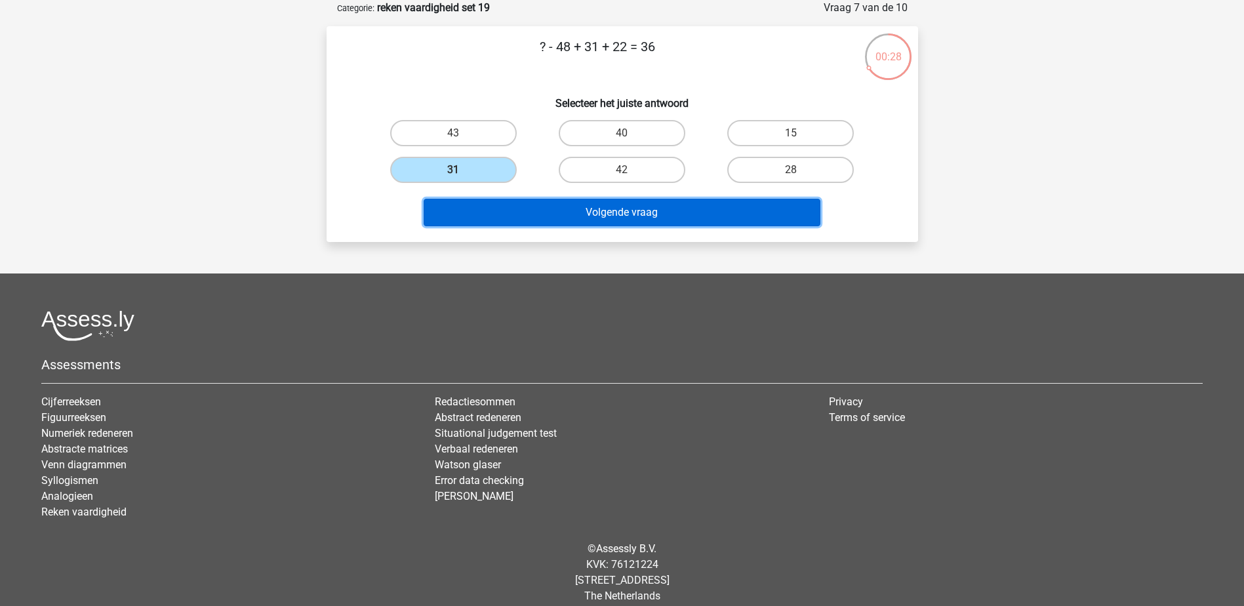
click at [548, 211] on button "Volgende vraag" at bounding box center [622, 213] width 397 height 28
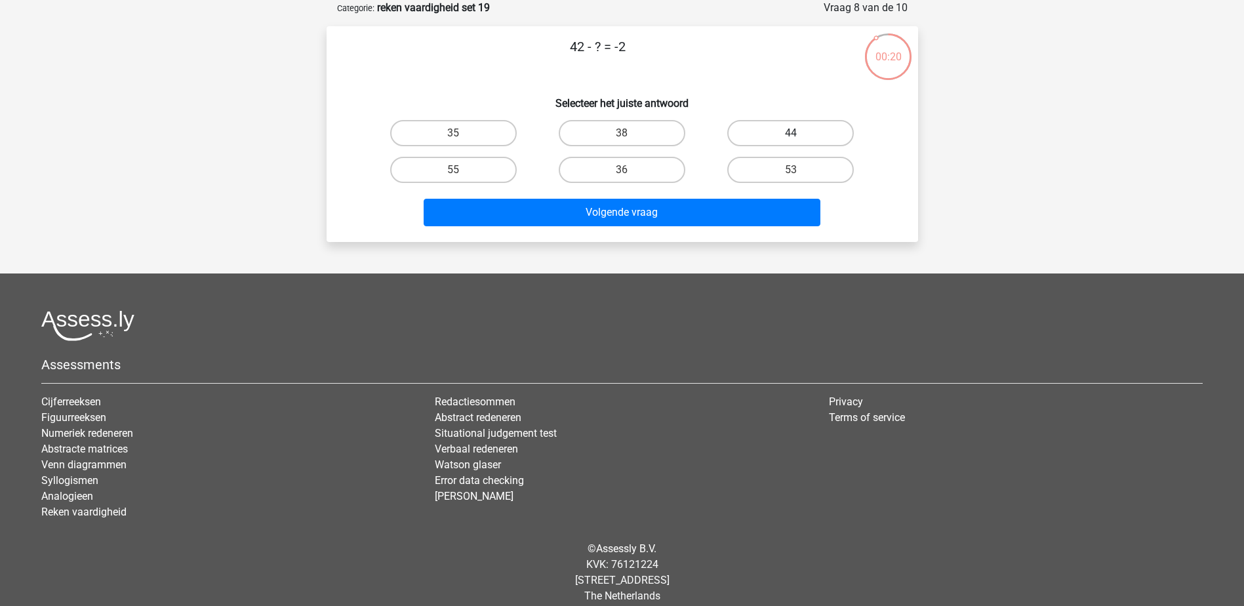
click at [742, 140] on label "44" at bounding box center [790, 133] width 127 height 26
click at [791, 140] on input "44" at bounding box center [795, 137] width 9 height 9
radio input "true"
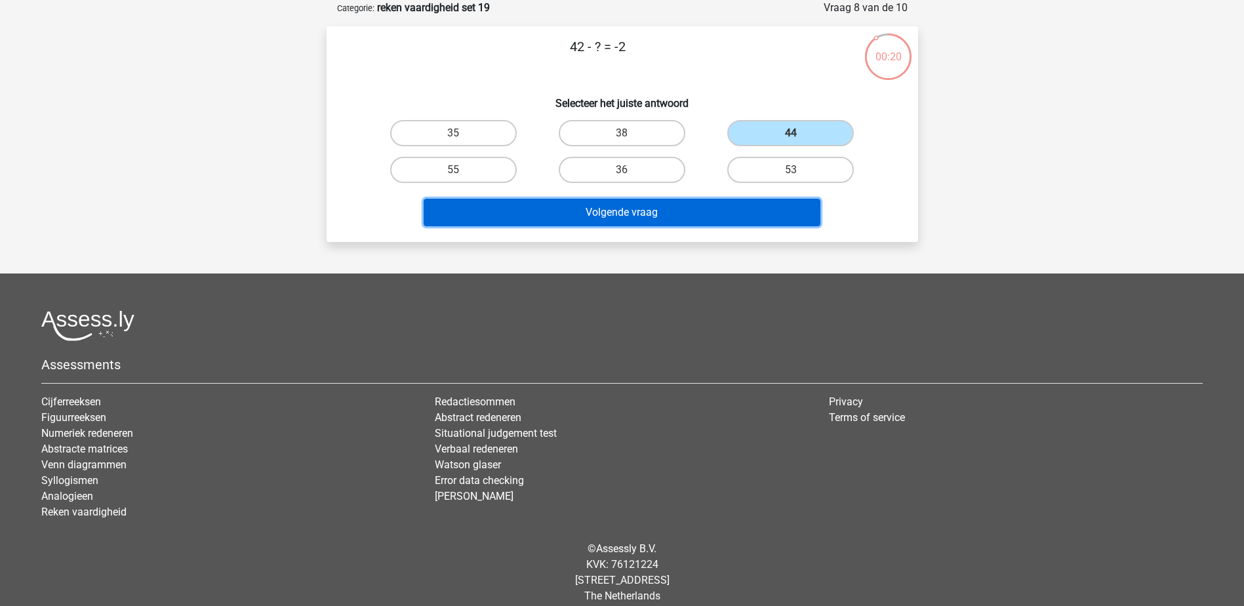
click at [750, 224] on button "Volgende vraag" at bounding box center [622, 213] width 397 height 28
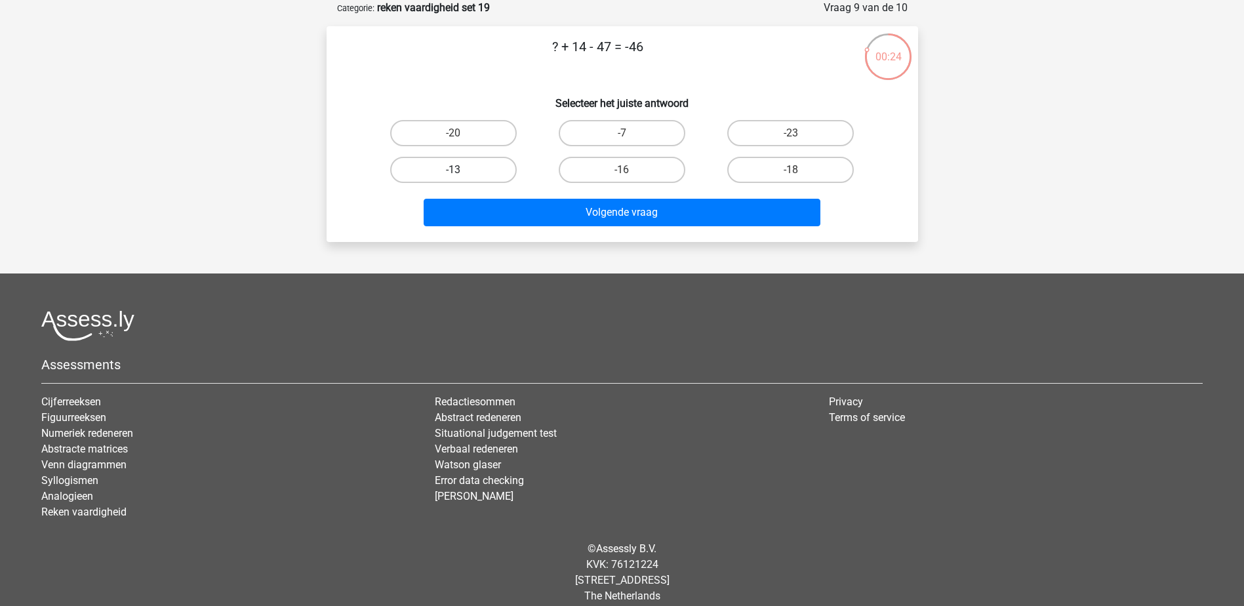
click at [510, 172] on label "-13" at bounding box center [453, 170] width 127 height 26
click at [462, 172] on input "-13" at bounding box center [457, 174] width 9 height 9
radio input "true"
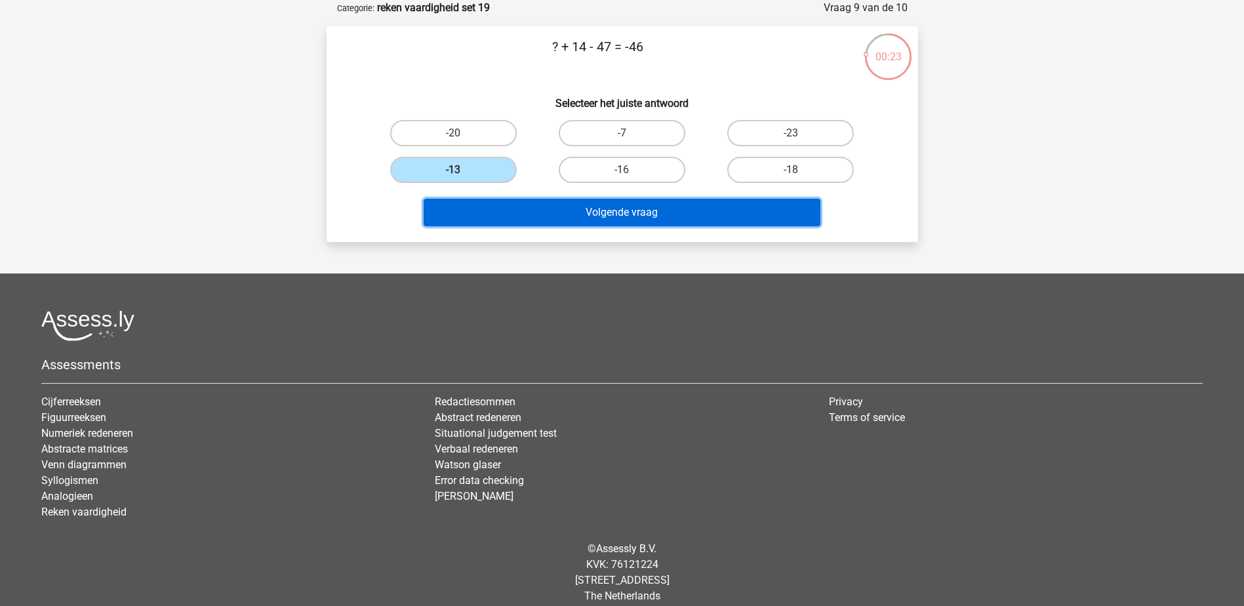
drag, startPoint x: 536, startPoint y: 216, endPoint x: 547, endPoint y: 217, distance: 11.2
click at [539, 217] on button "Volgende vraag" at bounding box center [622, 213] width 397 height 28
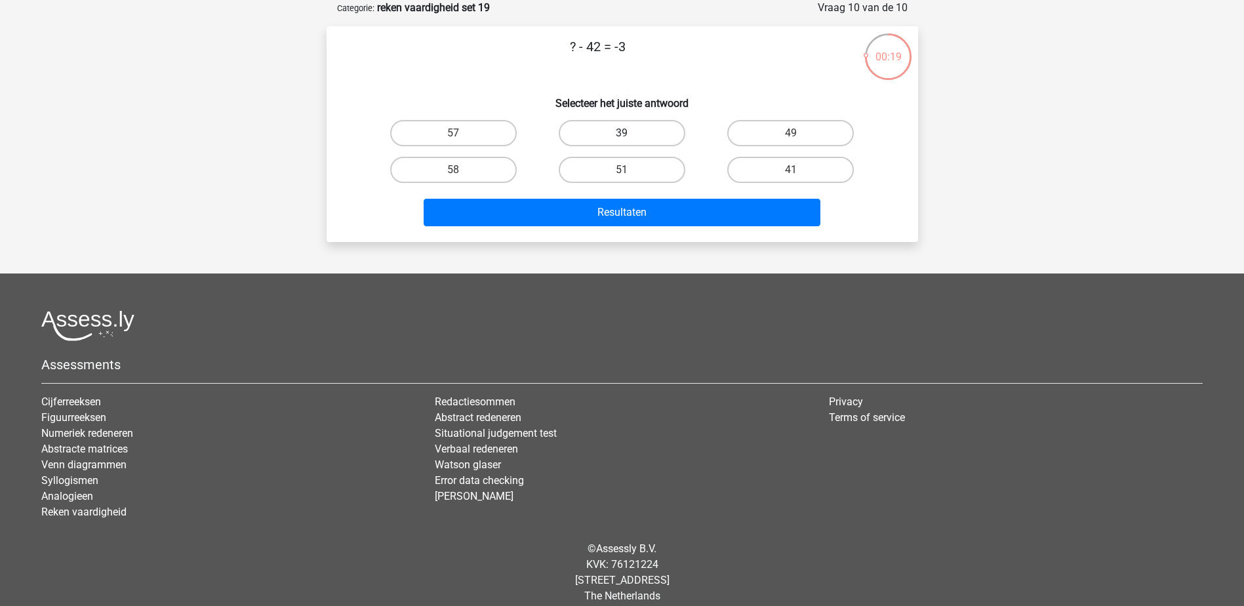
click at [610, 135] on label "39" at bounding box center [622, 133] width 127 height 26
click at [622, 135] on input "39" at bounding box center [626, 137] width 9 height 9
radio input "true"
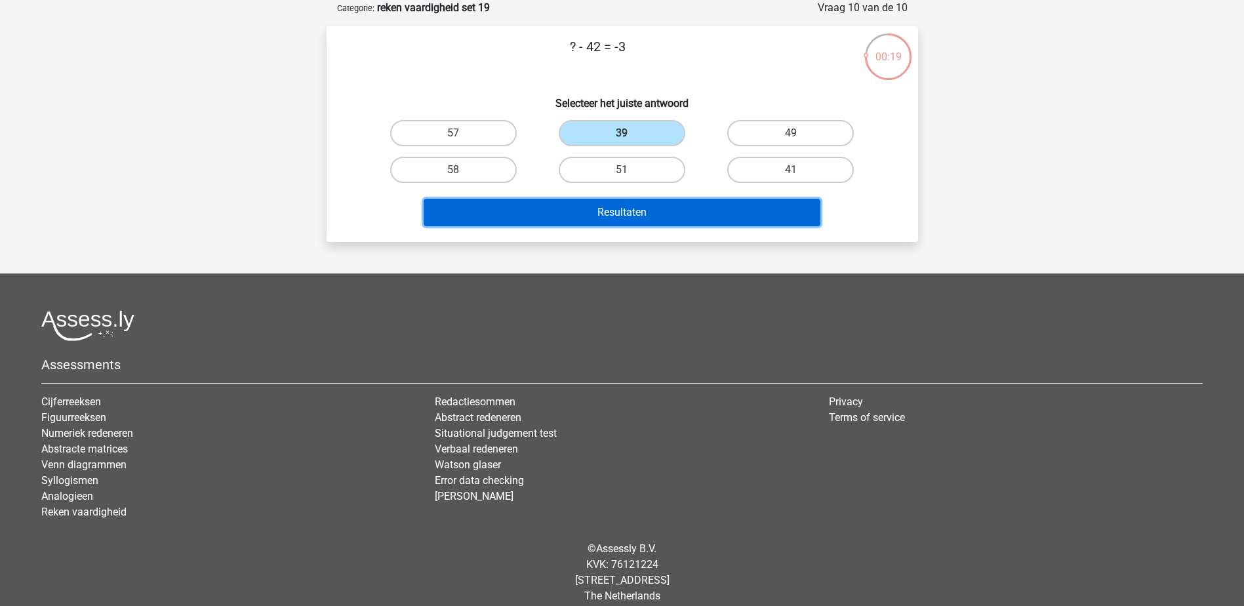
click at [639, 203] on button "Resultaten" at bounding box center [622, 213] width 397 height 28
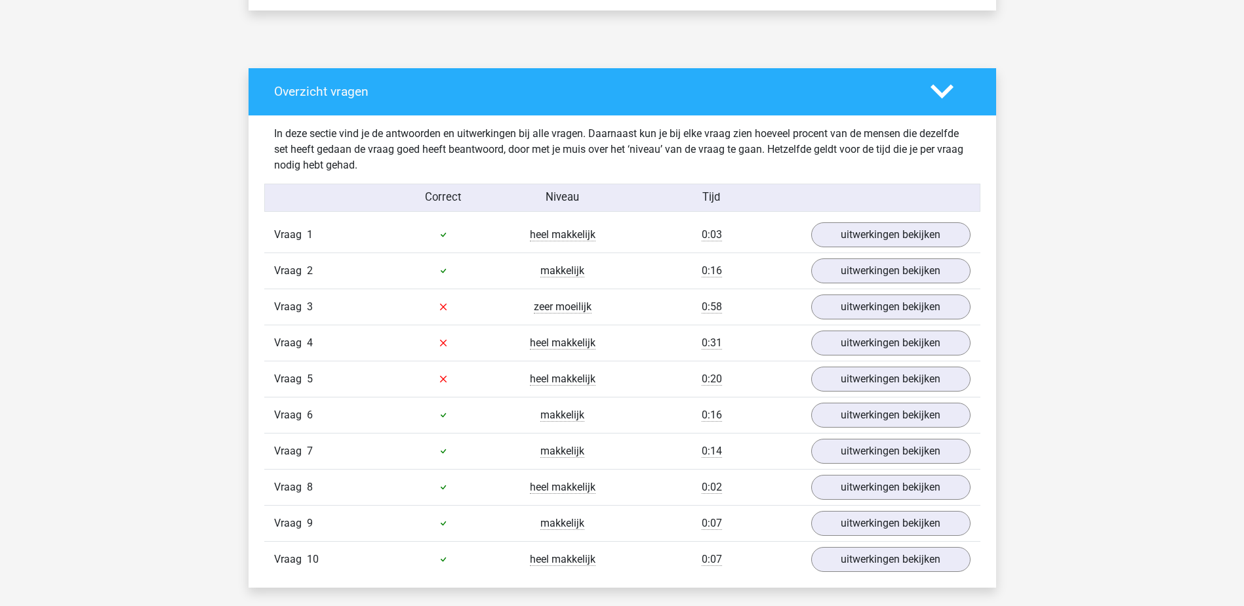
scroll to position [656, 0]
click at [912, 310] on link "uitwerkingen bekijken" at bounding box center [890, 306] width 183 height 29
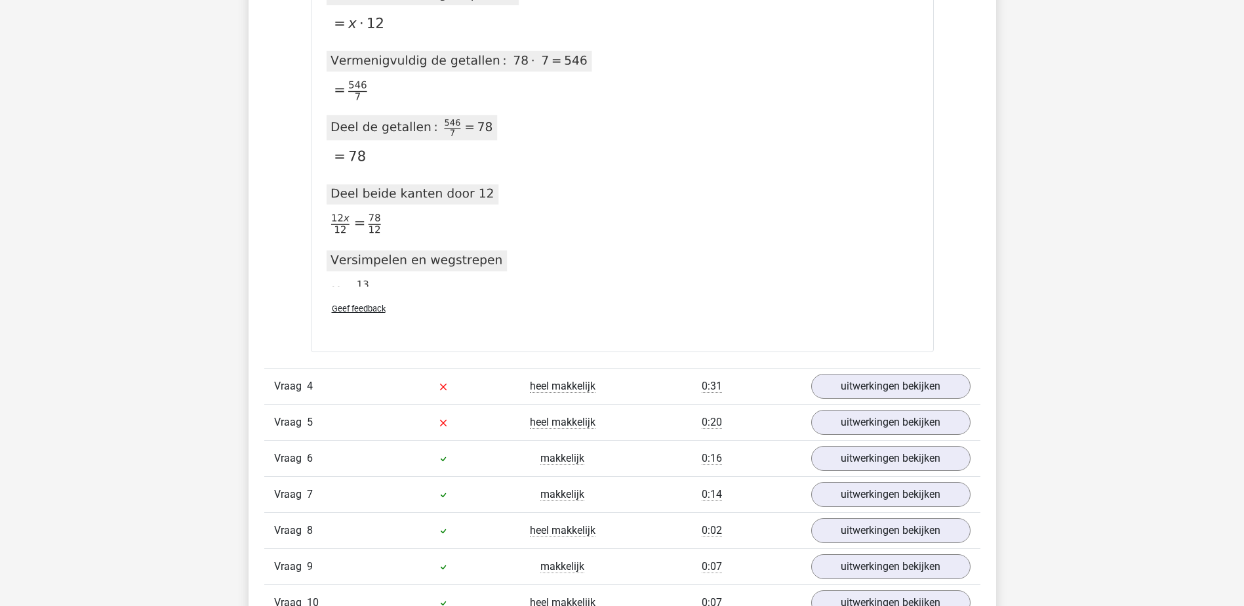
scroll to position [2624, 0]
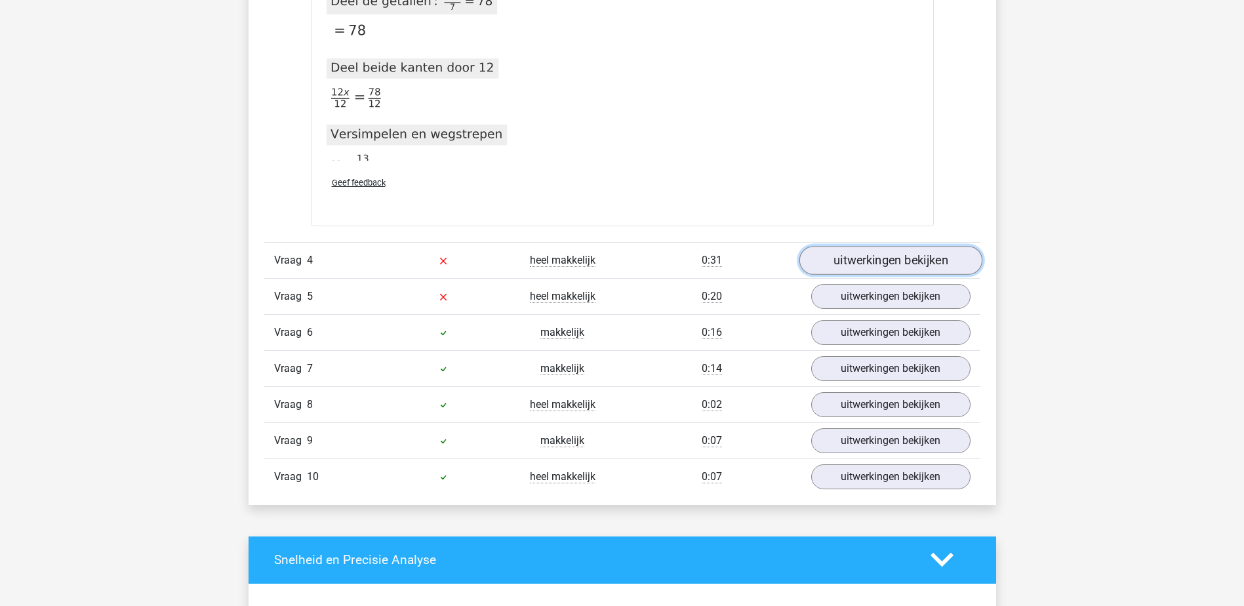
click at [907, 270] on link "uitwerkingen bekijken" at bounding box center [890, 260] width 183 height 29
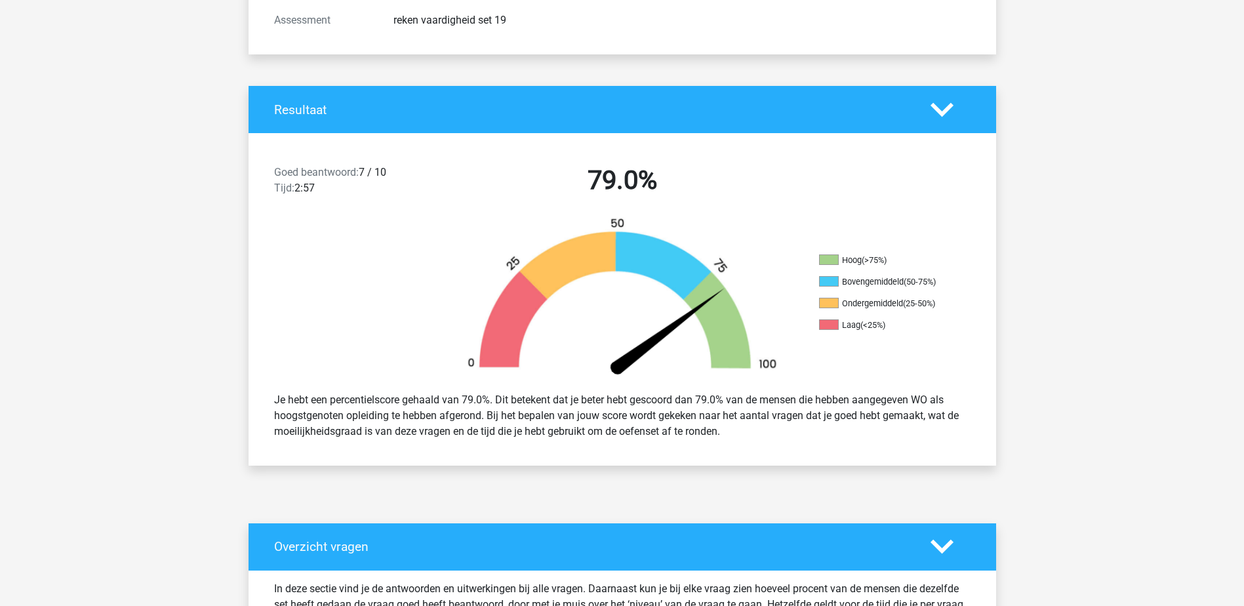
scroll to position [0, 0]
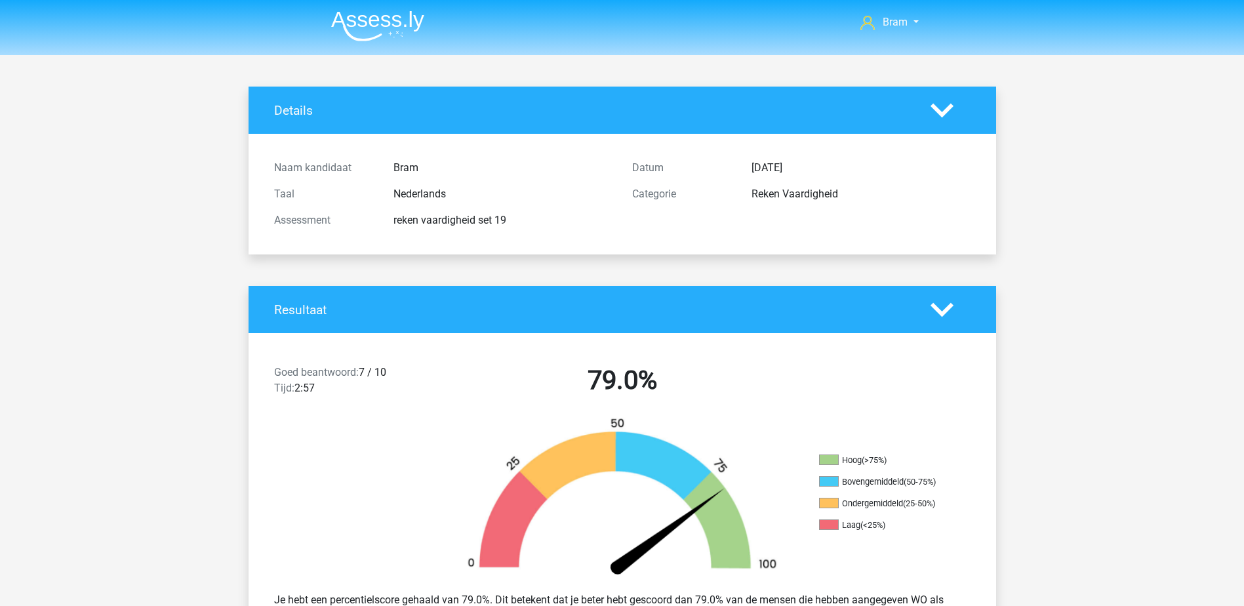
click at [382, 8] on li at bounding box center [373, 23] width 104 height 36
click at [385, 16] on img at bounding box center [377, 25] width 93 height 31
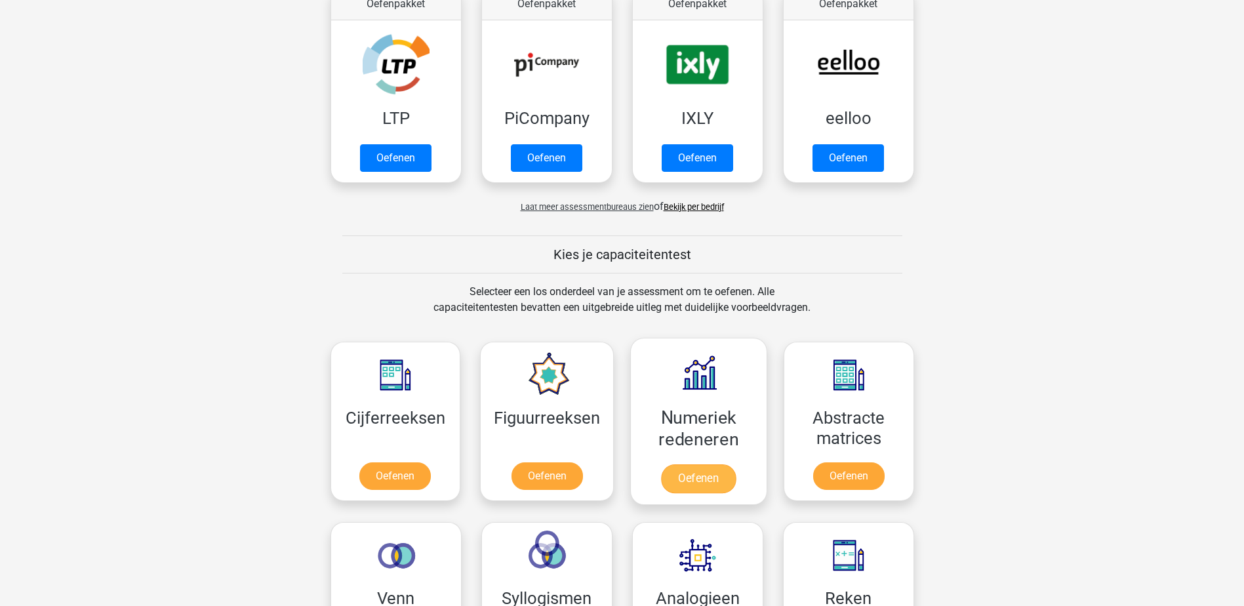
scroll to position [525, 0]
